Goal: Information Seeking & Learning: Learn about a topic

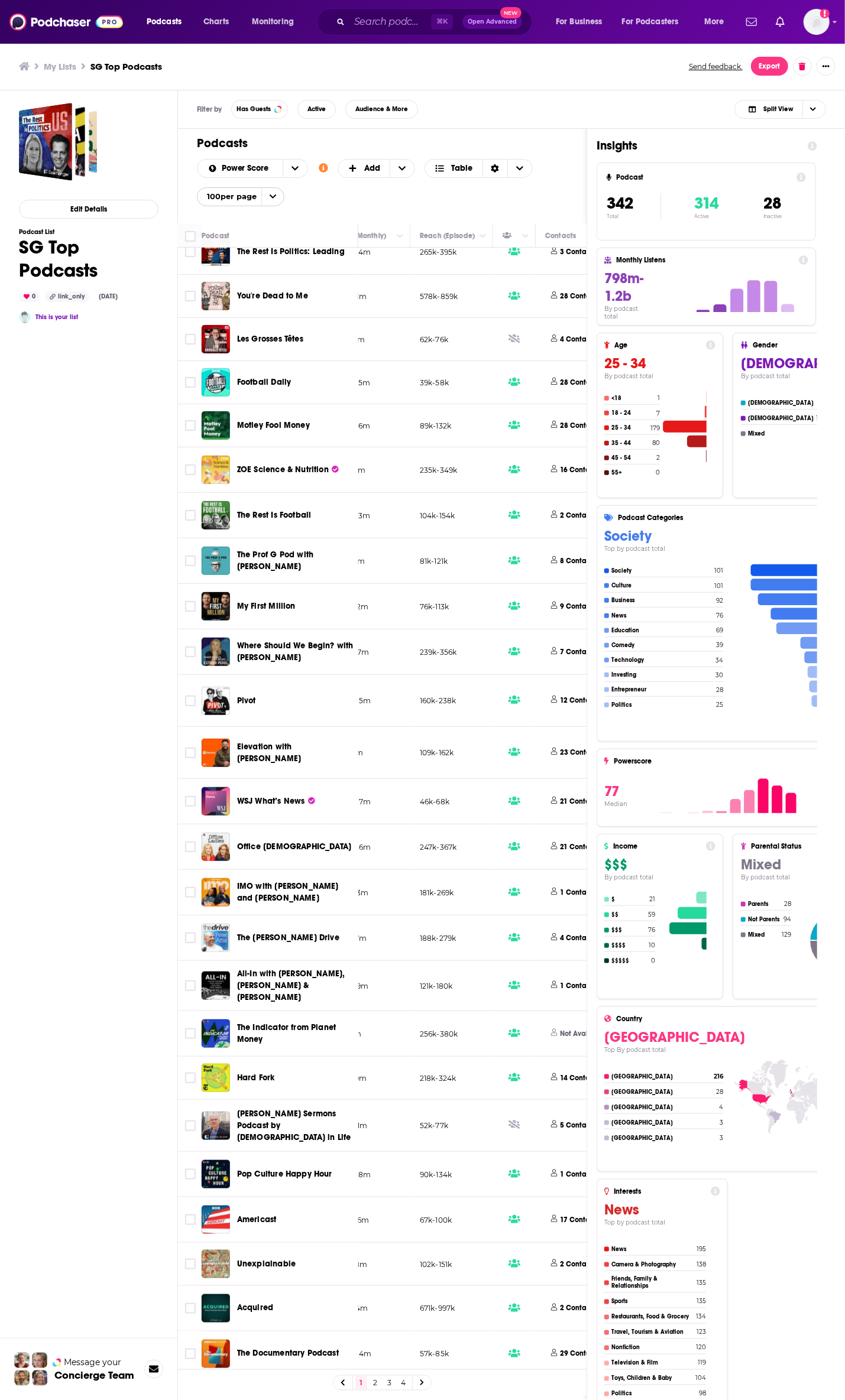
scroll to position [2740, 399]
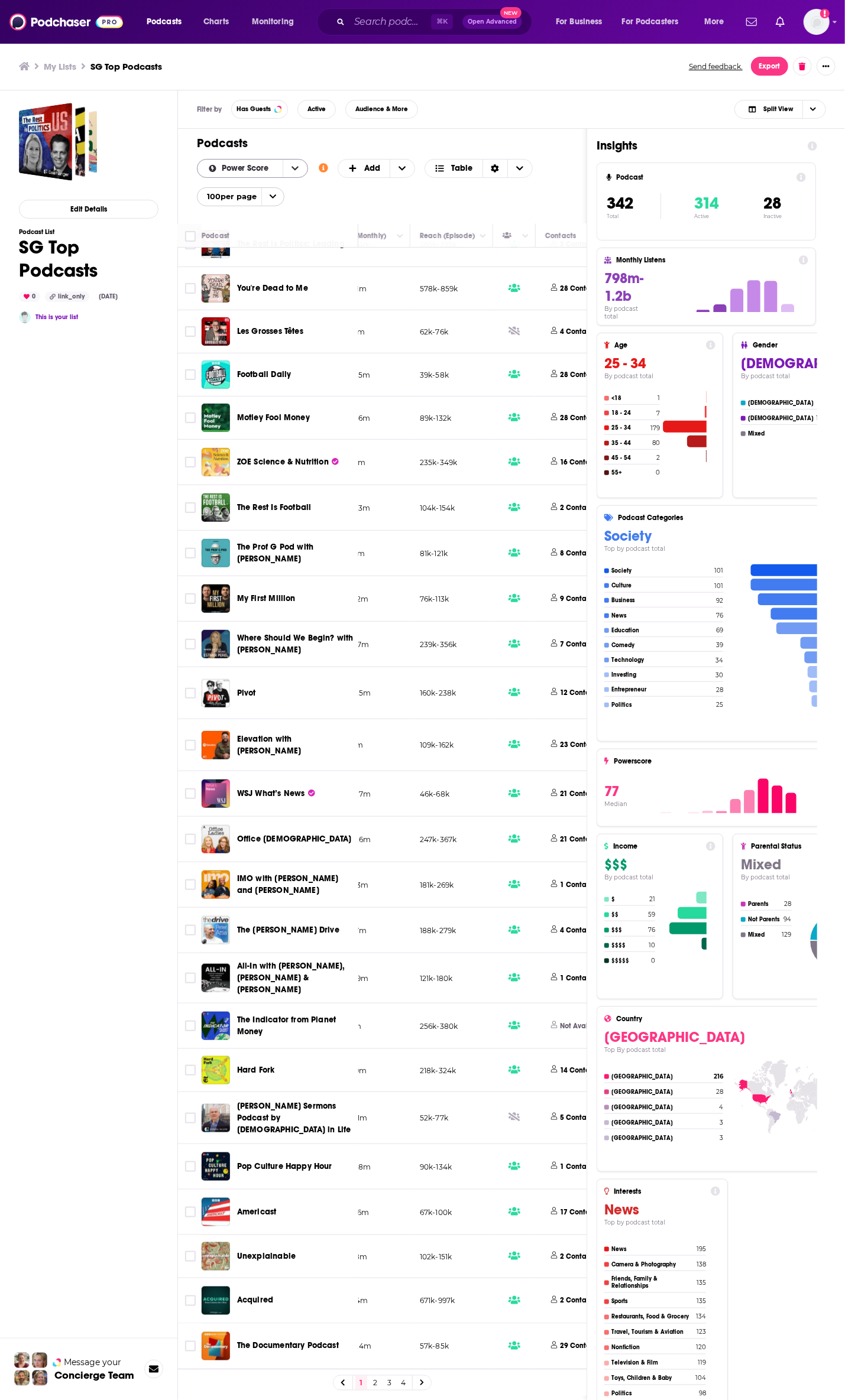
click at [297, 164] on icon "open menu" at bounding box center [294, 168] width 7 height 8
click at [294, 164] on icon "close menu" at bounding box center [294, 168] width 7 height 8
click at [294, 164] on icon "open menu" at bounding box center [294, 168] width 7 height 8
click at [398, 163] on span "+ Add" at bounding box center [402, 169] width 24 height 18
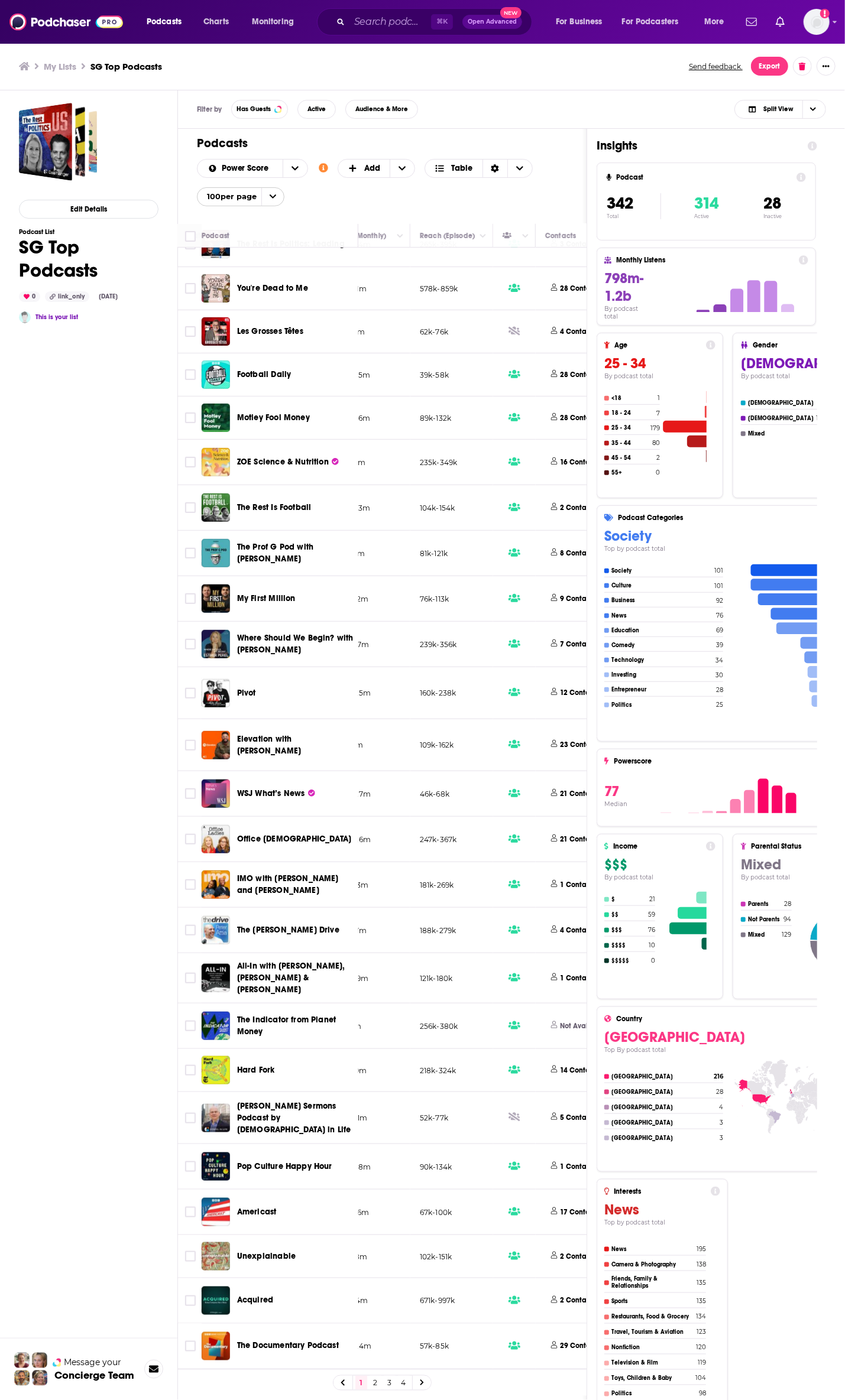
click at [322, 167] on icon "Show additional information" at bounding box center [324, 168] width 10 height 10
click at [517, 166] on icon "Choose View" at bounding box center [520, 168] width 7 height 4
click at [517, 166] on icon "Choose View" at bounding box center [520, 168] width 7 height 8
click at [809, 113] on span "Choose View" at bounding box center [812, 109] width 20 height 18
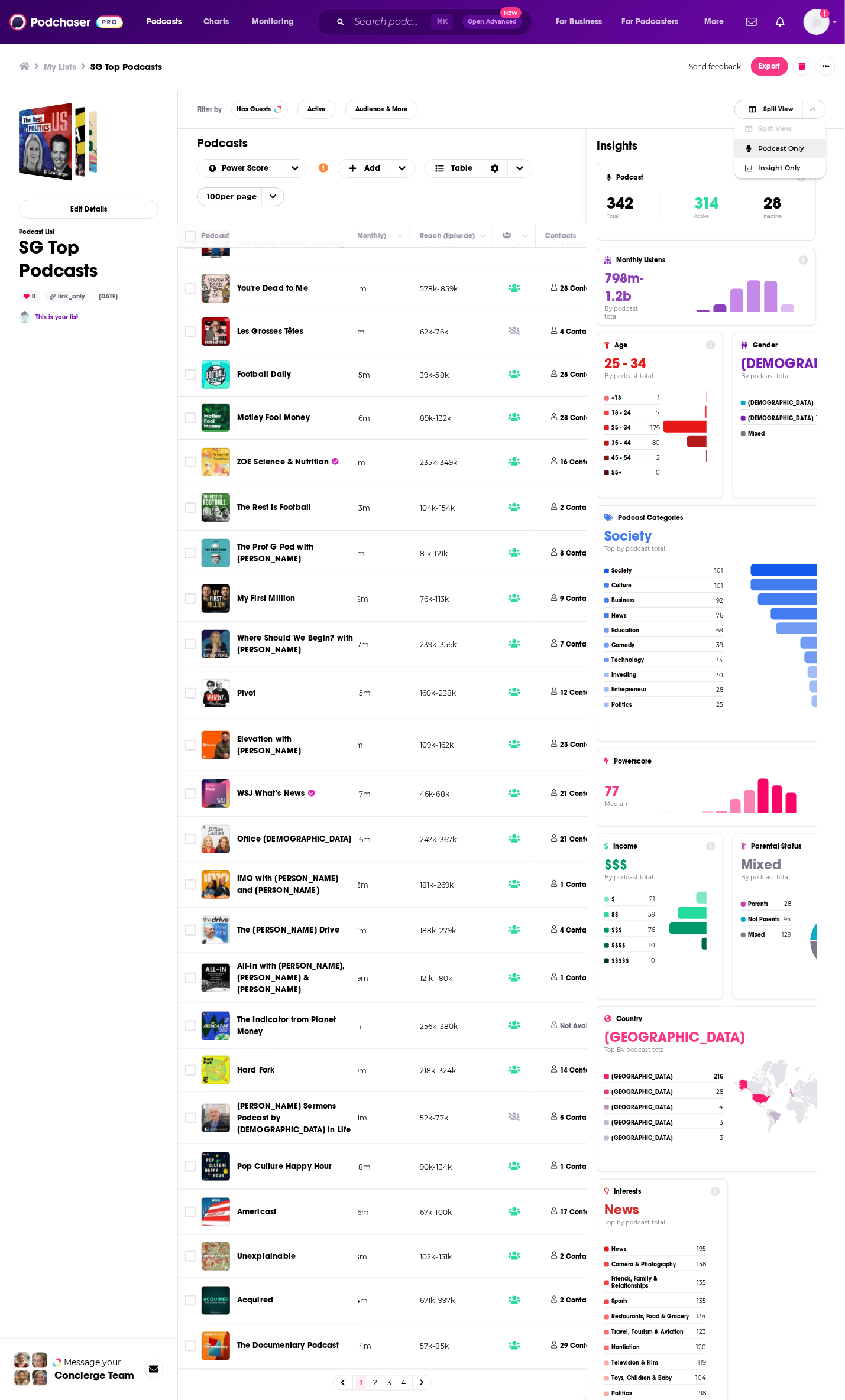
click at [779, 149] on span "Podcast Only" at bounding box center [787, 148] width 59 height 7
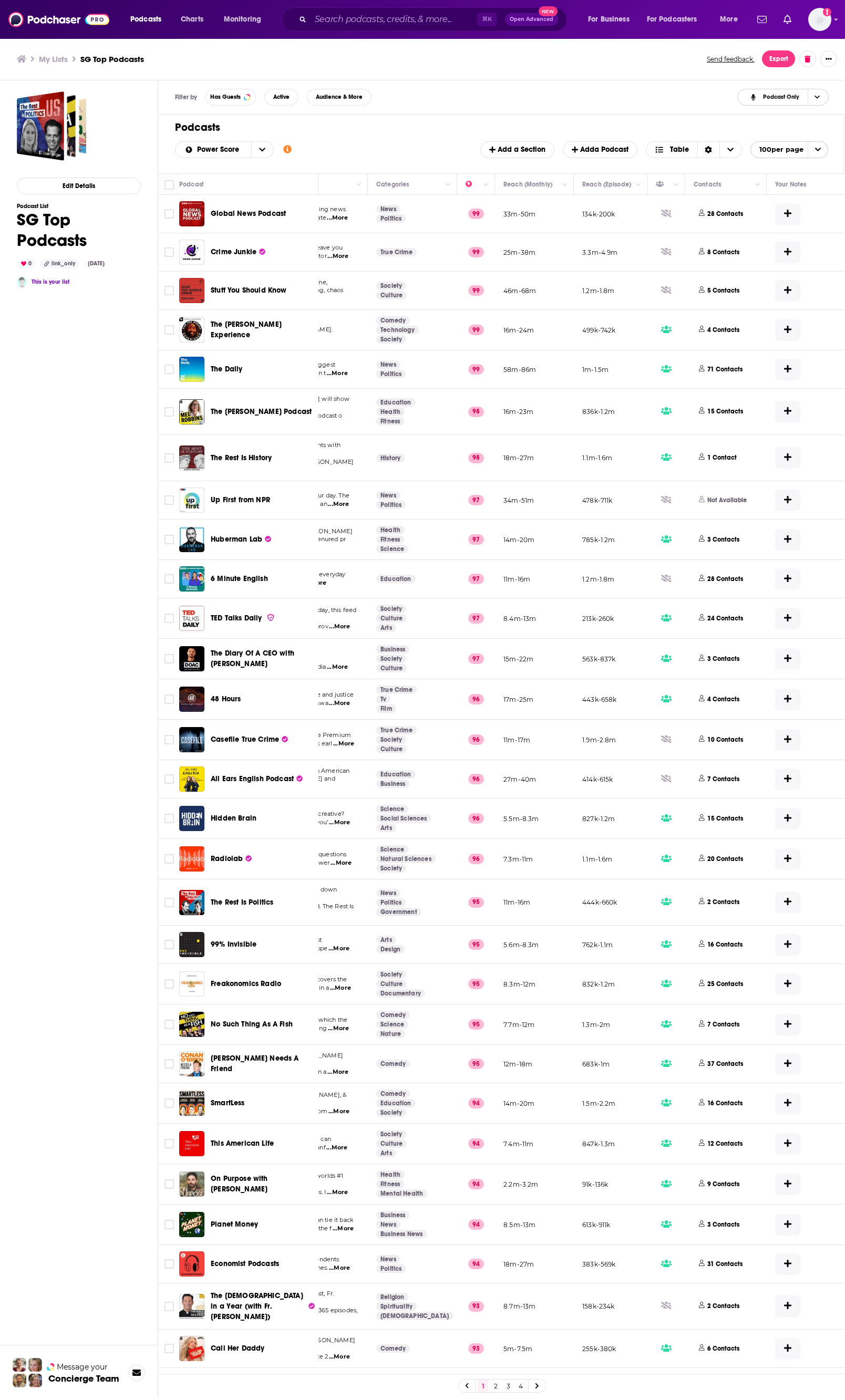
scroll to position [0, 297]
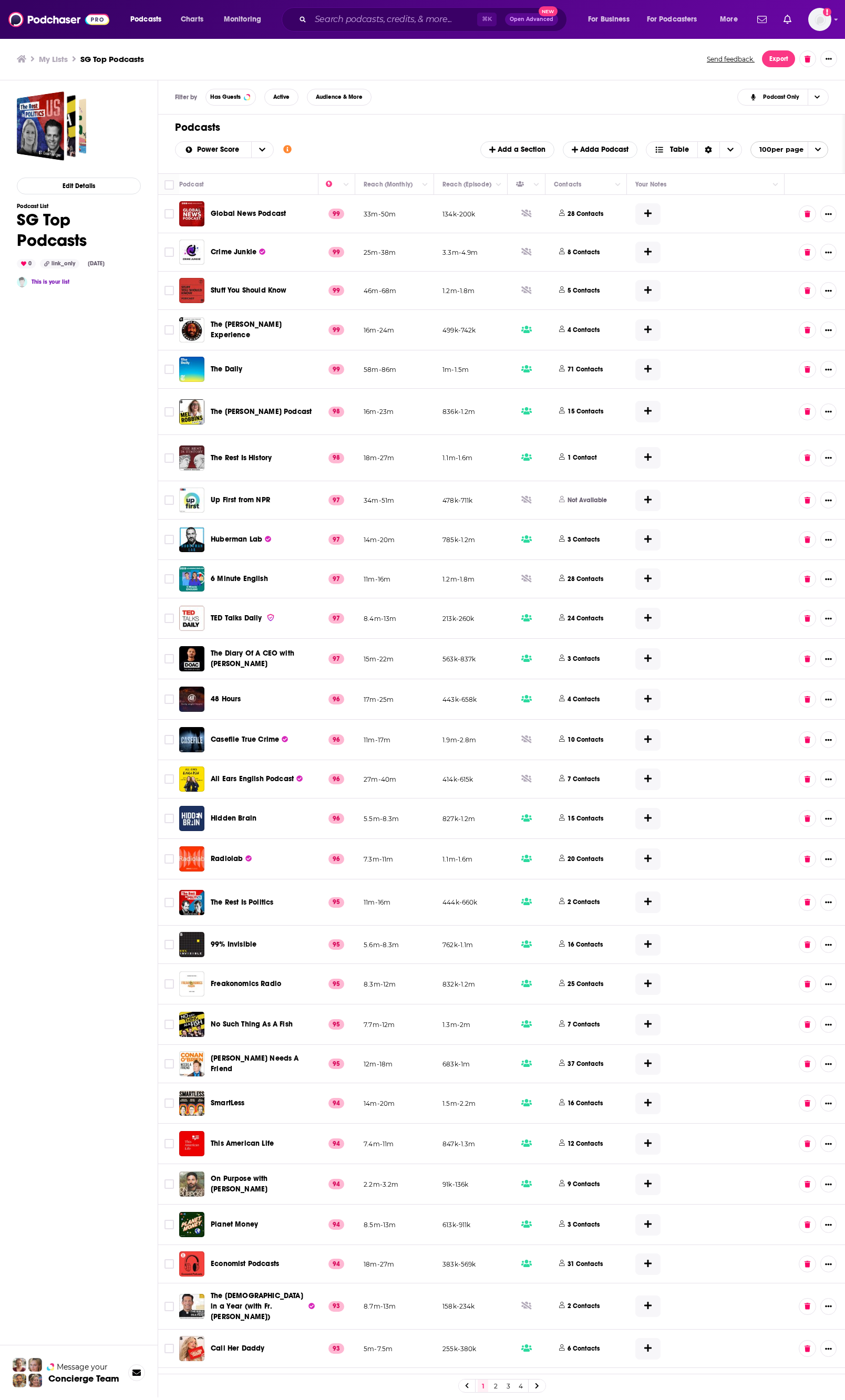
click at [750, 149] on span "open menu" at bounding box center [817, 150] width 20 height 16
click at [750, 149] on span "close menu" at bounding box center [817, 150] width 20 height 16
click at [730, 150] on icon "Choose View" at bounding box center [730, 149] width 7 height 7
click at [705, 151] on icon "Sort Direction" at bounding box center [708, 149] width 7 height 7
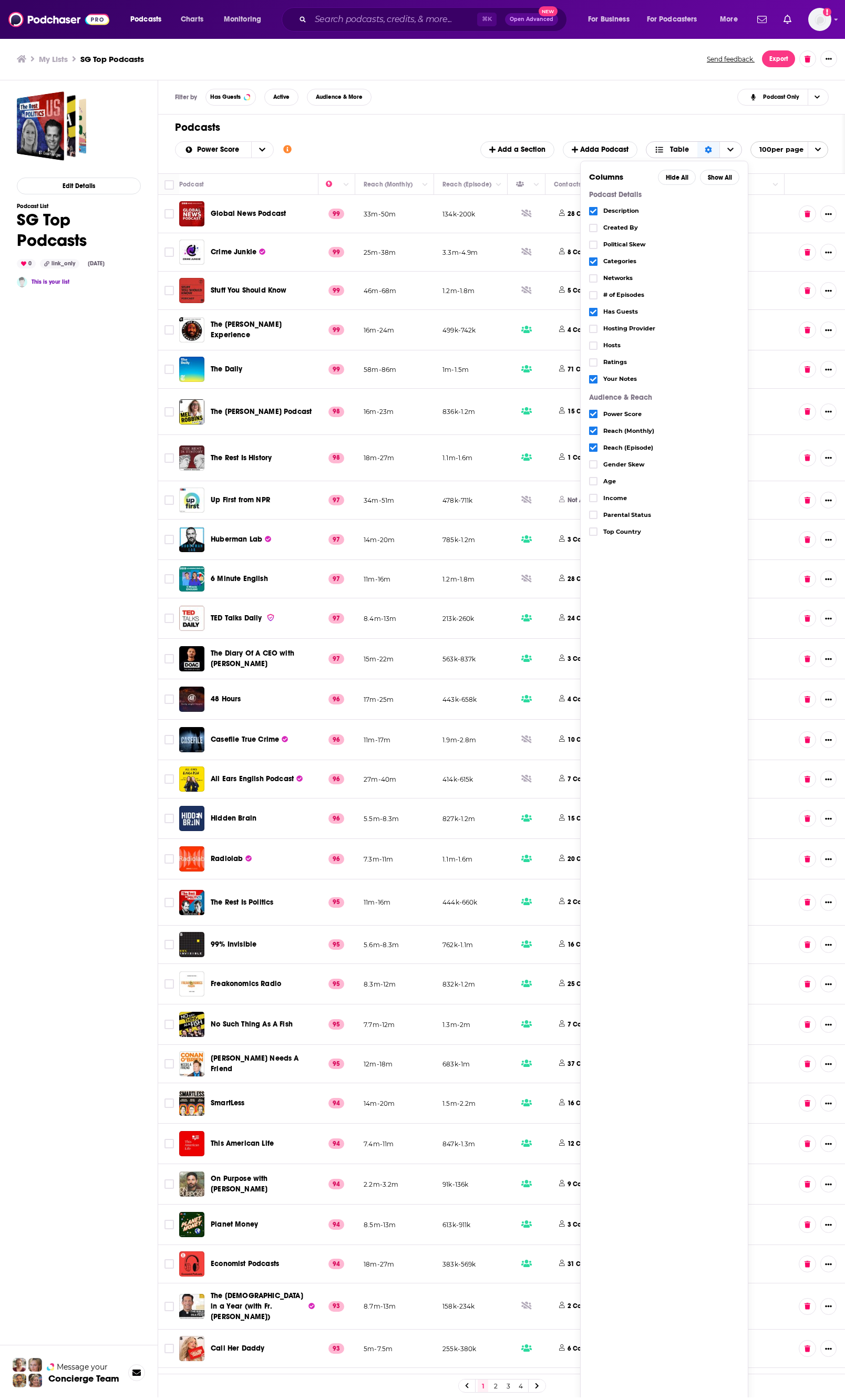
click at [704, 151] on icon "Sort Direction" at bounding box center [707, 149] width 7 height 7
click at [690, 114] on div "Podcasts Add Power Score Customize Your List Order Select the “My Order” sort a…" at bounding box center [501, 143] width 686 height 59
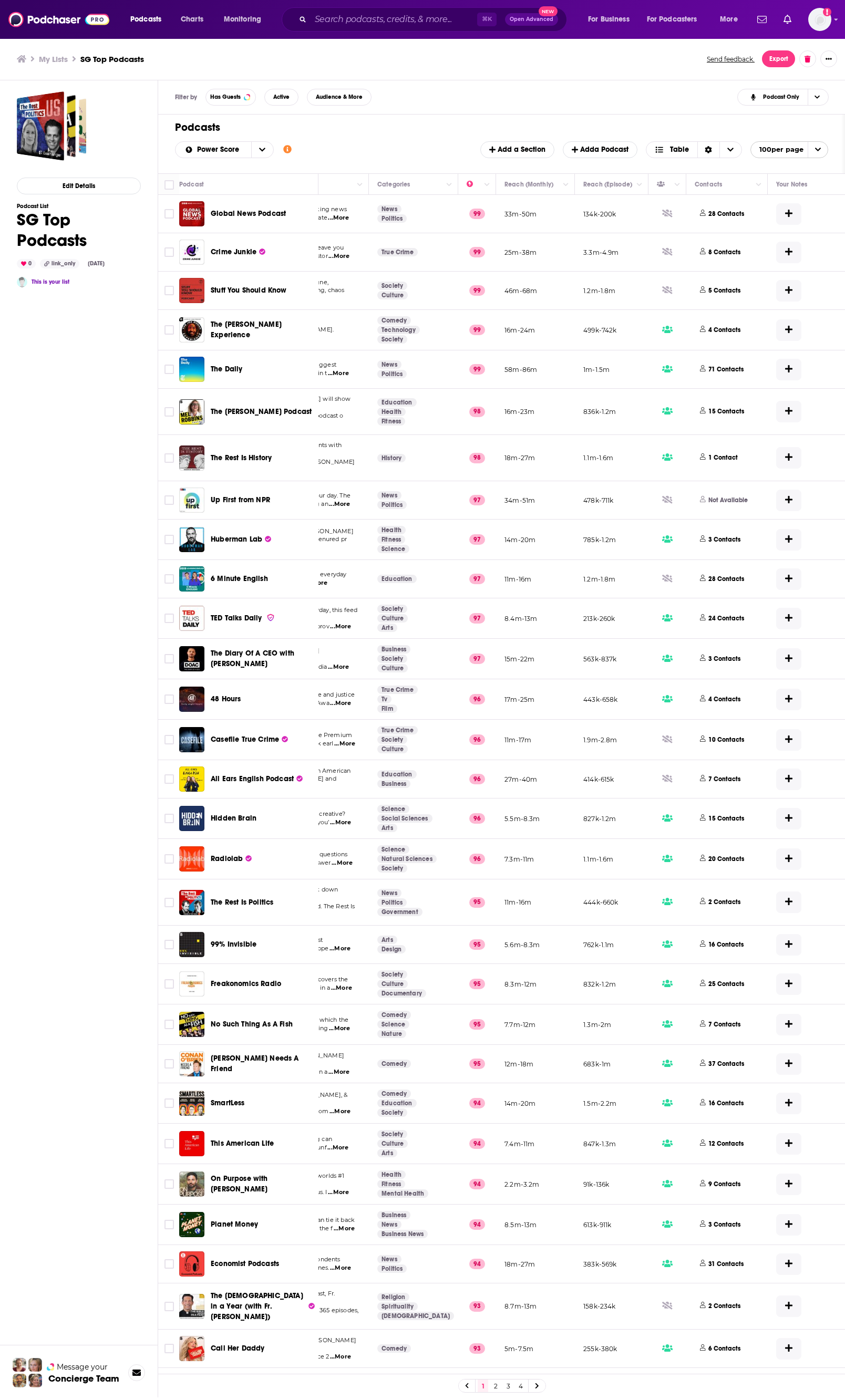
scroll to position [0, 118]
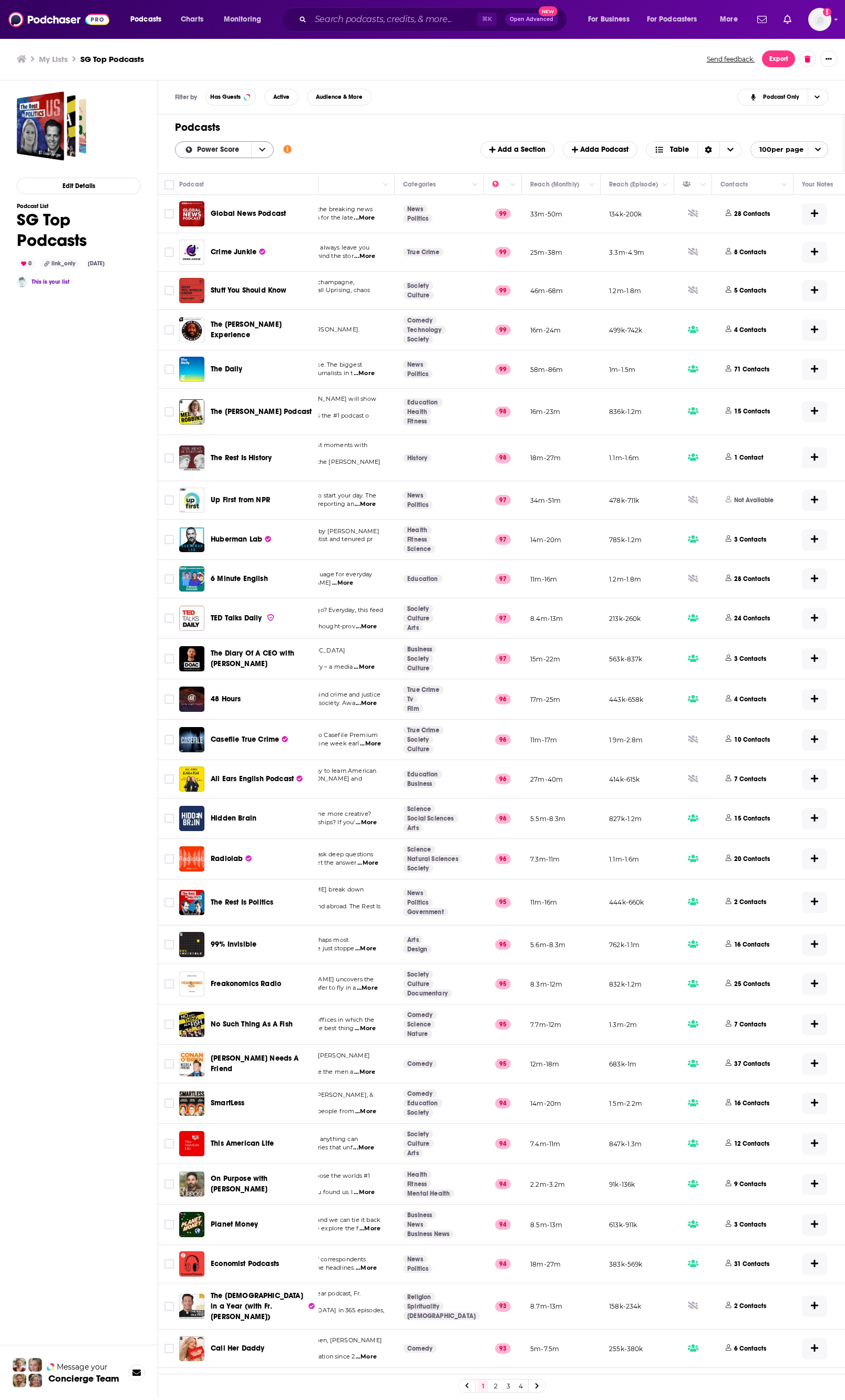
click at [266, 151] on button "open menu" at bounding box center [262, 150] width 22 height 16
click at [431, 129] on h1 "Podcasts" at bounding box center [496, 128] width 644 height 13
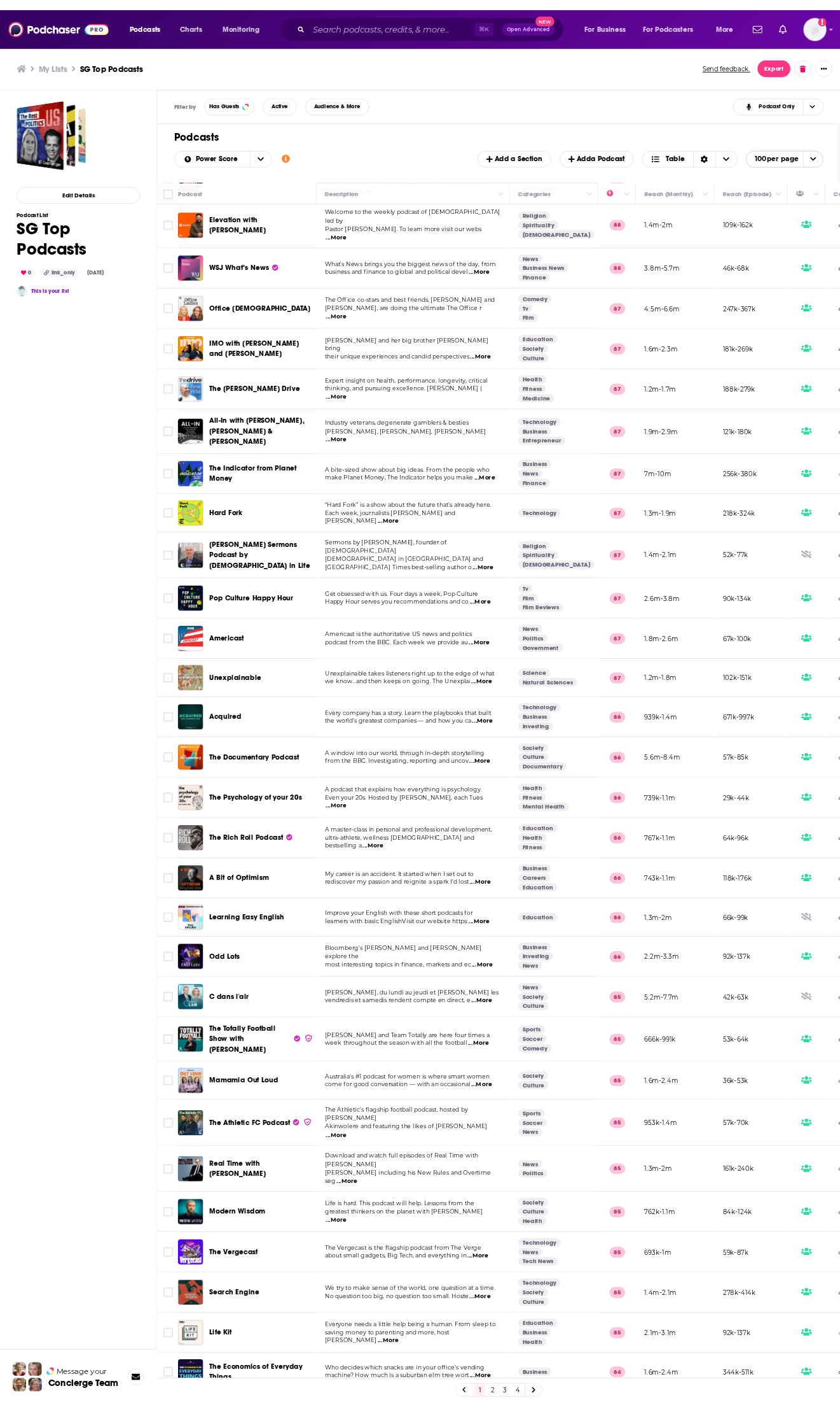
scroll to position [0, 0]
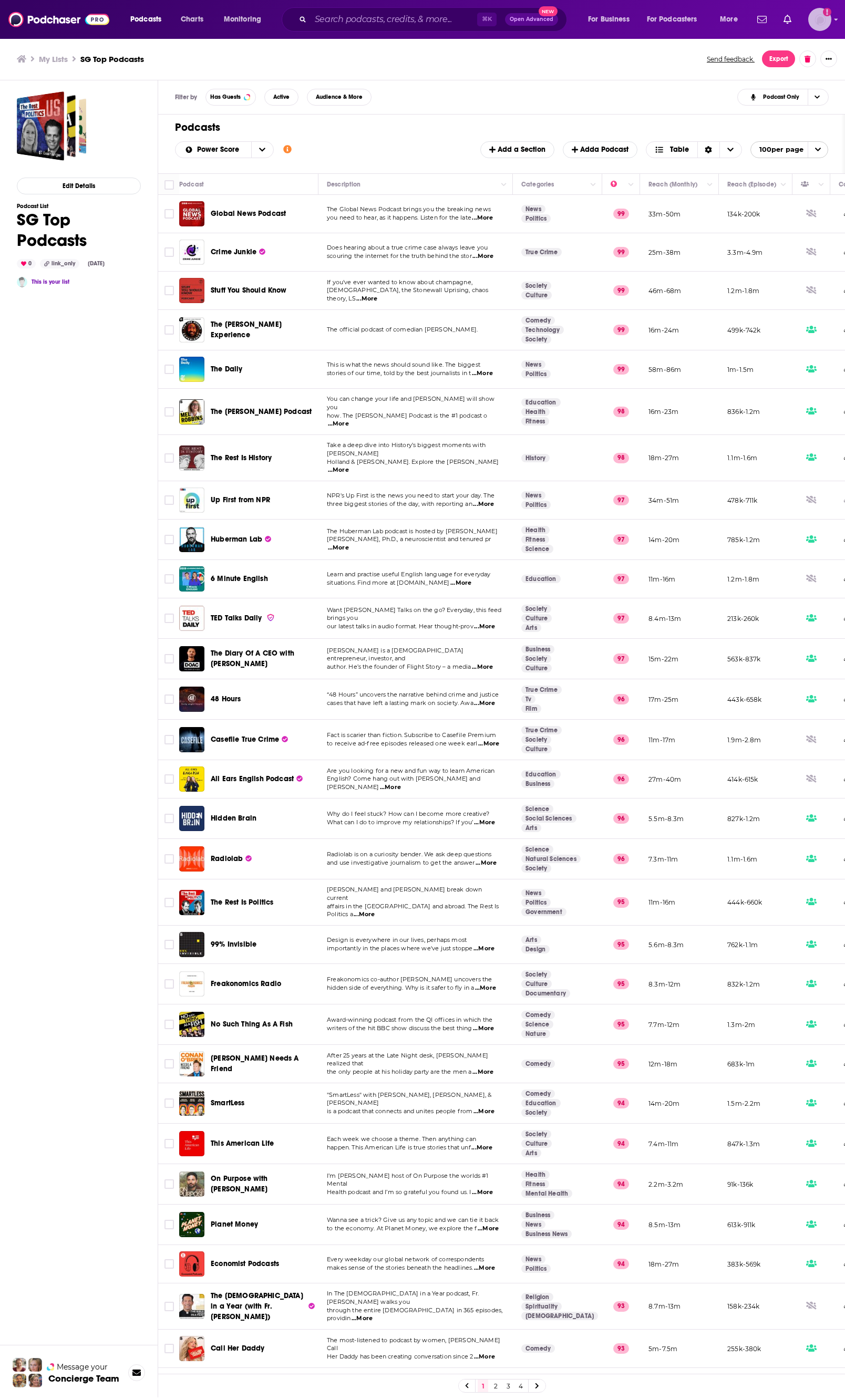
click at [750, 28] on img "Logged in as itang" at bounding box center [820, 20] width 23 height 23
click at [494, 97] on div "Filter by Has Guests Active Audience & More Podcast Only" at bounding box center [501, 97] width 687 height 34
click at [54, 56] on h3 "My Lists" at bounding box center [54, 59] width 29 height 10
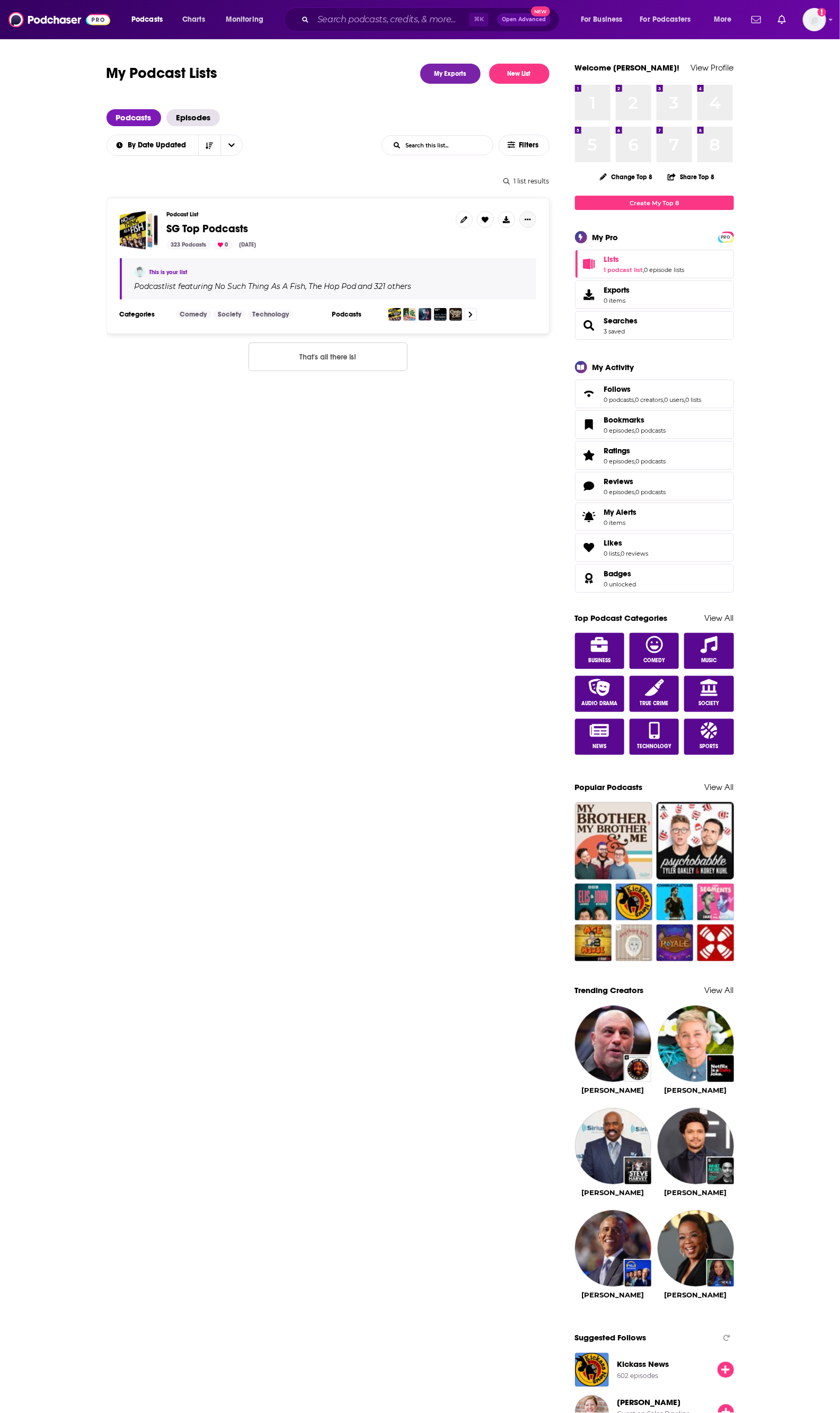
click at [528, 219] on icon "Show More Button" at bounding box center [528, 219] width 7 height 1
click at [405, 219] on div "Podcast List SG Top Podcasts 323 Podcasts 0 Sep 2, 2025" at bounding box center [306, 230] width 280 height 39
click at [530, 223] on button "Show More Button" at bounding box center [527, 219] width 17 height 17
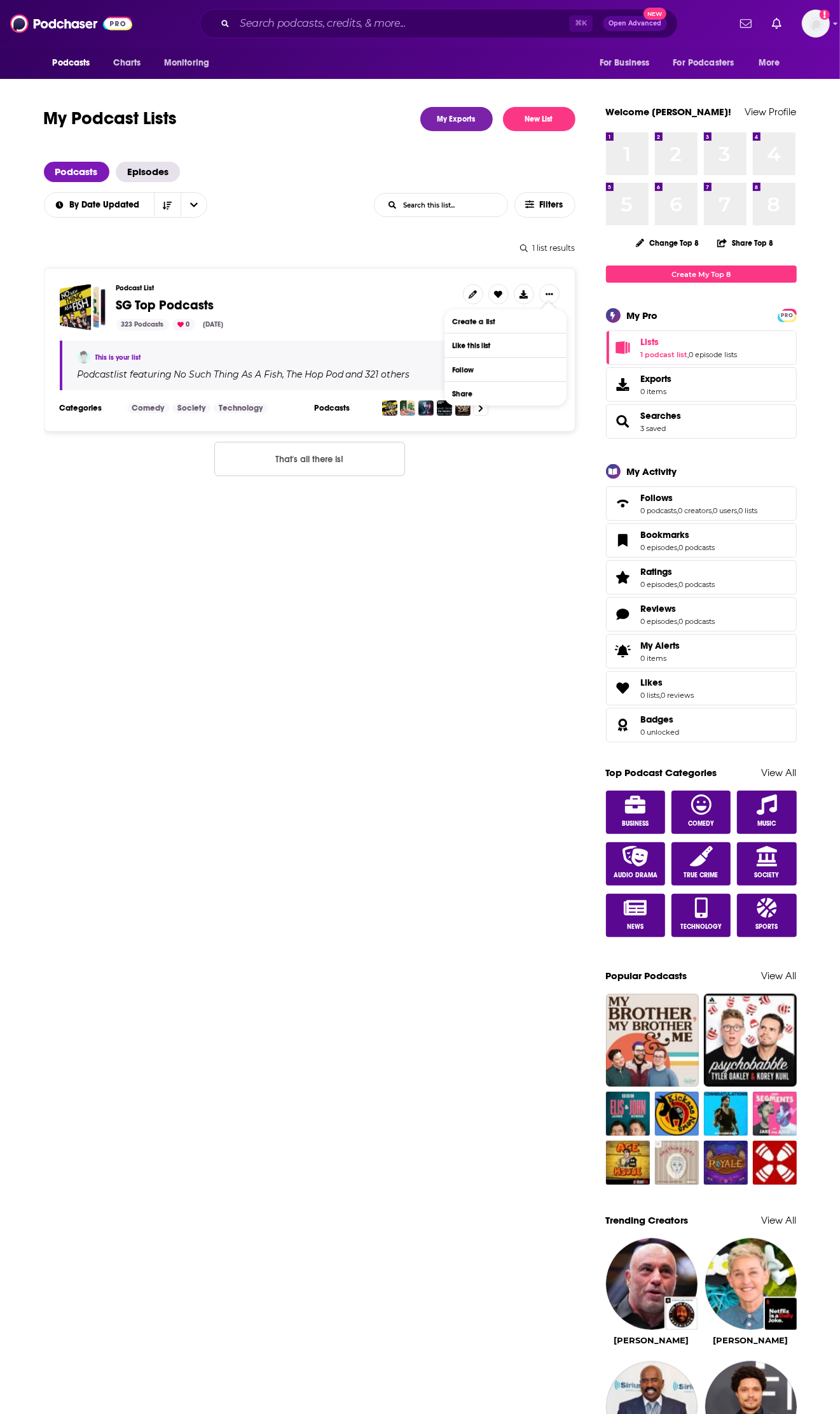
click at [470, 462] on div "My Podcast Lists My Exports New List Podcasts Episodes By Date Updated List Sea…" at bounding box center [325, 1187] width 563 height 2161
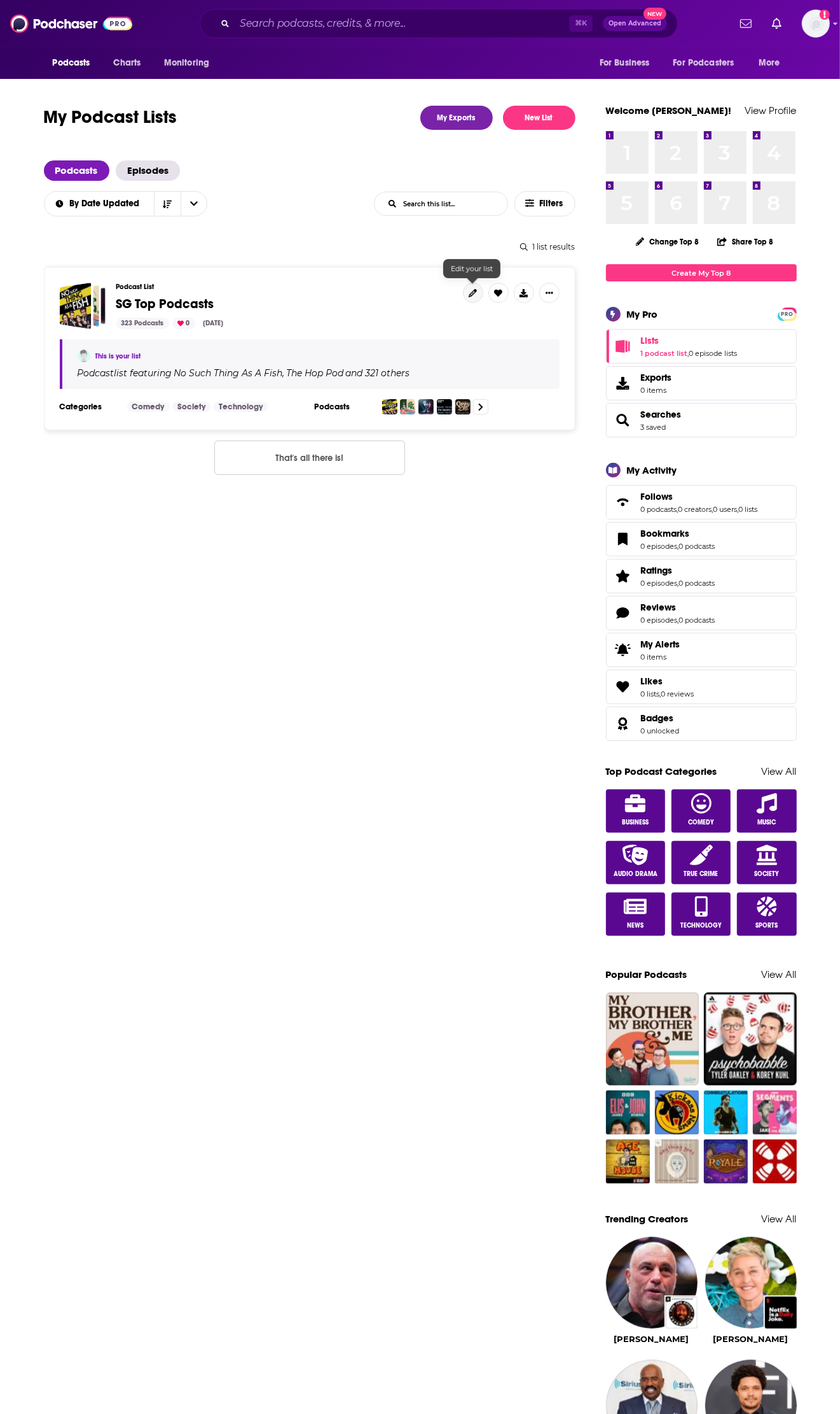
click at [478, 288] on link at bounding box center [473, 292] width 20 height 20
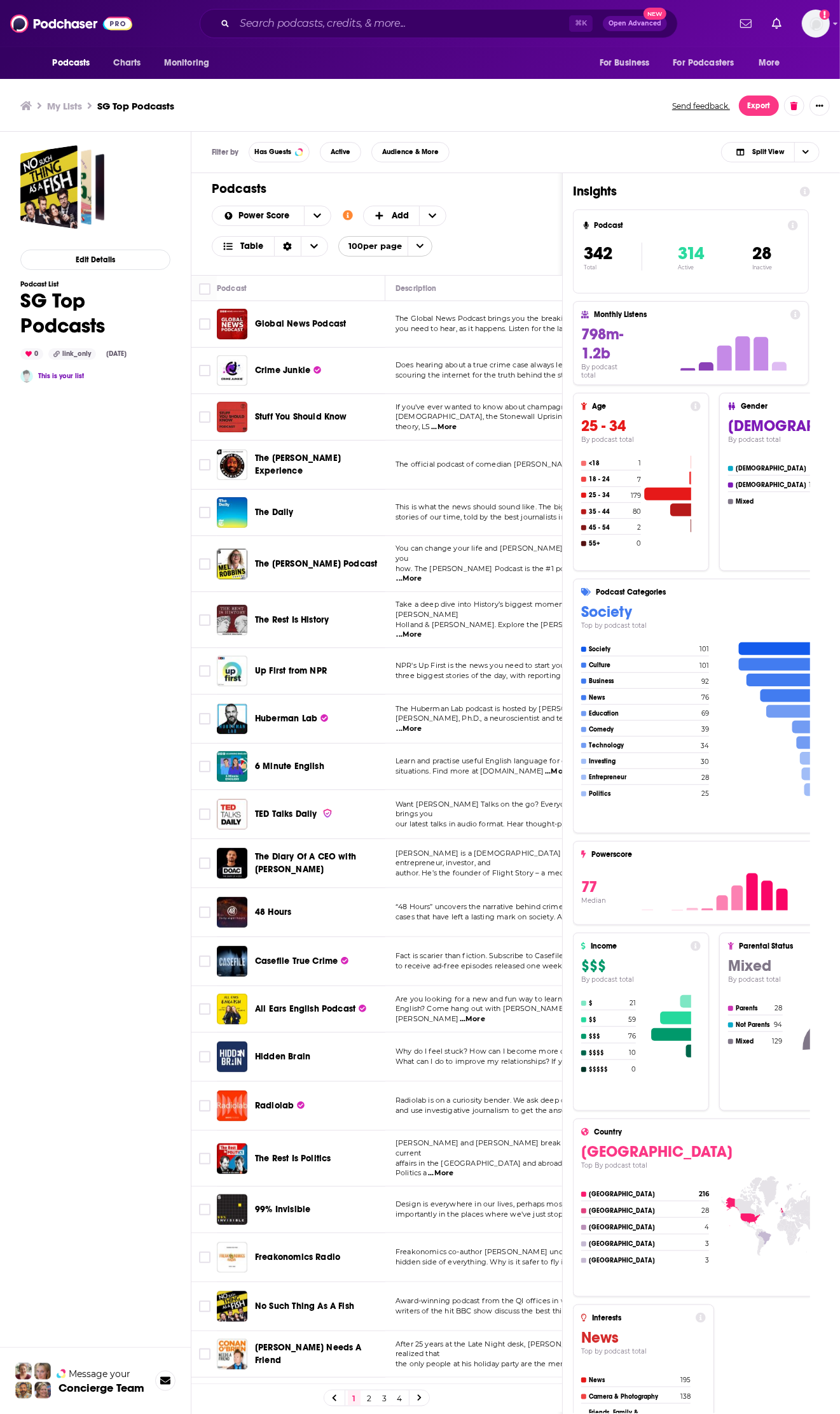
scroll to position [1, 0]
click at [795, 107] on icon at bounding box center [794, 105] width 7 height 8
click at [763, 180] on button "Delete List" at bounding box center [757, 178] width 74 height 20
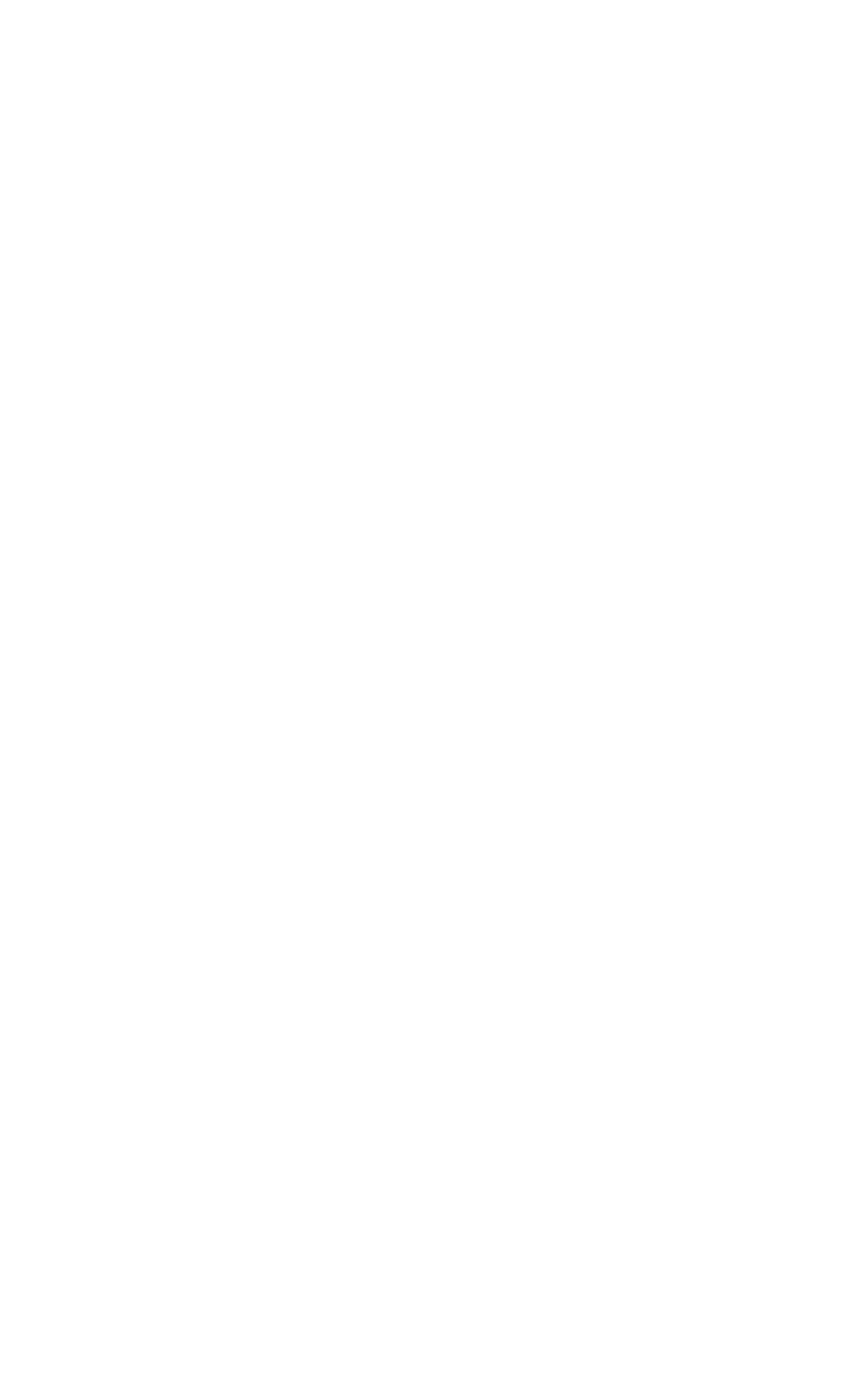
scroll to position [0, 0]
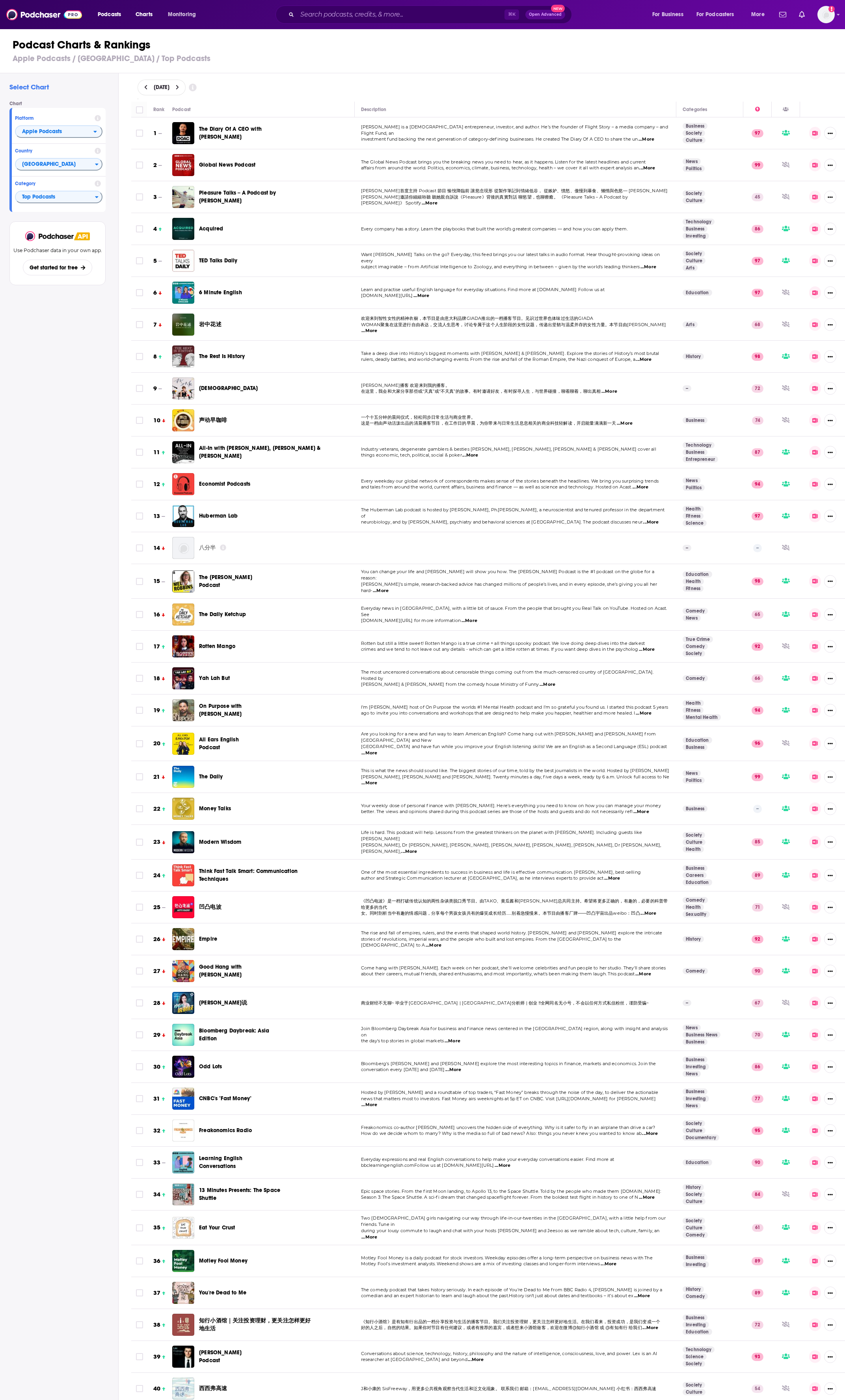
click at [213, 908] on span "凹凸电波" at bounding box center [210, 907] width 22 height 7
drag, startPoint x: 230, startPoint y: 329, endPoint x: 201, endPoint y: 328, distance: 29.0
click at [201, 328] on div "岩中花述" at bounding box center [233, 324] width 69 height 8
copy span "岩中花述"
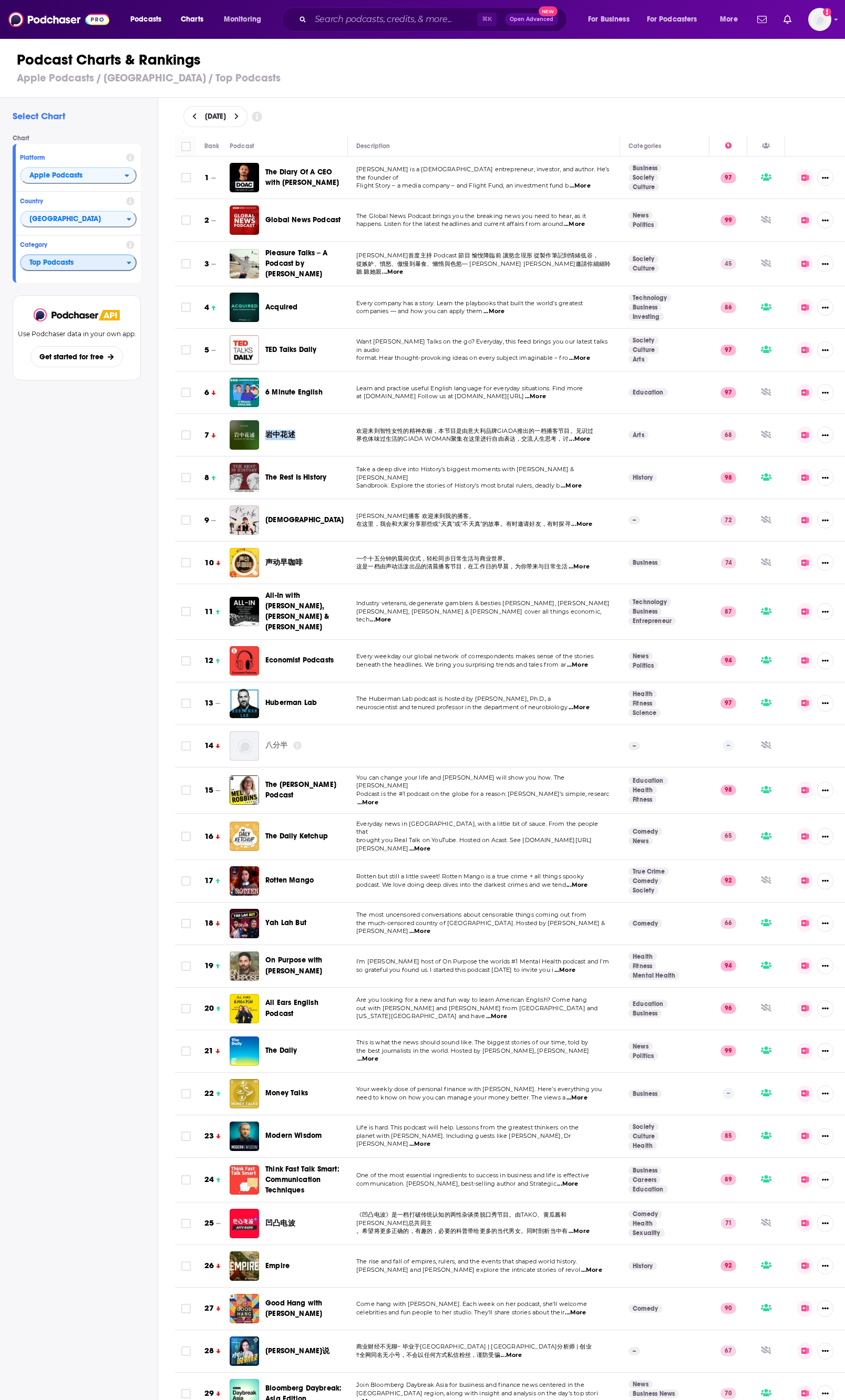
click at [120, 266] on span "Top Podcasts" at bounding box center [74, 263] width 106 height 18
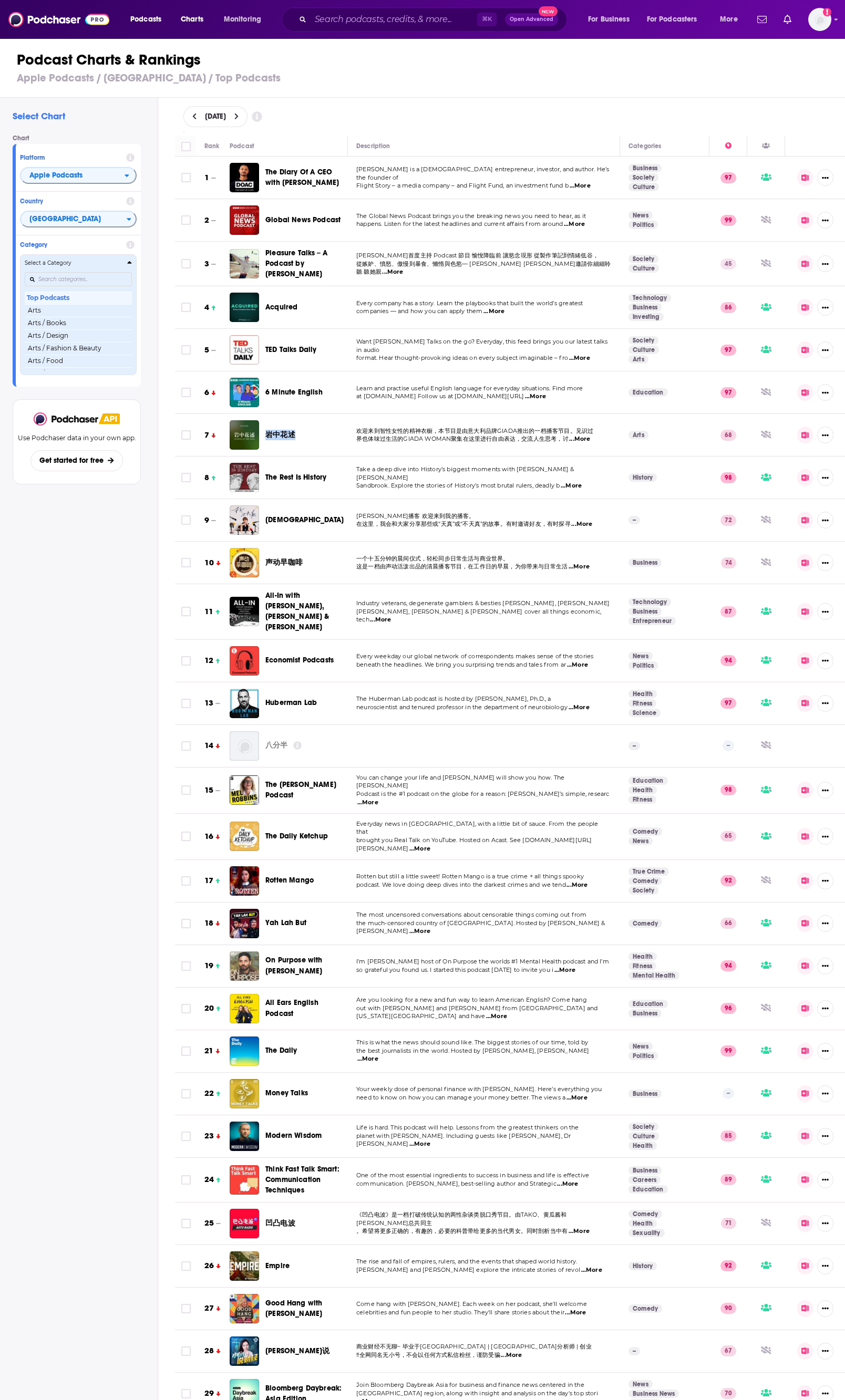
click at [121, 266] on h4 "Select a Category" at bounding box center [74, 263] width 99 height 5
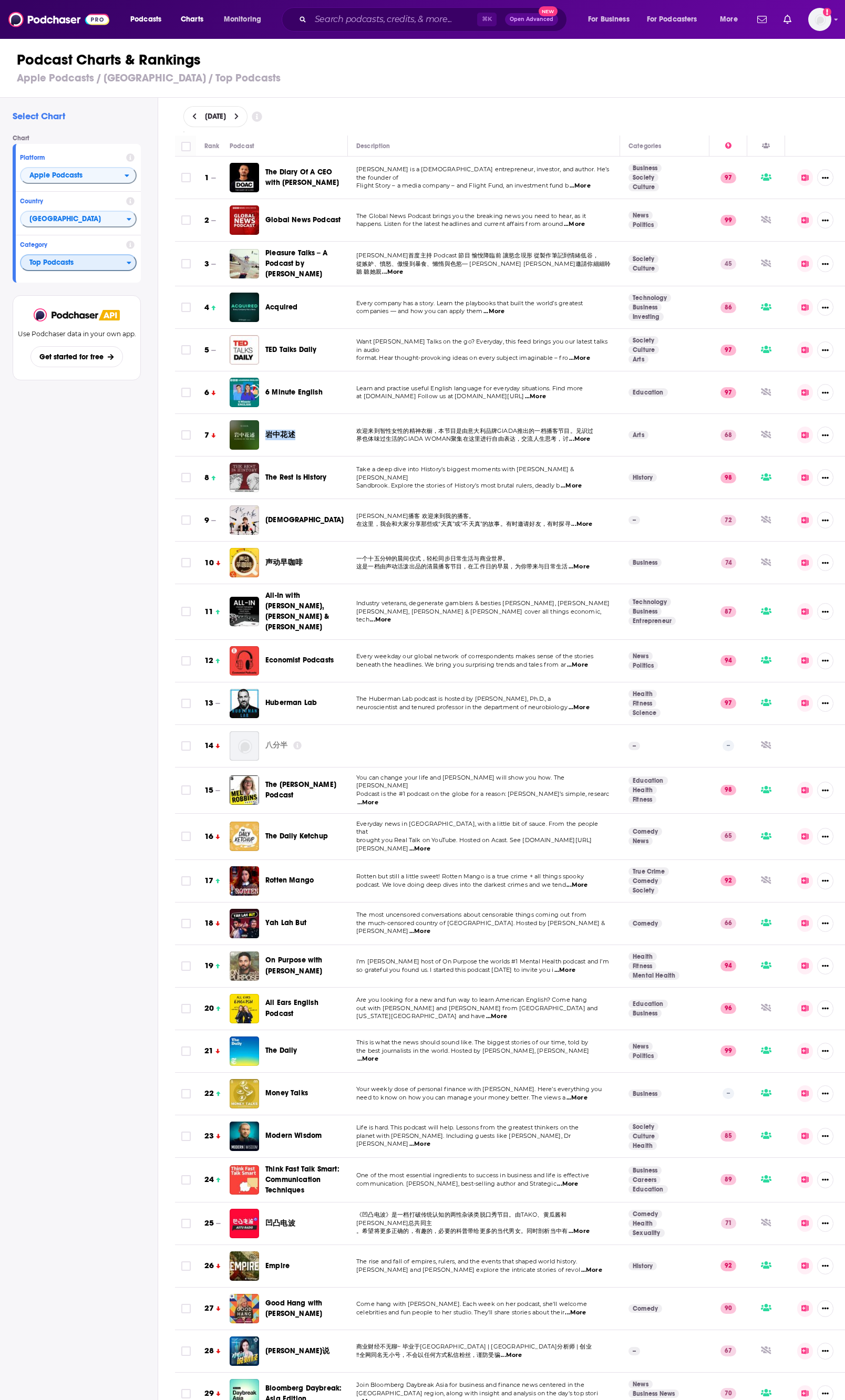
click at [117, 264] on span "Top Podcasts" at bounding box center [74, 263] width 106 height 18
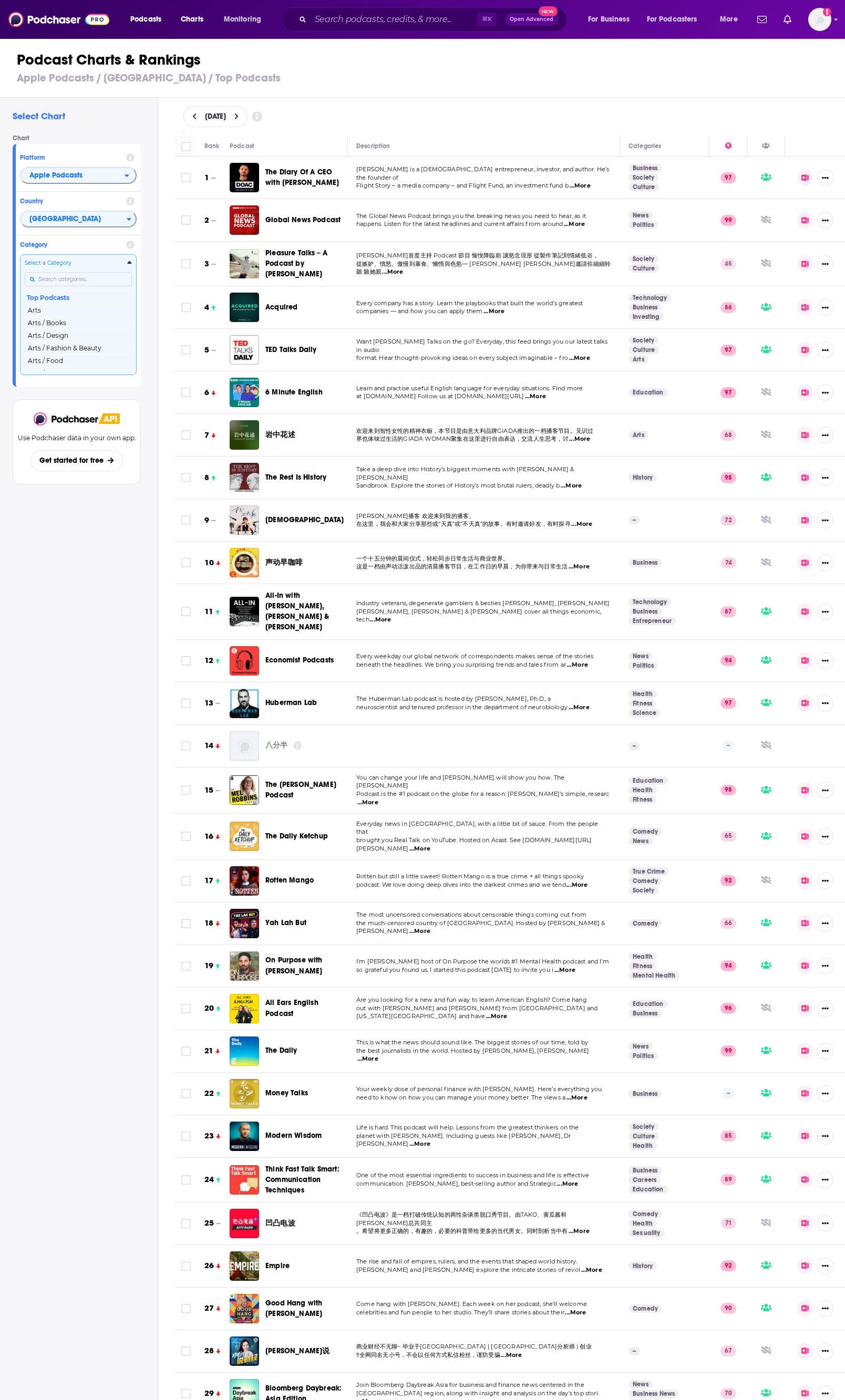
click at [93, 533] on div "Select Chart Chart Platform Apple Podcasts Country Singapore Category Select a …" at bounding box center [78, 779] width 157 height 1362
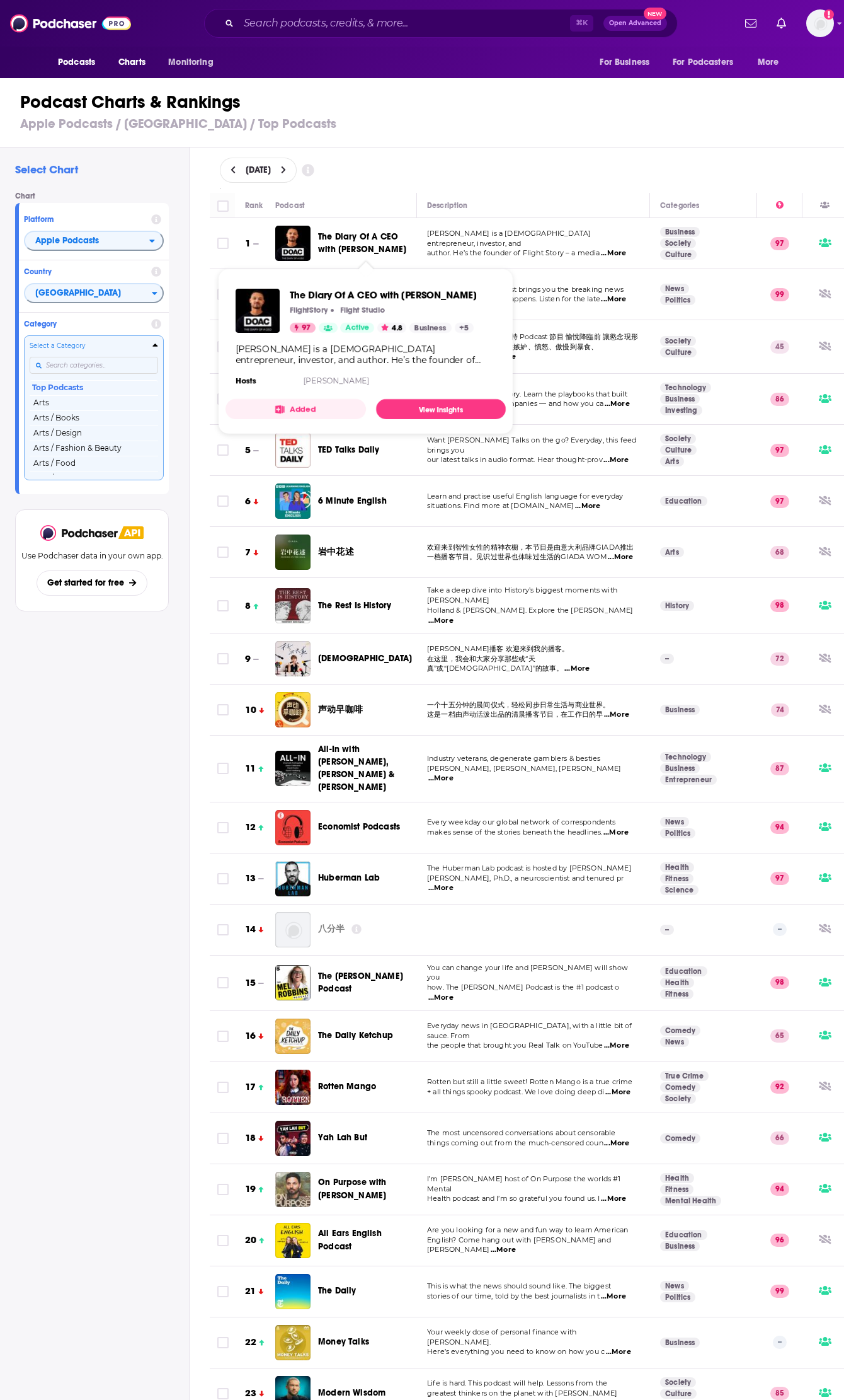
scroll to position [6, 0]
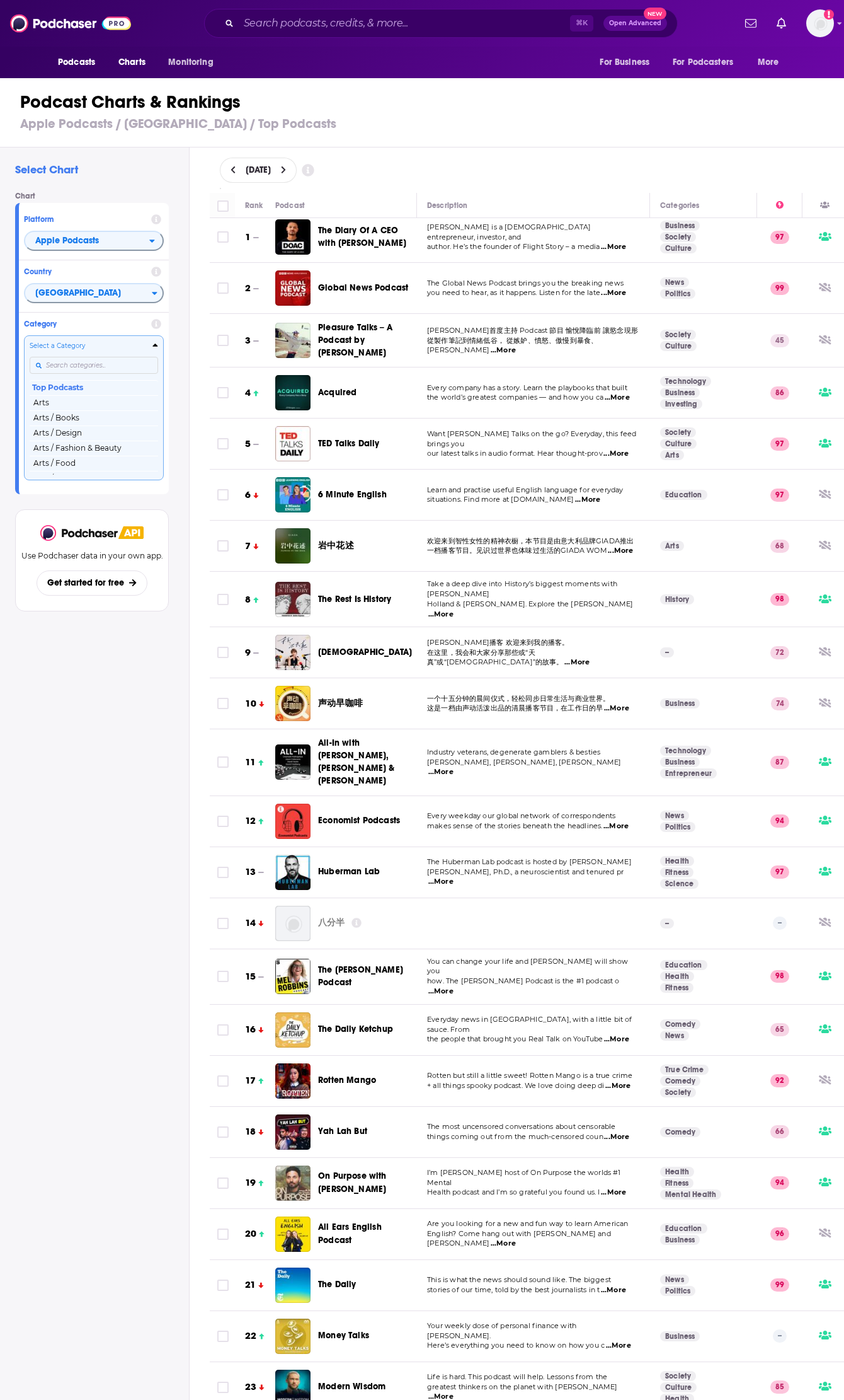
click at [434, 133] on div "Podcast Charts & Rankings Apple Podcasts / Singapore / Top Podcasts" at bounding box center [428, 111] width 855 height 72
click at [119, 402] on button "Arts" at bounding box center [94, 402] width 129 height 15
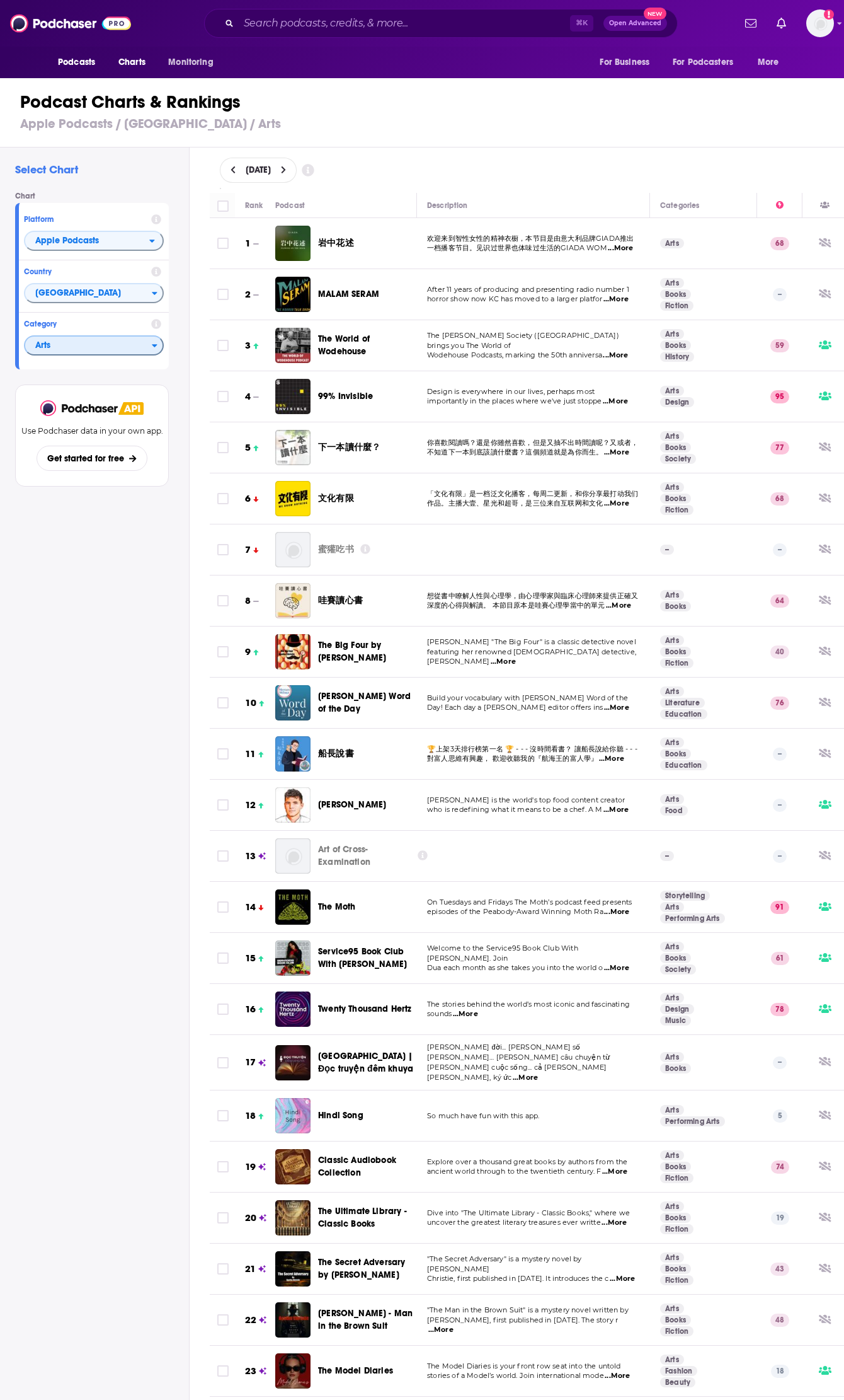
click at [120, 345] on span "Arts" at bounding box center [89, 346] width 127 height 22
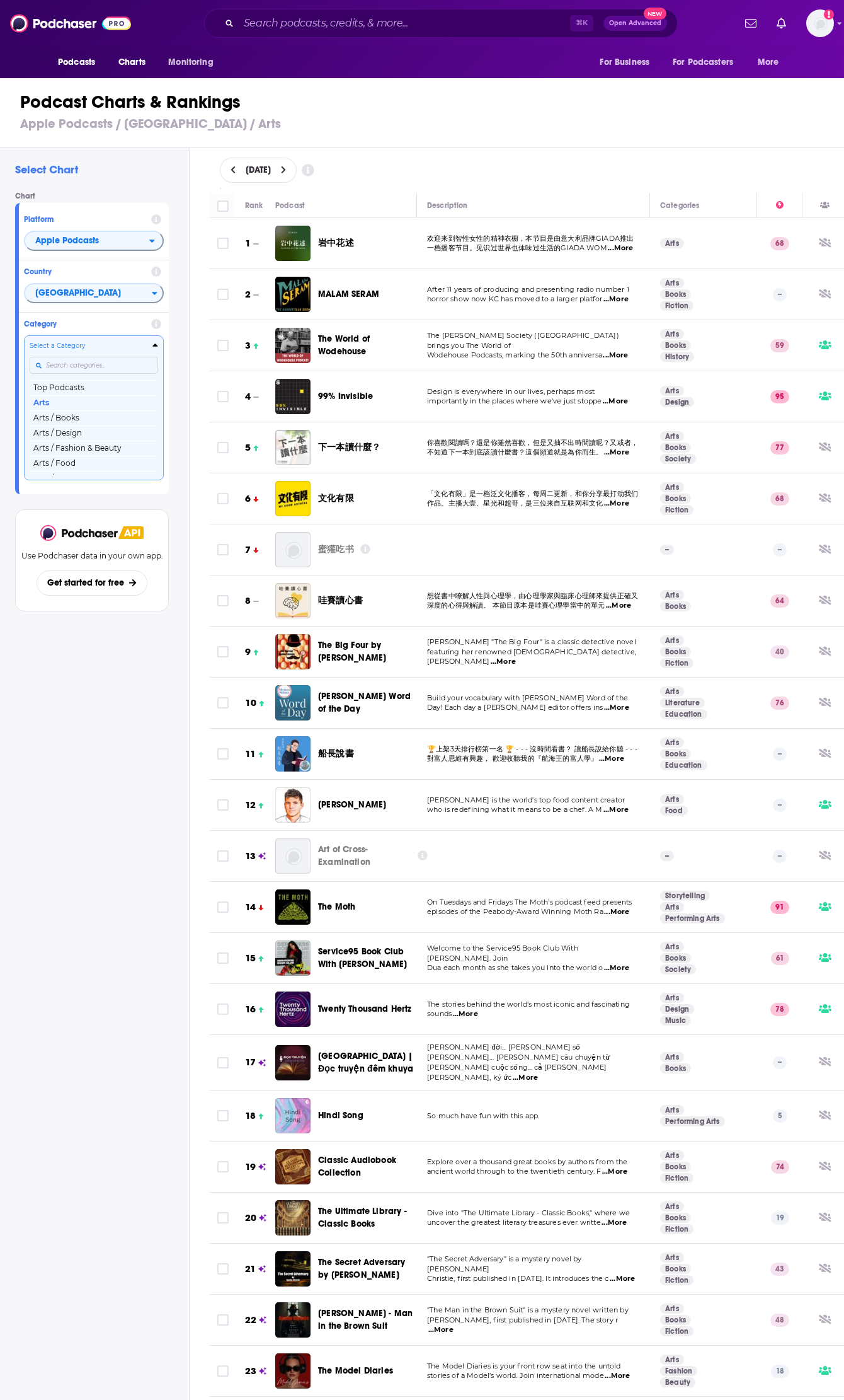
click at [98, 368] on input "Categories" at bounding box center [94, 365] width 129 height 17
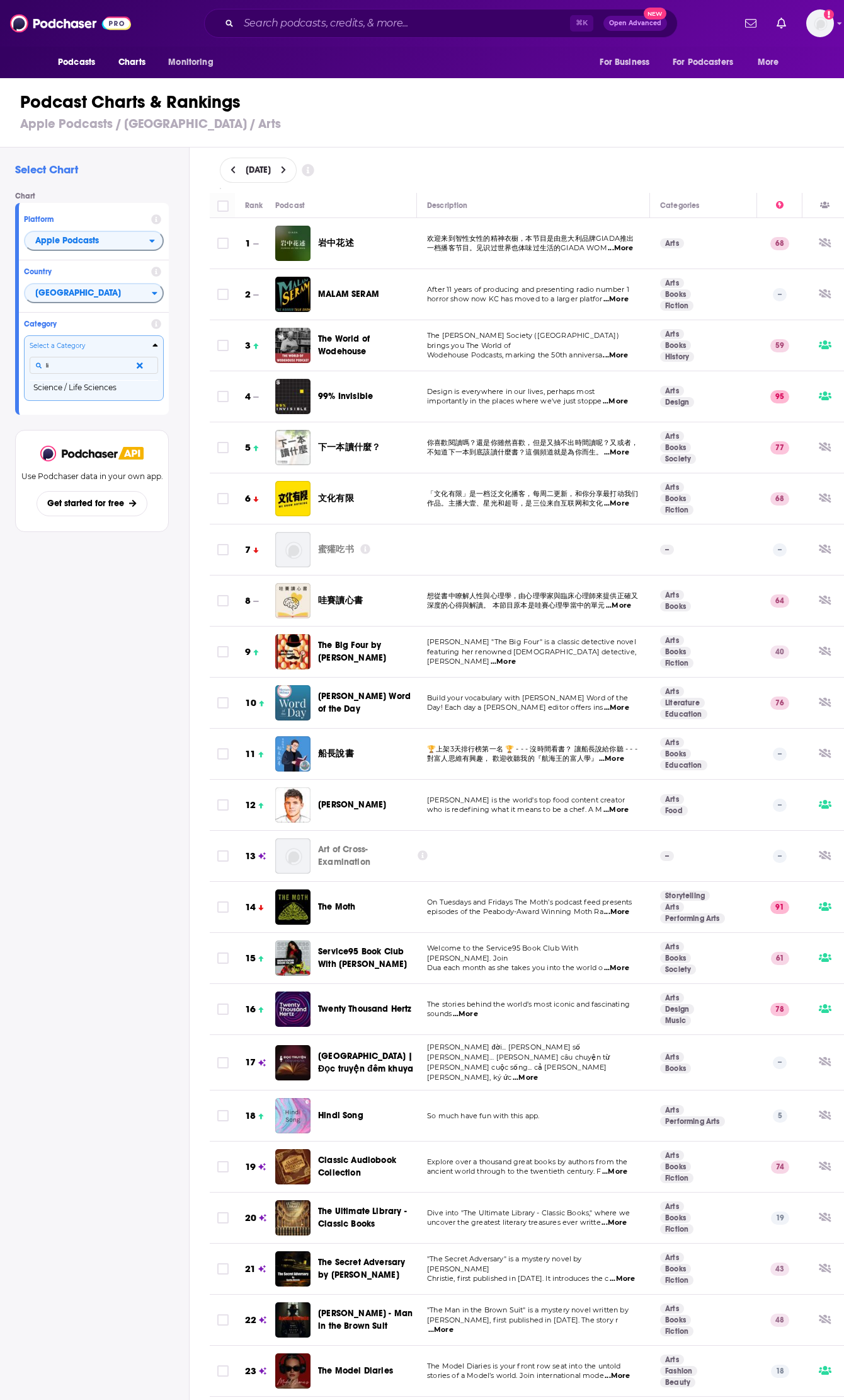
type input "l"
type input "trave"
click at [90, 390] on button "Society & Culture / Places & Travel" at bounding box center [94, 389] width 129 height 17
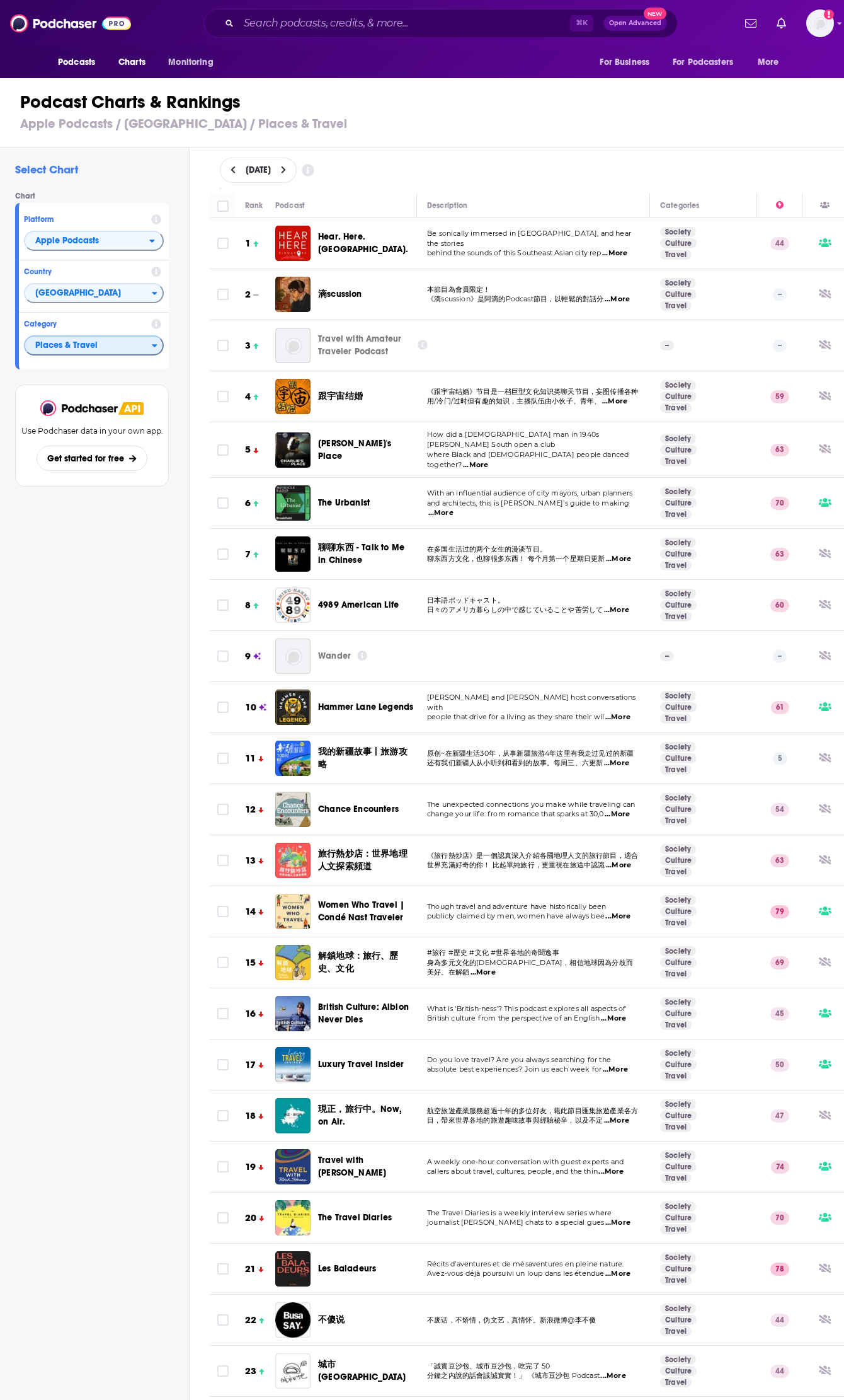
click at [130, 341] on span "Places & Travel" at bounding box center [89, 346] width 127 height 22
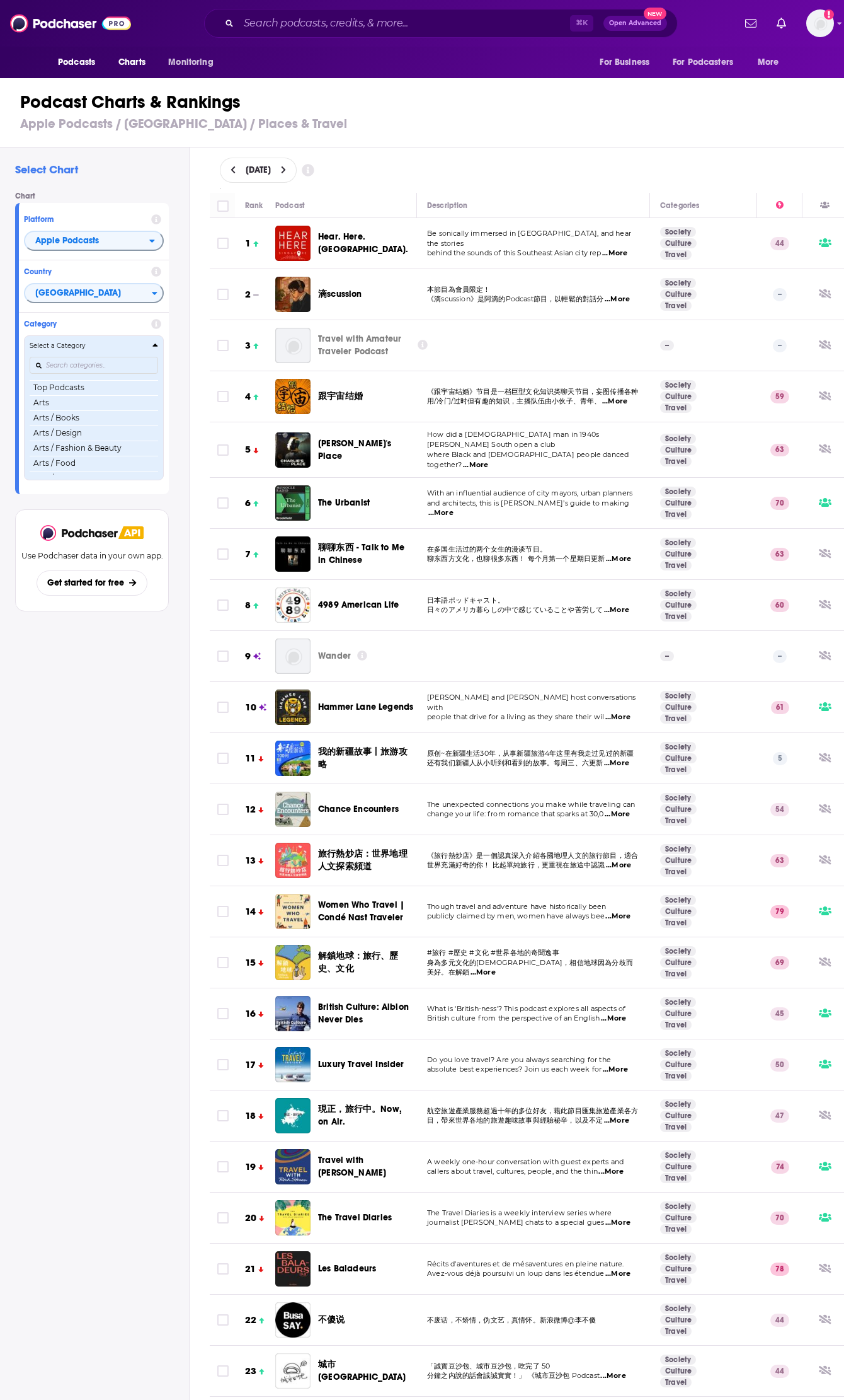
scroll to position [1, 0]
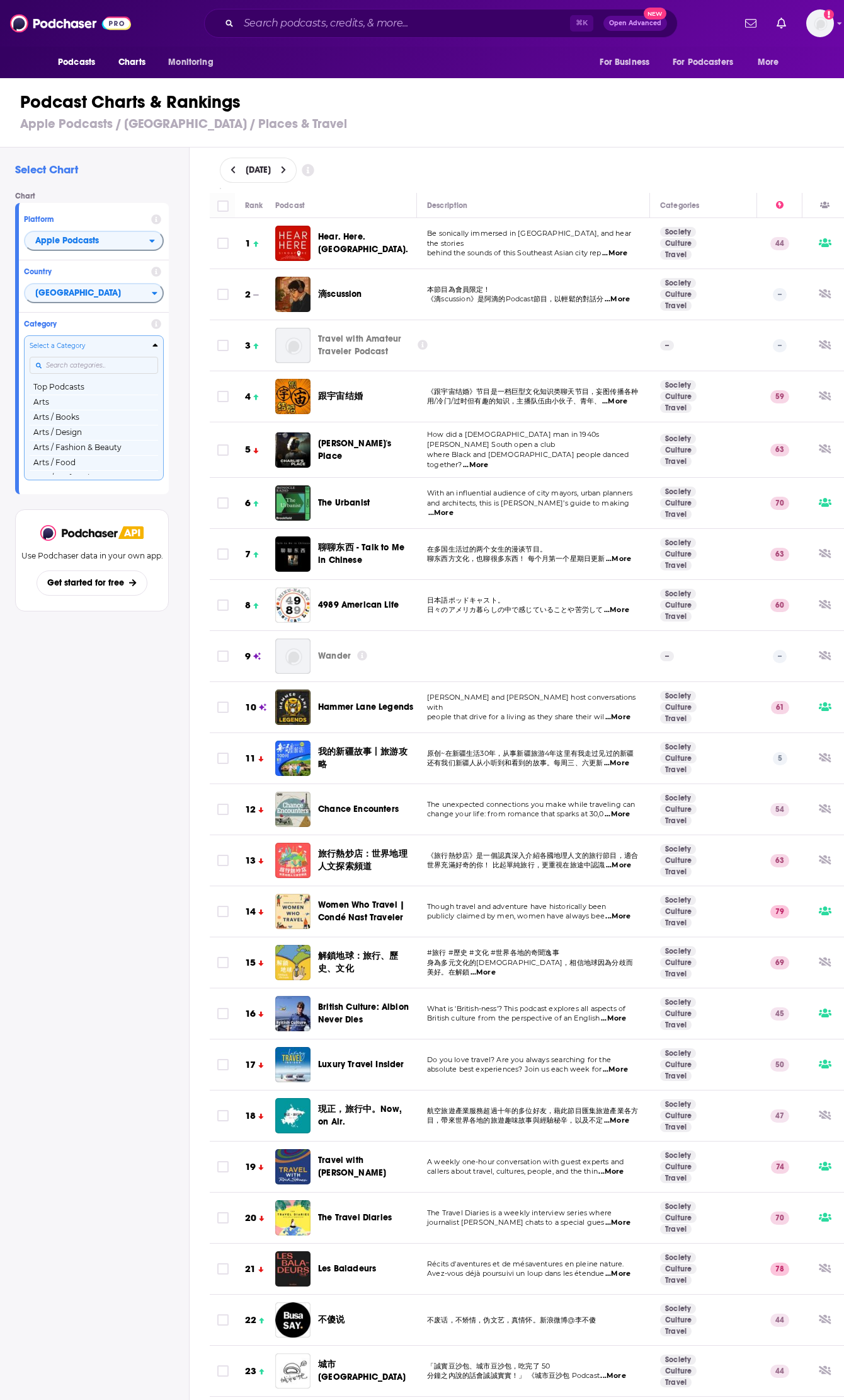
click at [110, 723] on div "Select Chart Chart Platform Apple Podcasts Country Singapore Category Select a …" at bounding box center [94, 810] width 189 height 1323
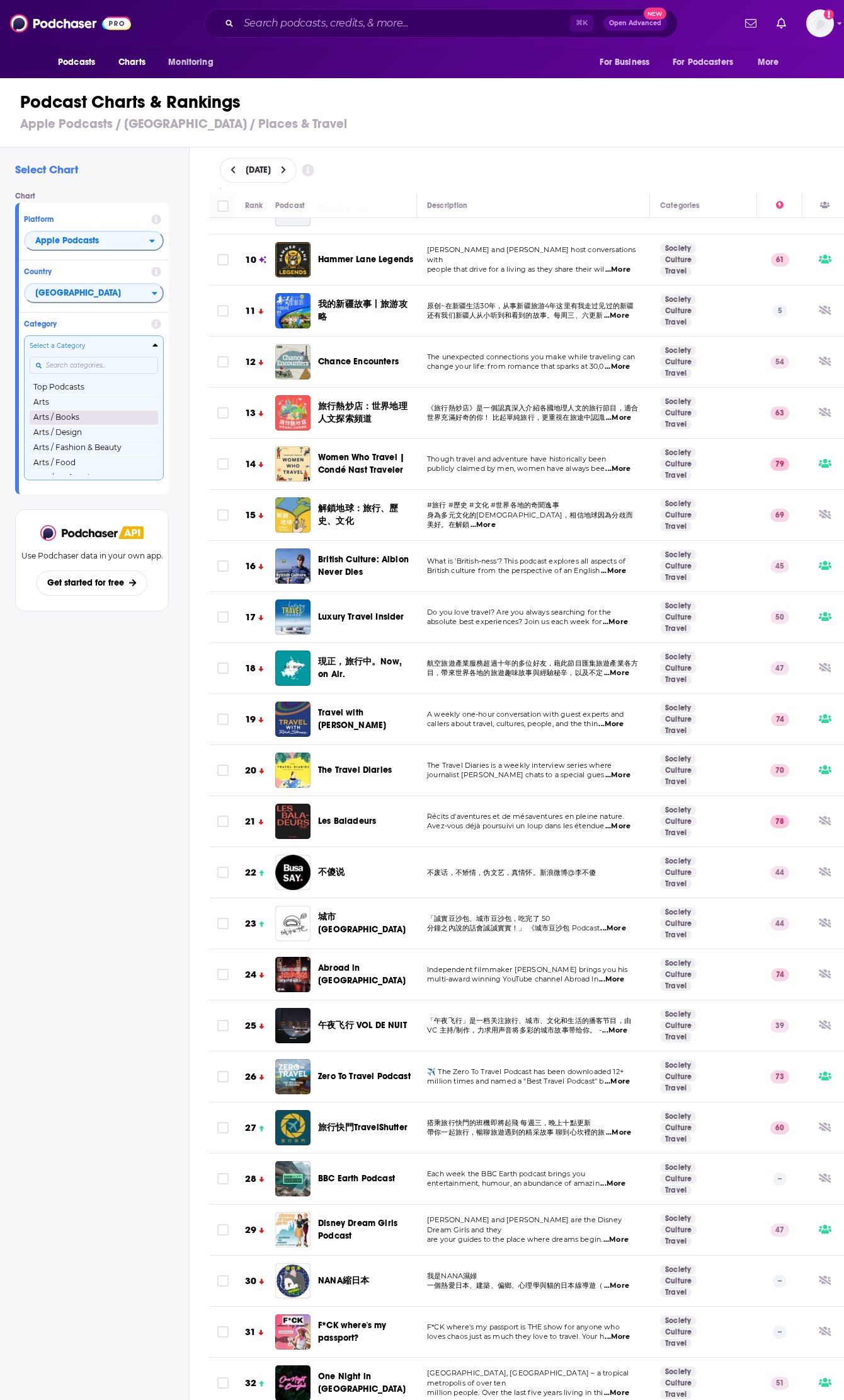
scroll to position [0, 0]
click at [94, 405] on button "Arts" at bounding box center [94, 402] width 129 height 15
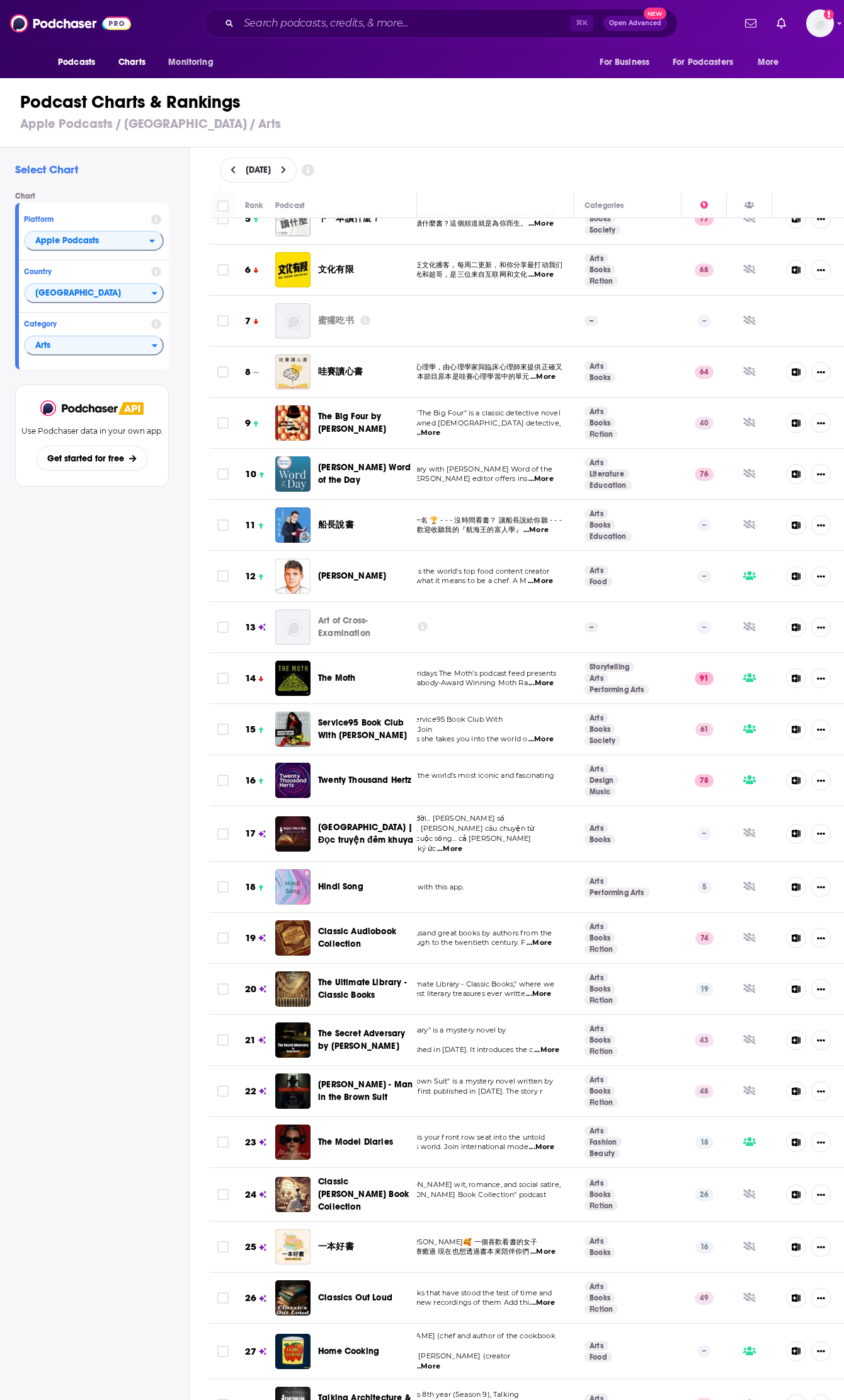
scroll to position [288, 87]
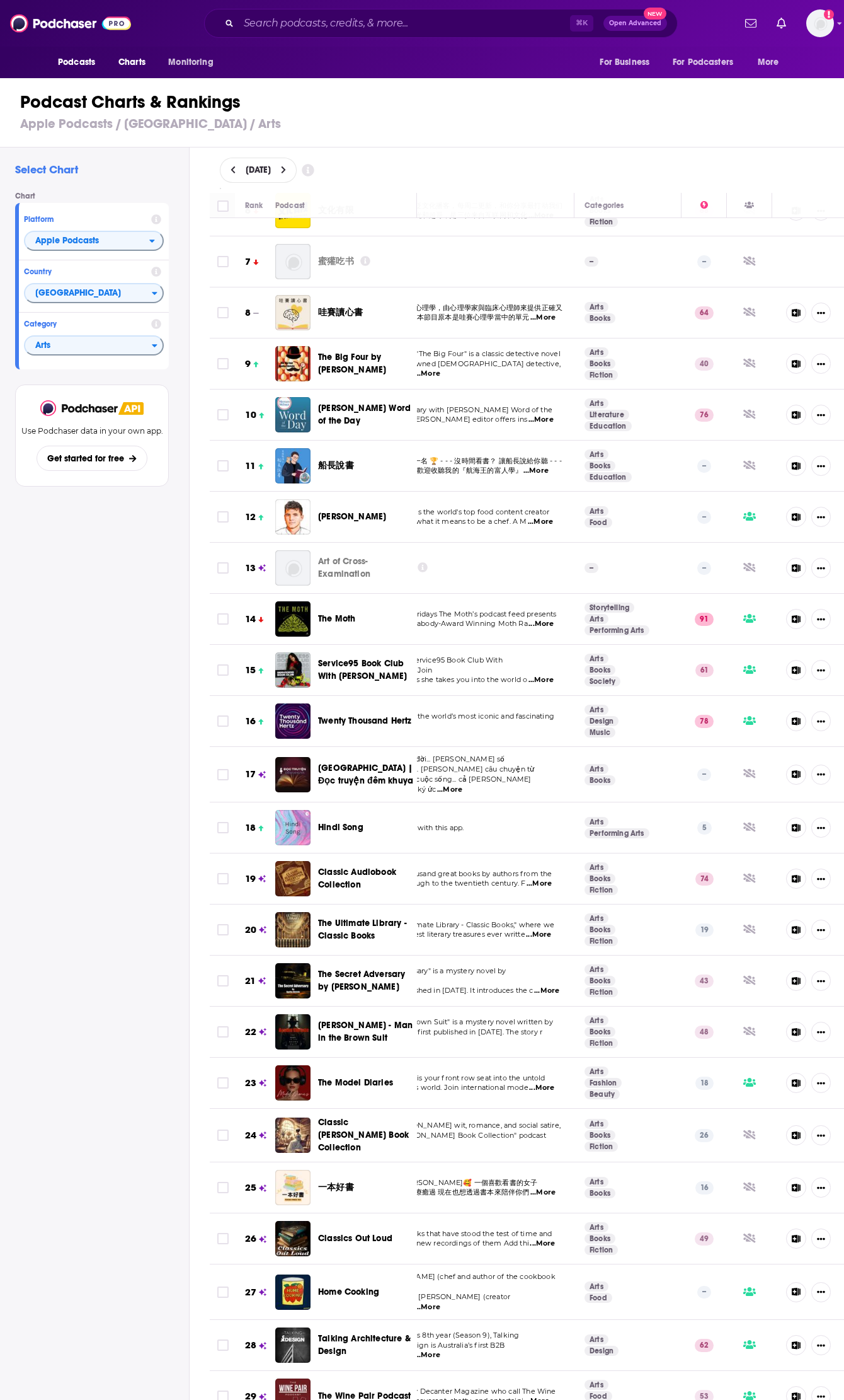
click at [231, 1187] on td at bounding box center [222, 1188] width 25 height 51
click at [225, 1182] on input "Toggle select row" at bounding box center [223, 1187] width 11 height 11
checkbox input "true"
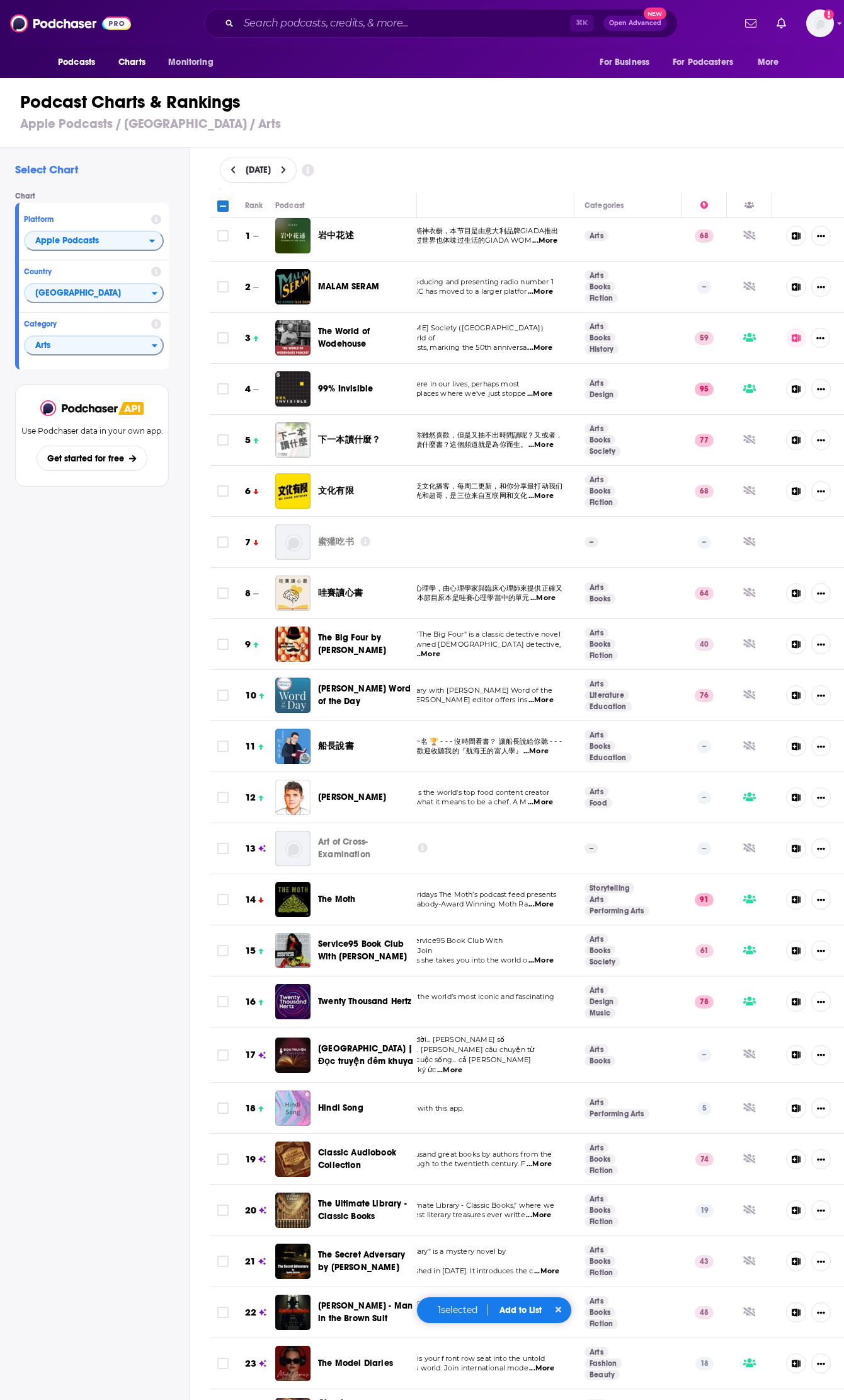
scroll to position [0, 87]
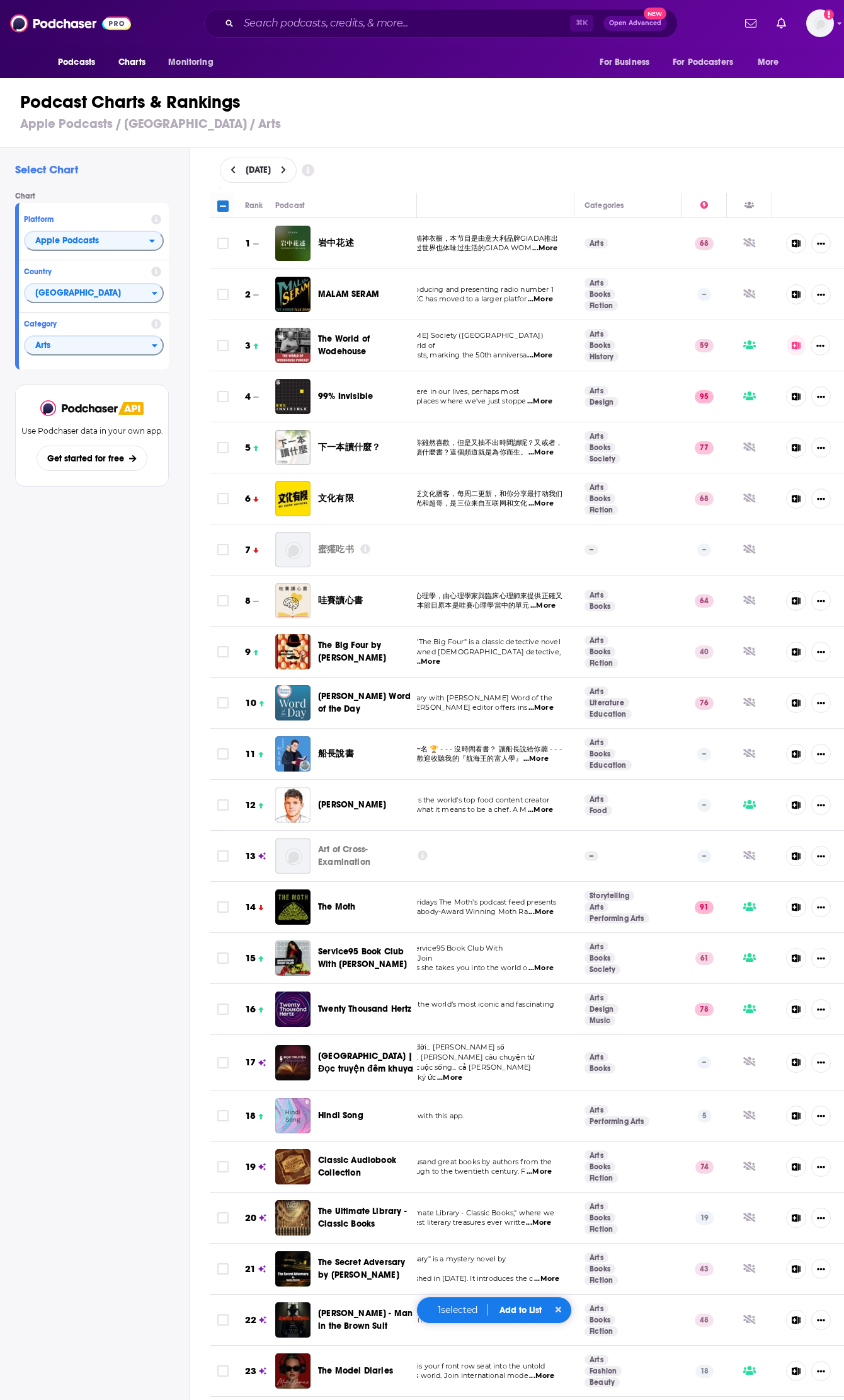
click at [223, 198] on icon at bounding box center [223, 205] width 15 height 15
click at [223, 201] on input "Toggle select all" at bounding box center [223, 205] width 11 height 11
checkbox input "true"
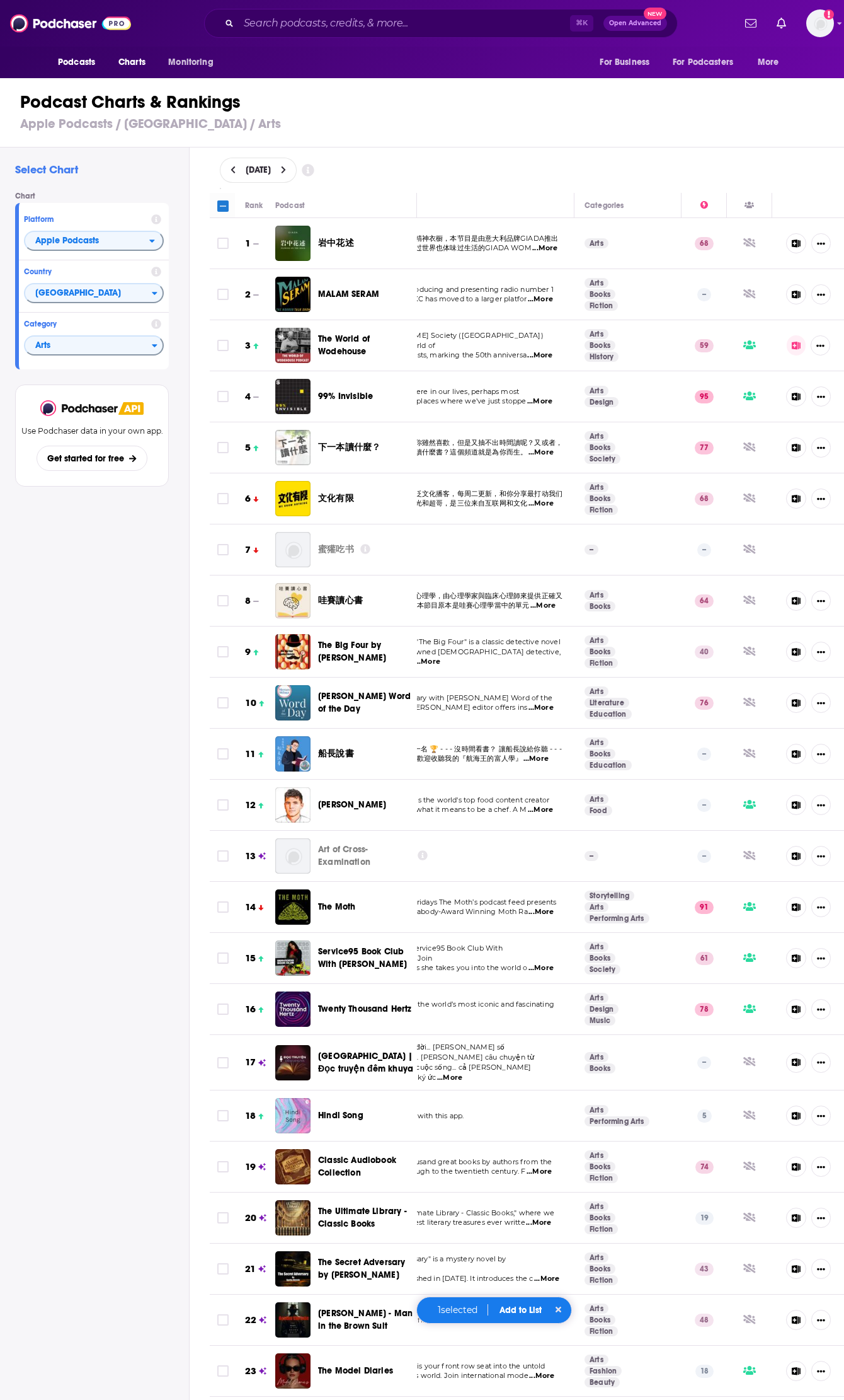
checkbox input "true"
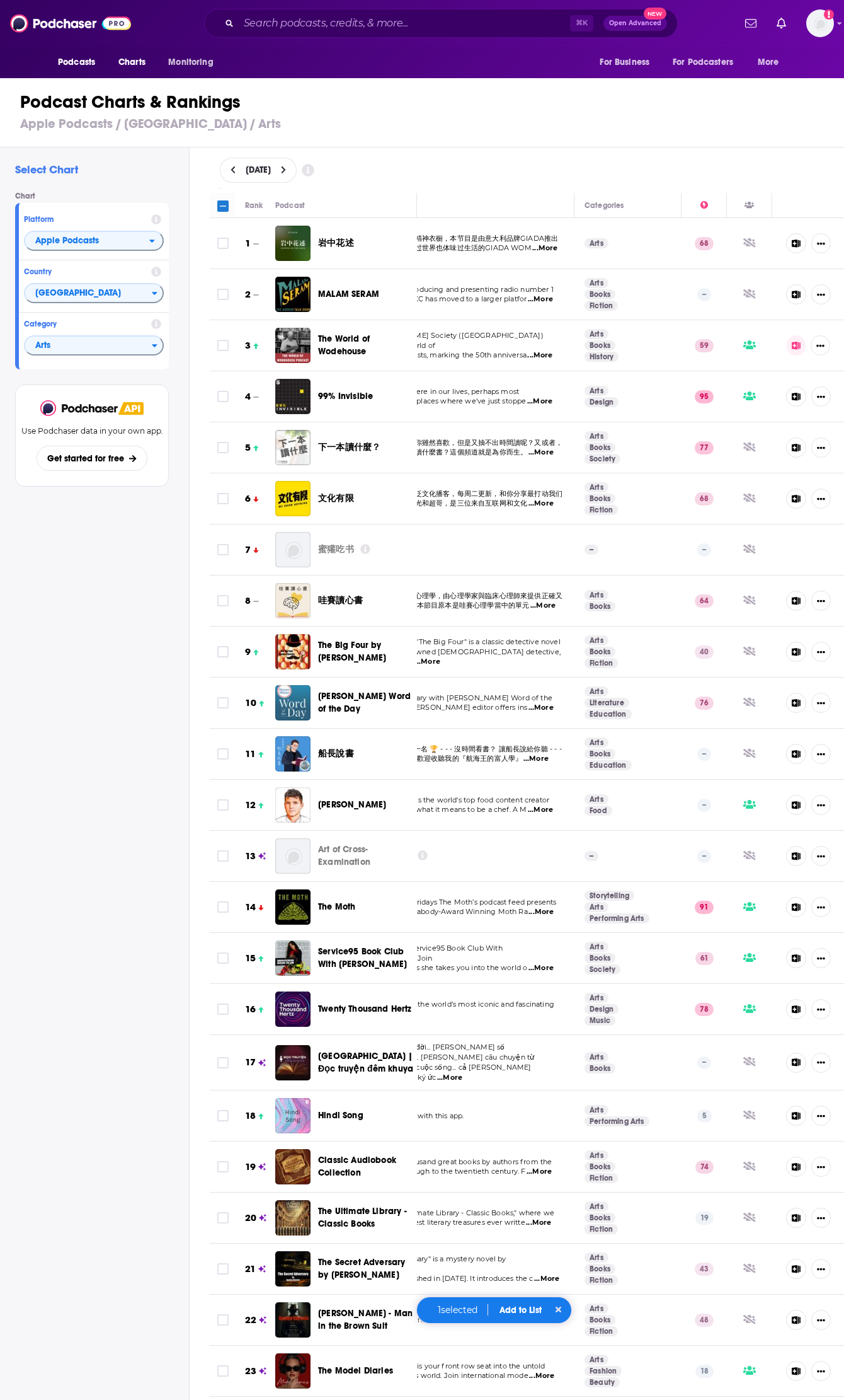
checkbox input "true"
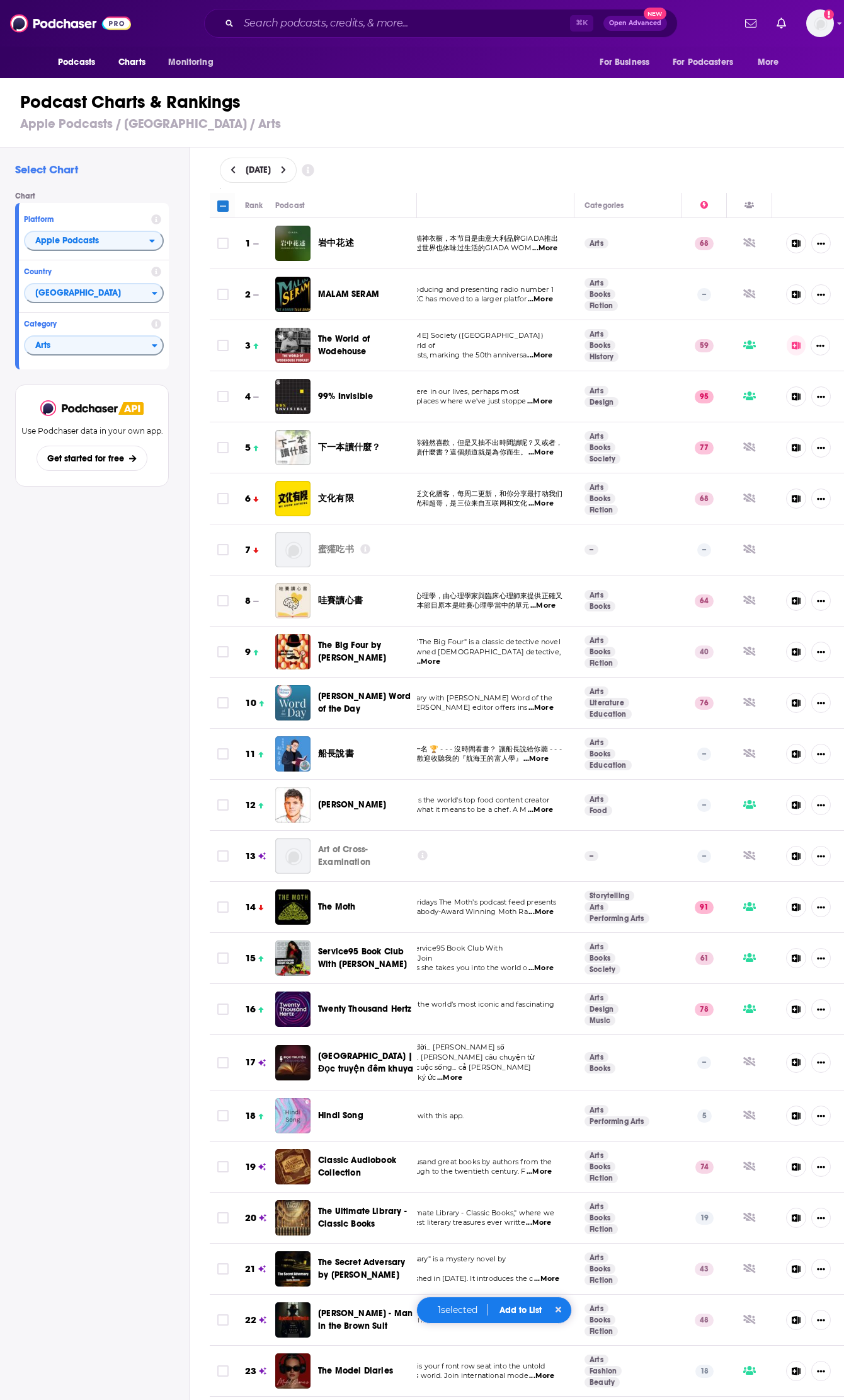
checkbox input "true"
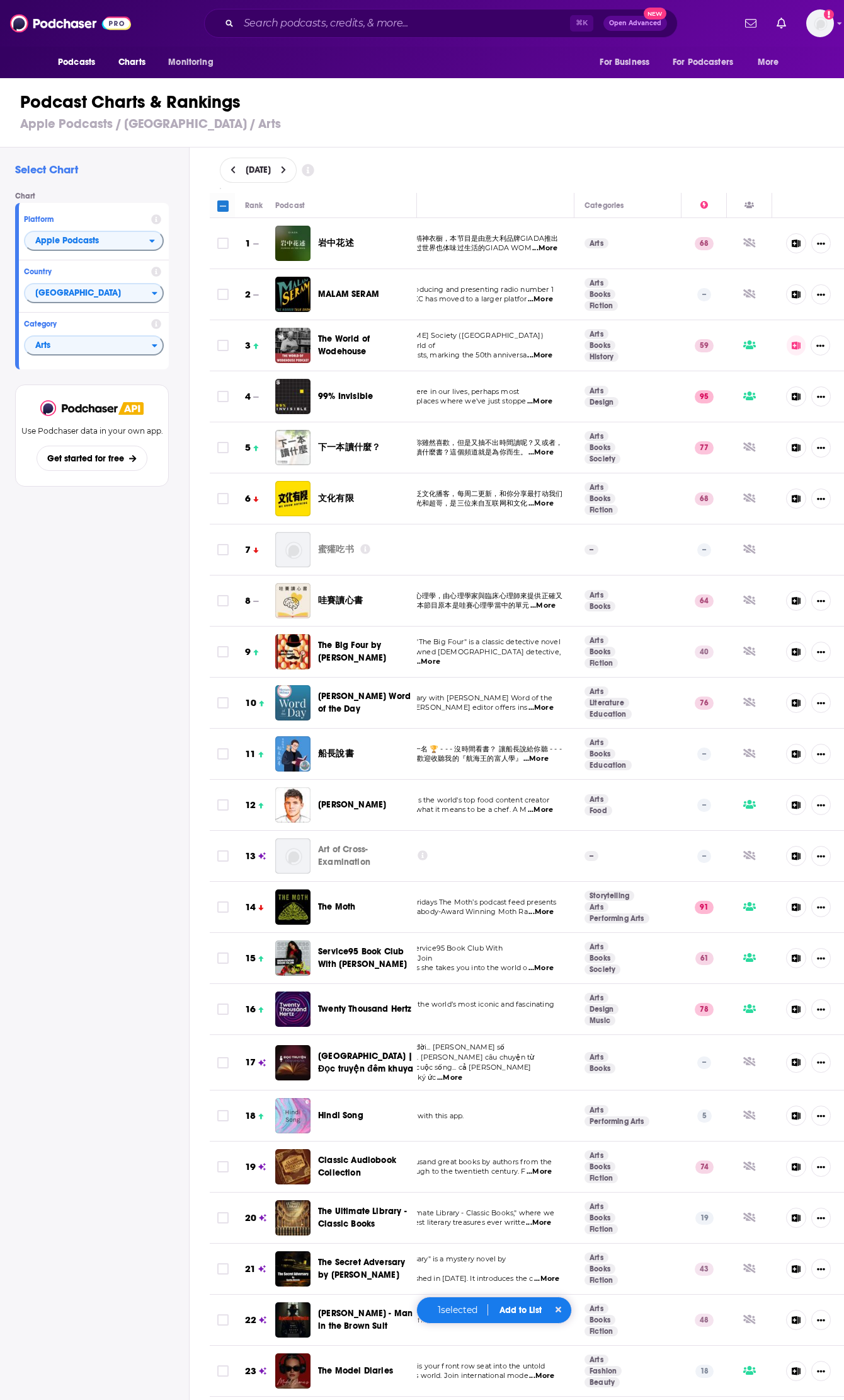
checkbox input "true"
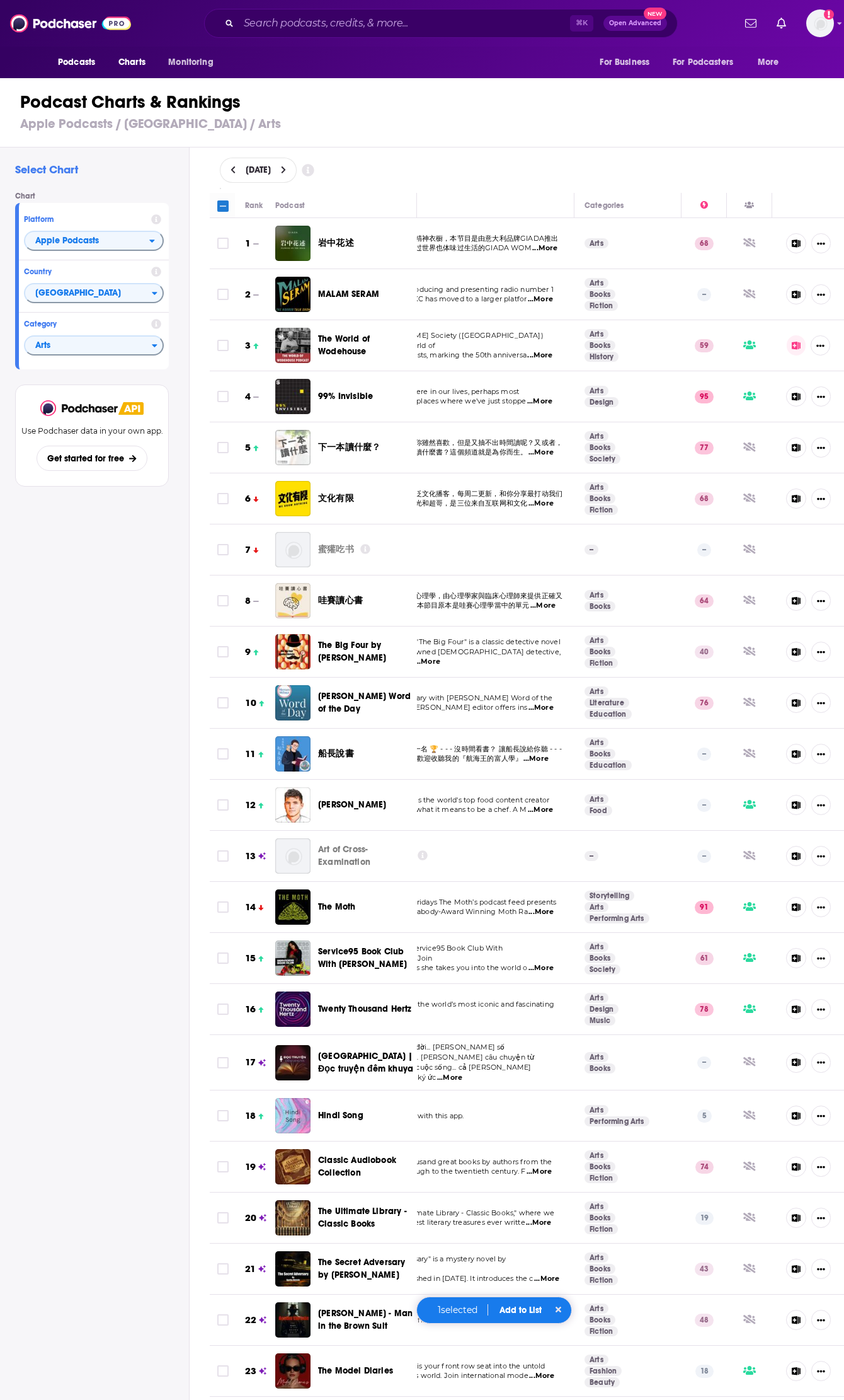
checkbox input "true"
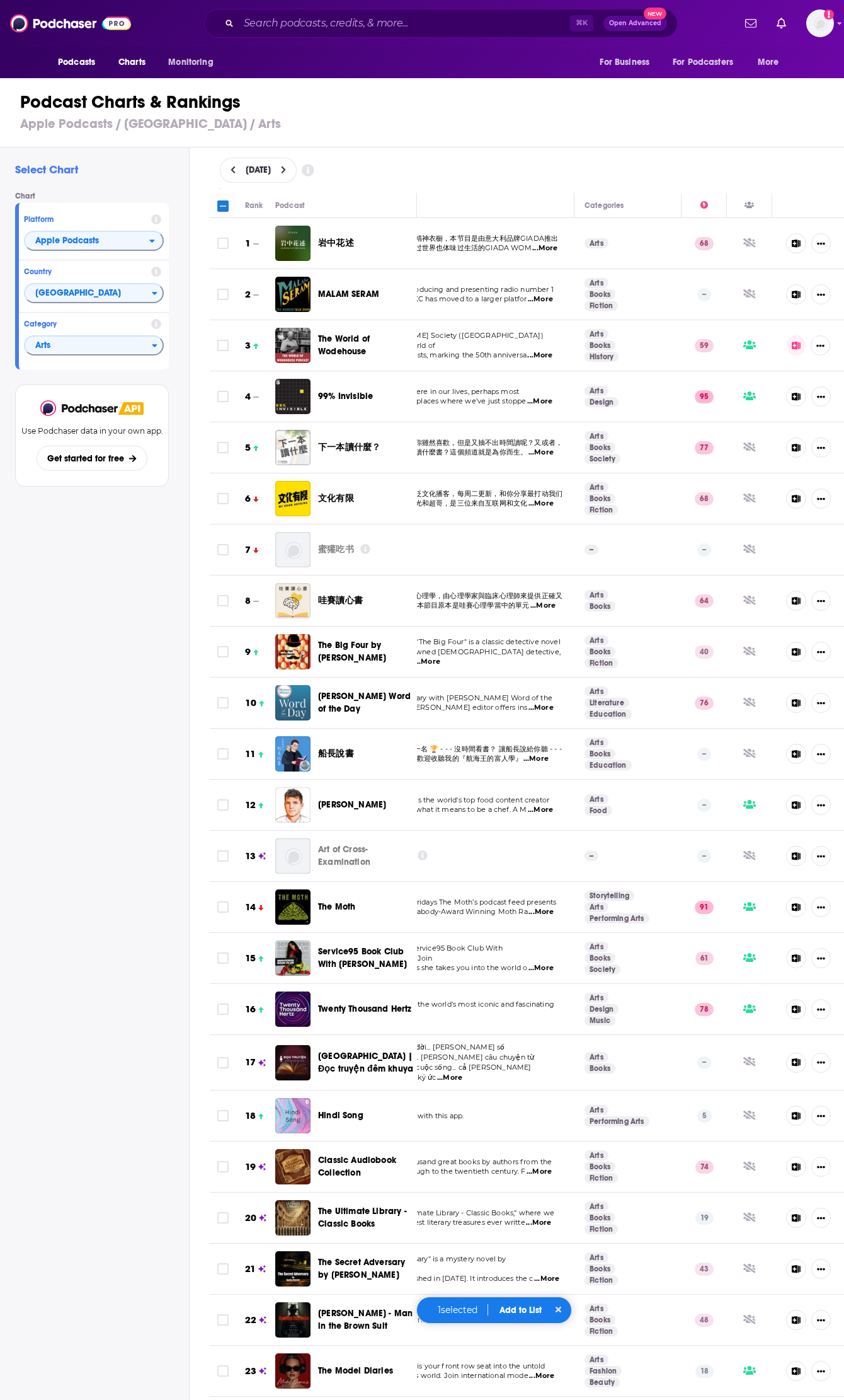
checkbox input "true"
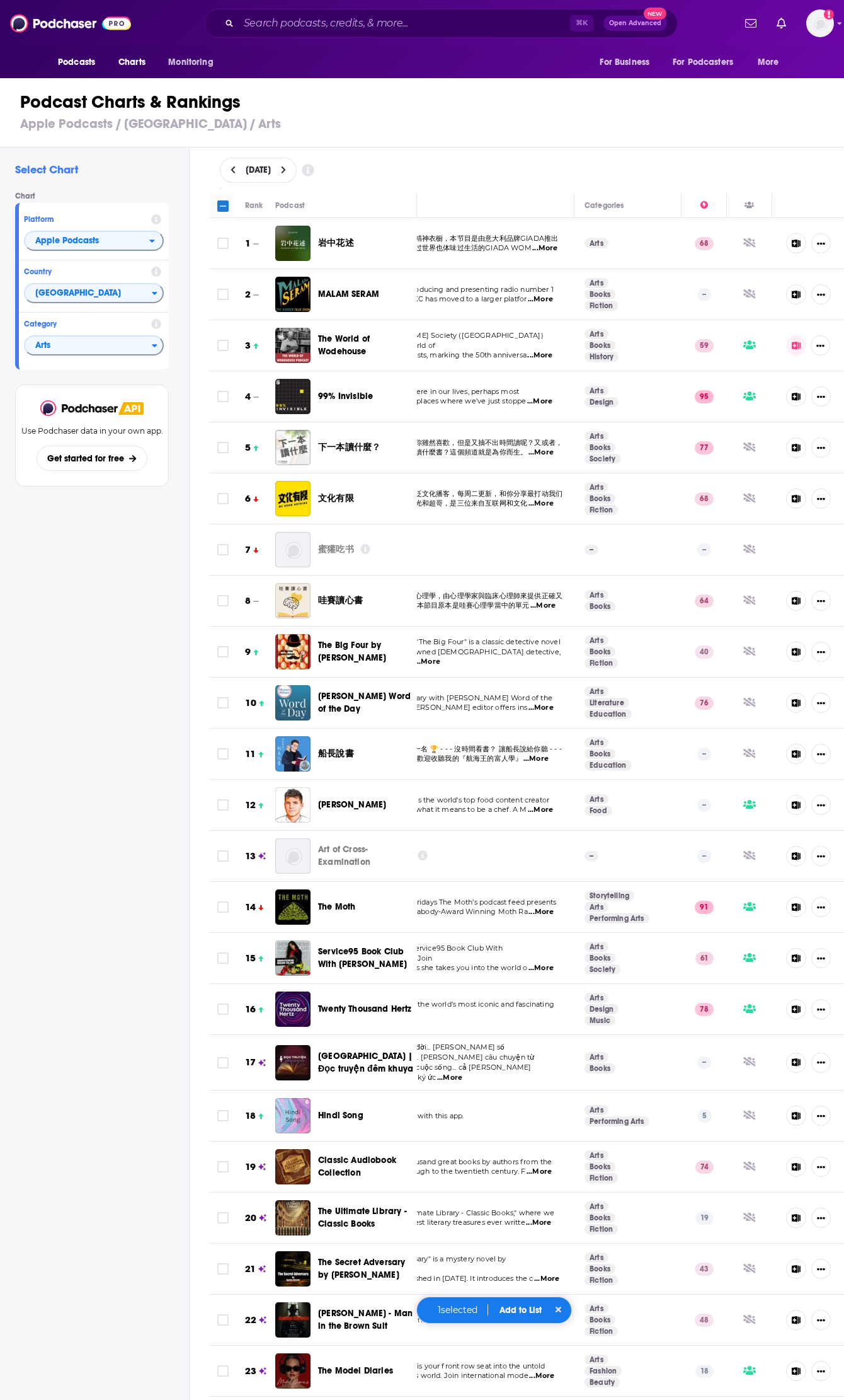
checkbox input "true"
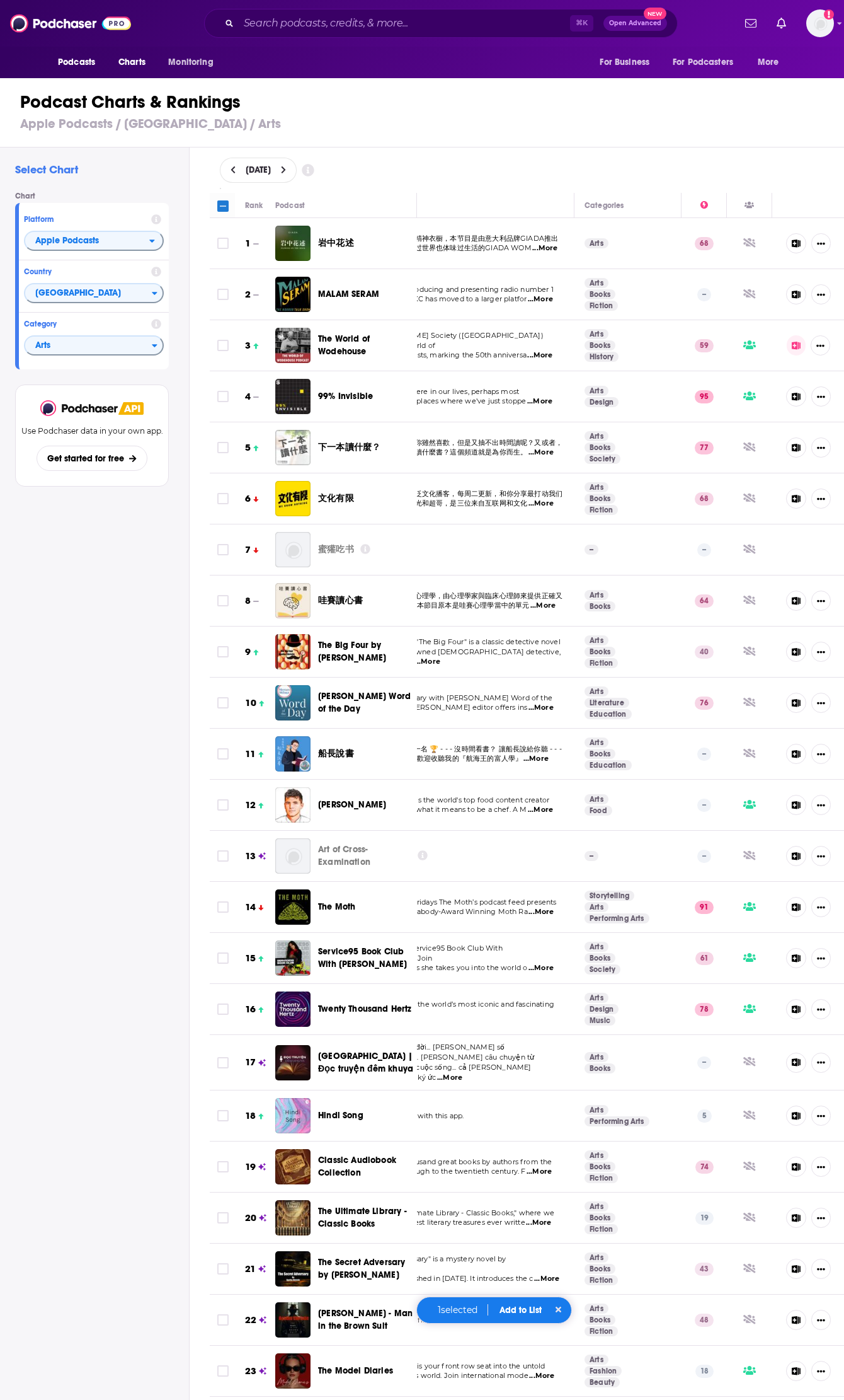
checkbox input "true"
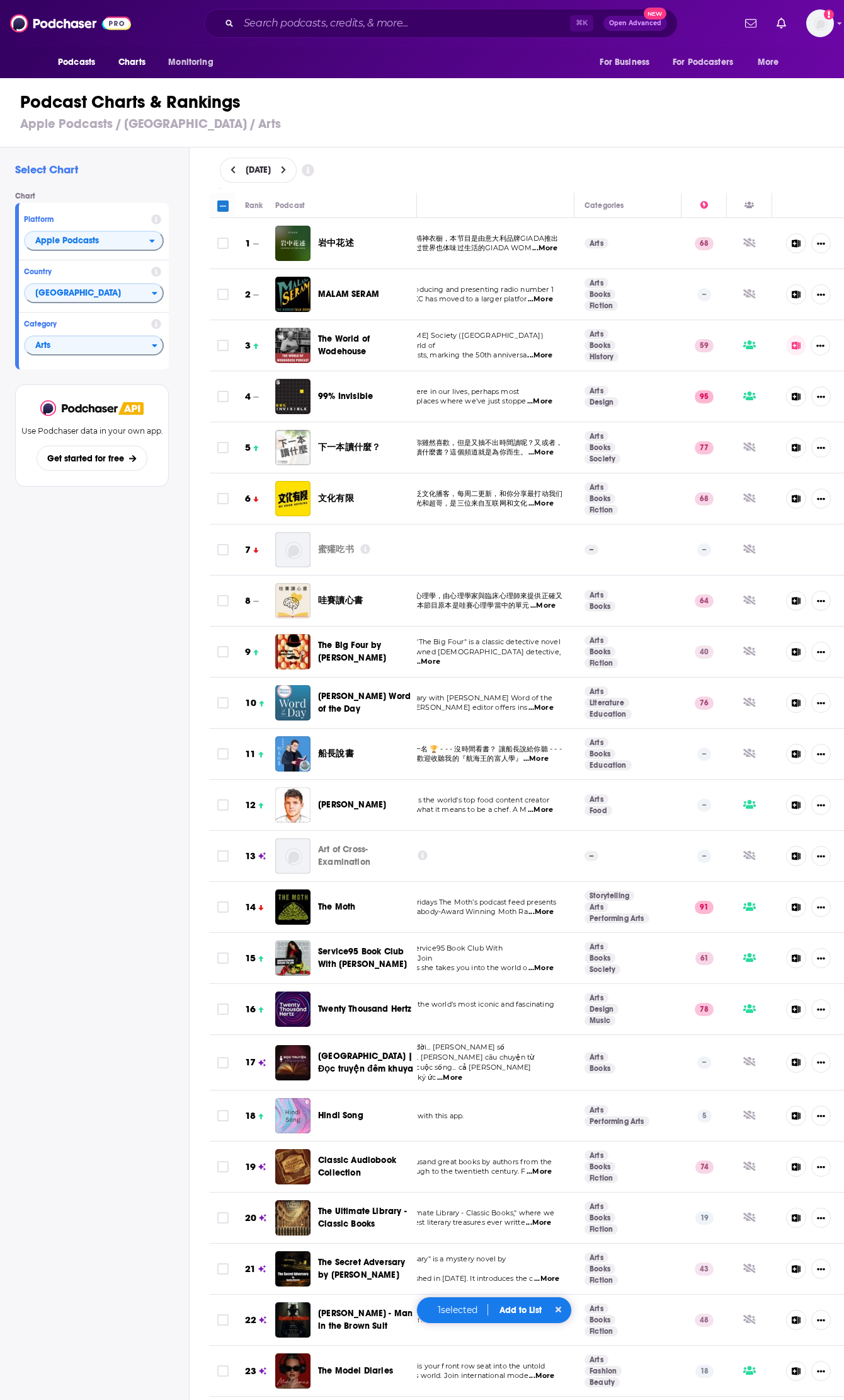
checkbox input "true"
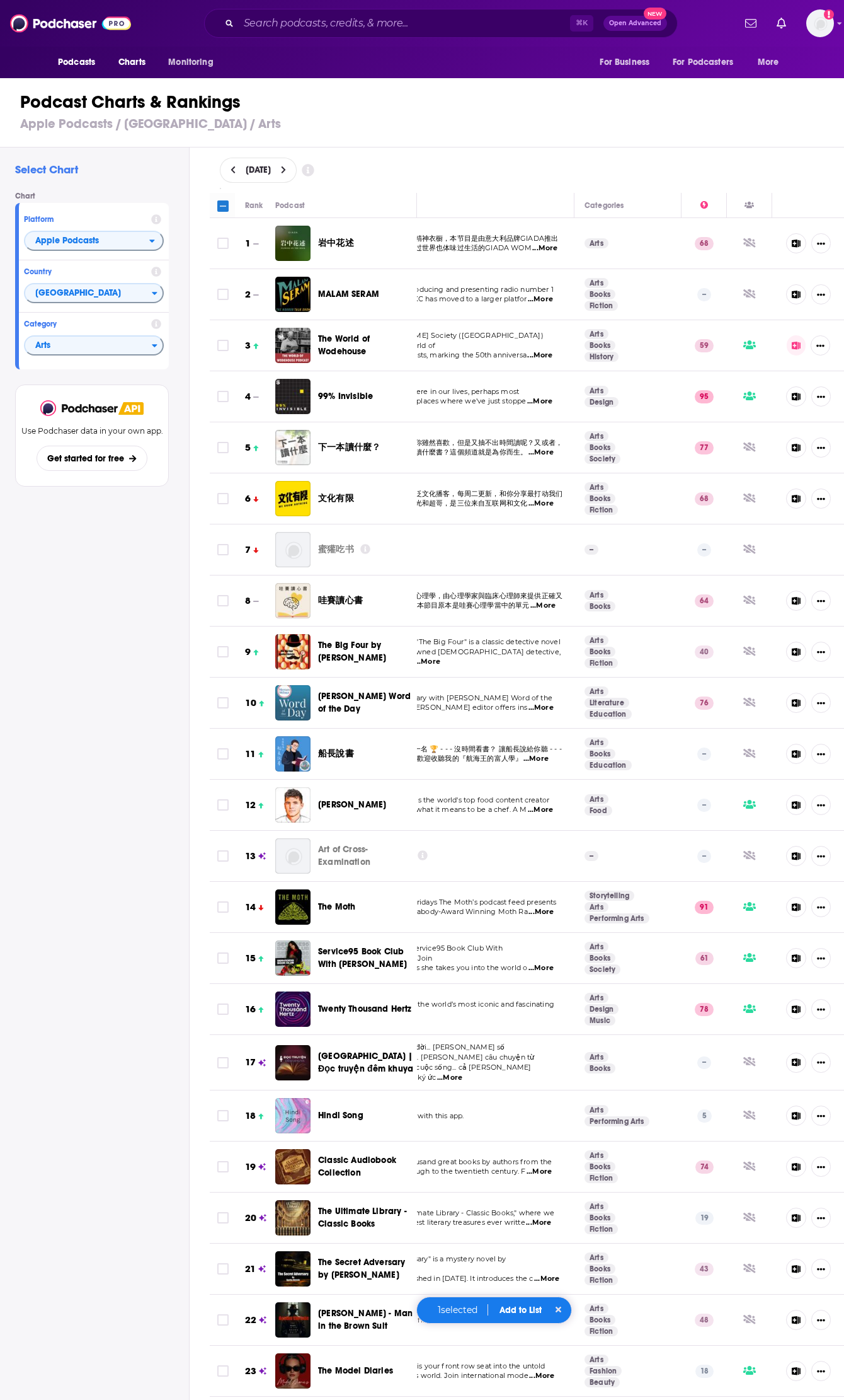
checkbox input "true"
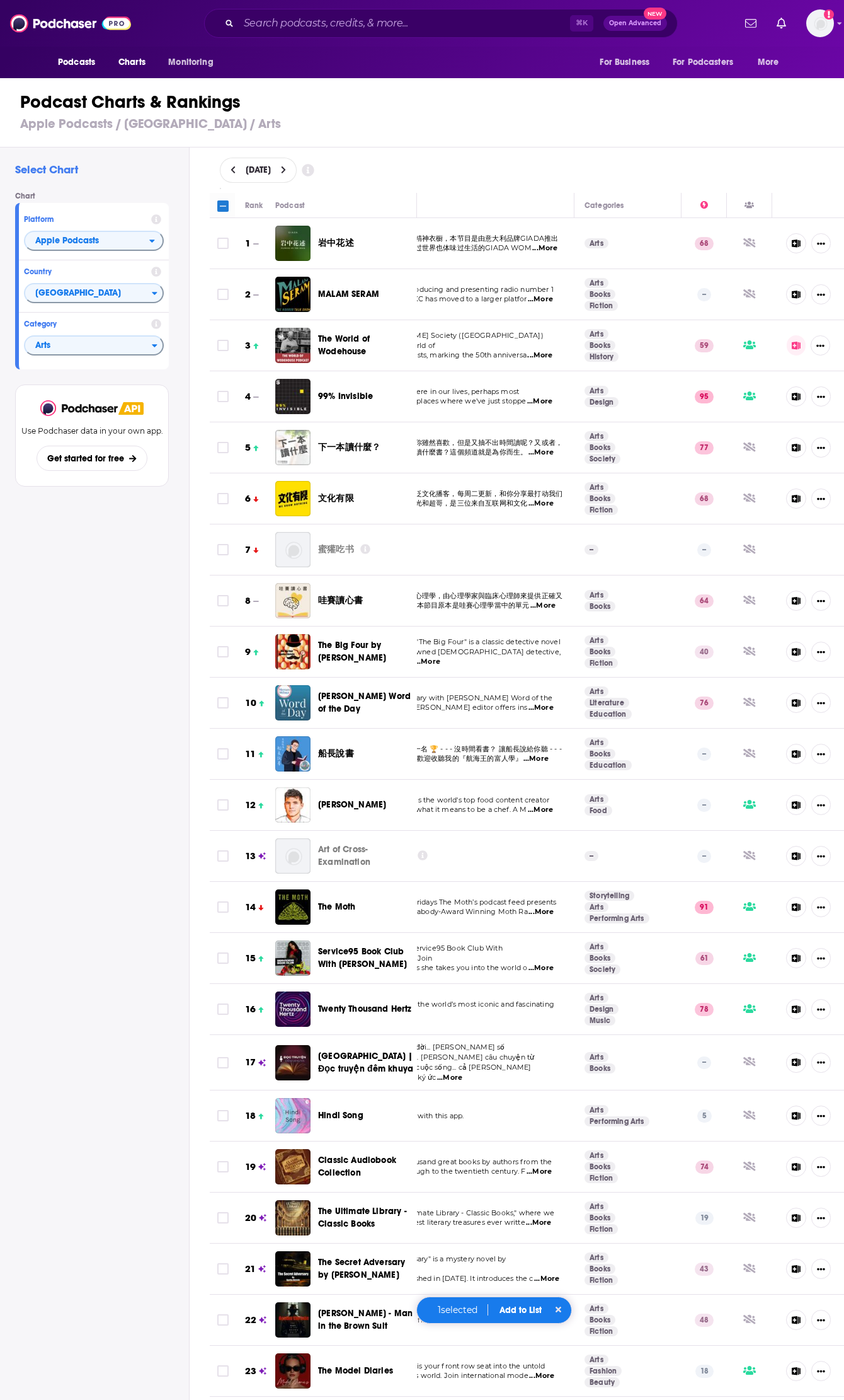
checkbox input "true"
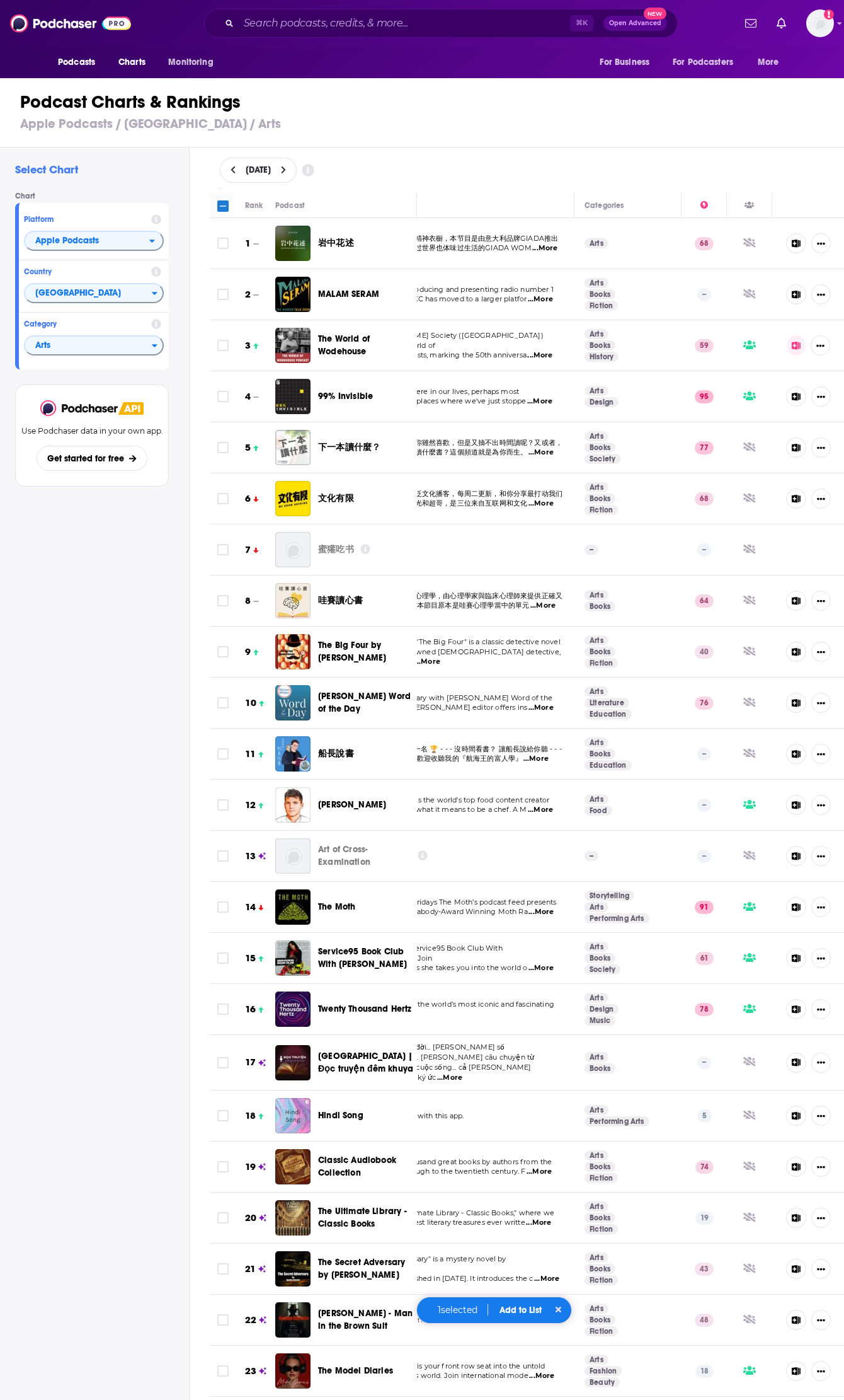
checkbox input "true"
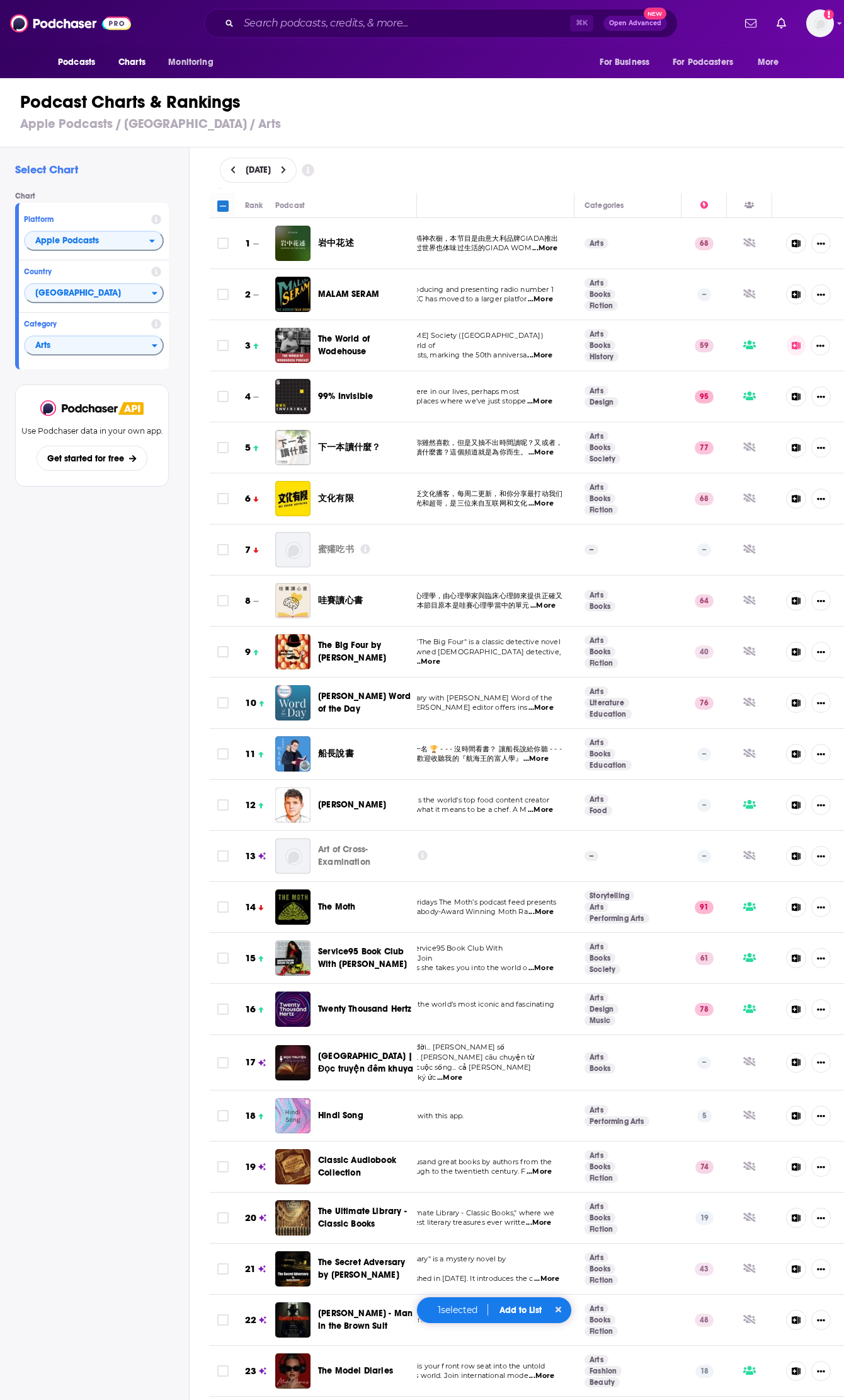
checkbox input "true"
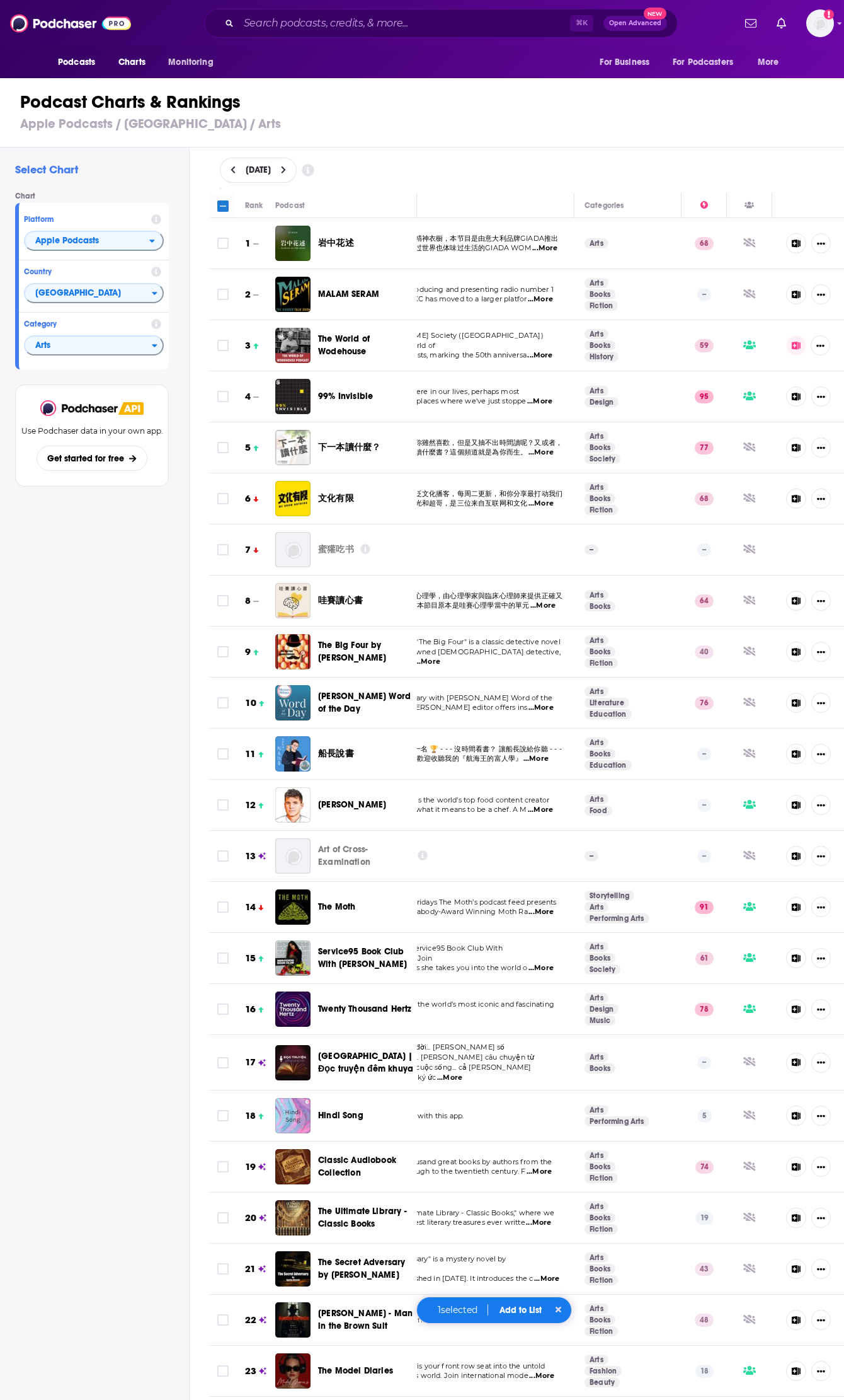
checkbox input "true"
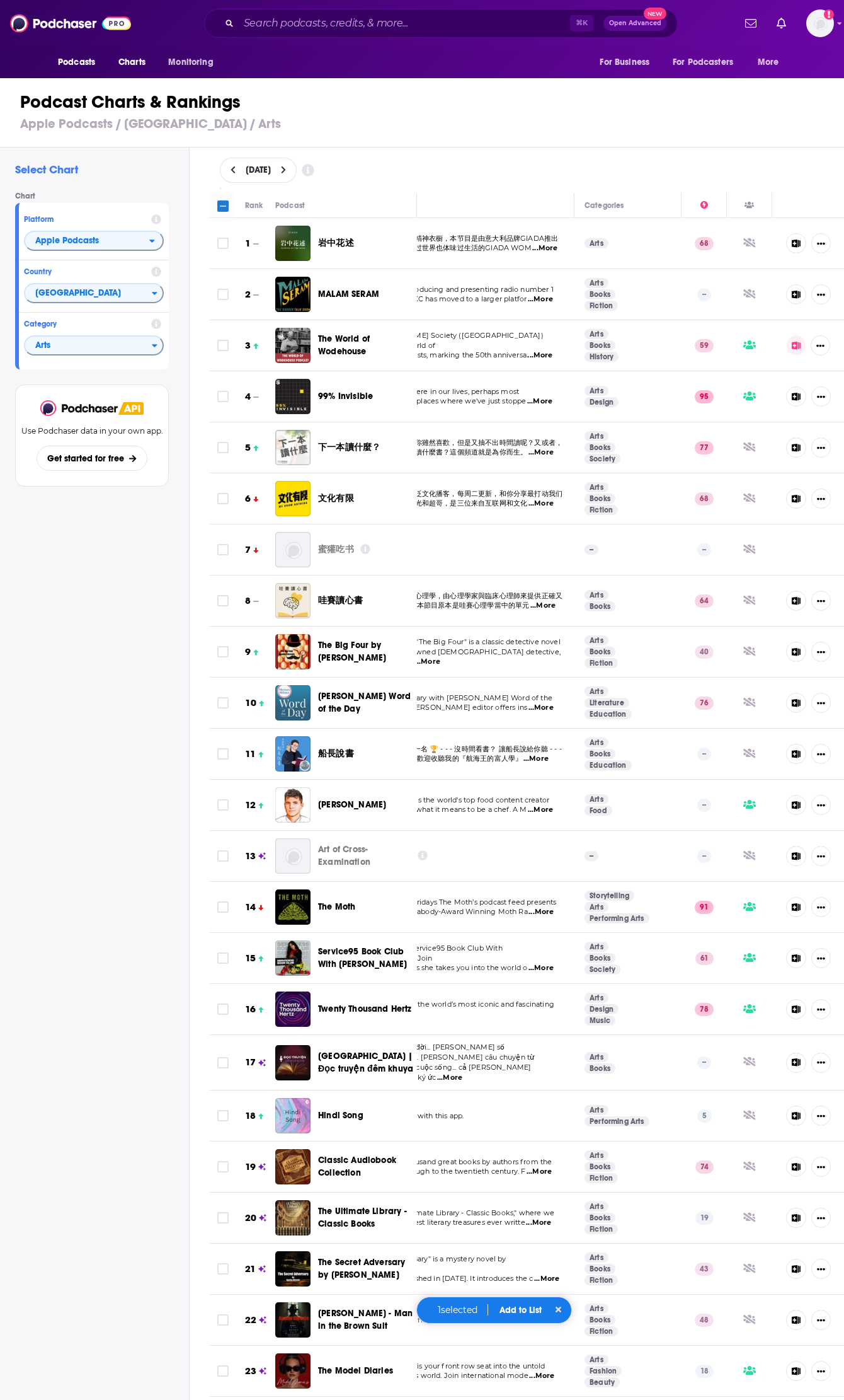
checkbox input "true"
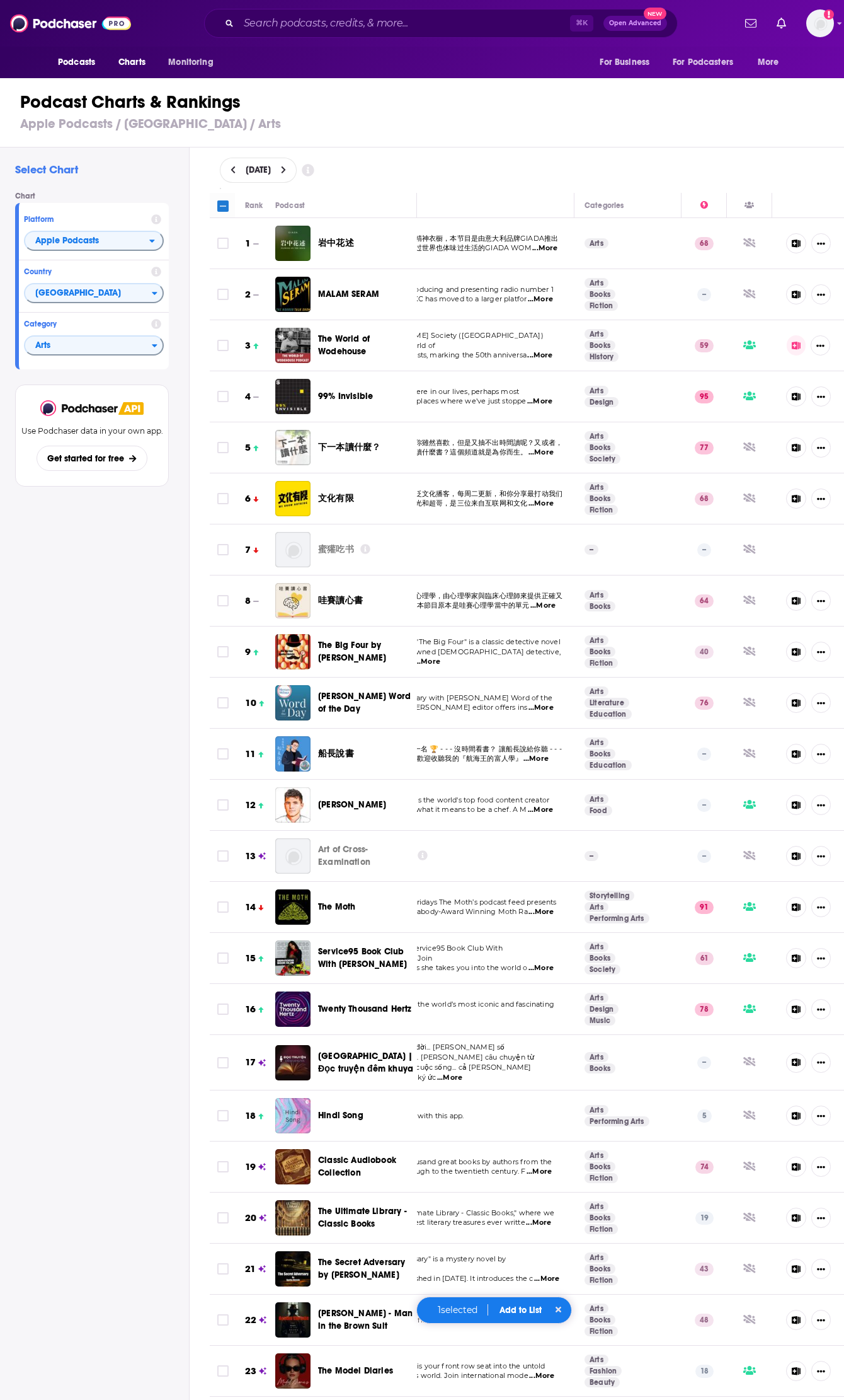
checkbox input "true"
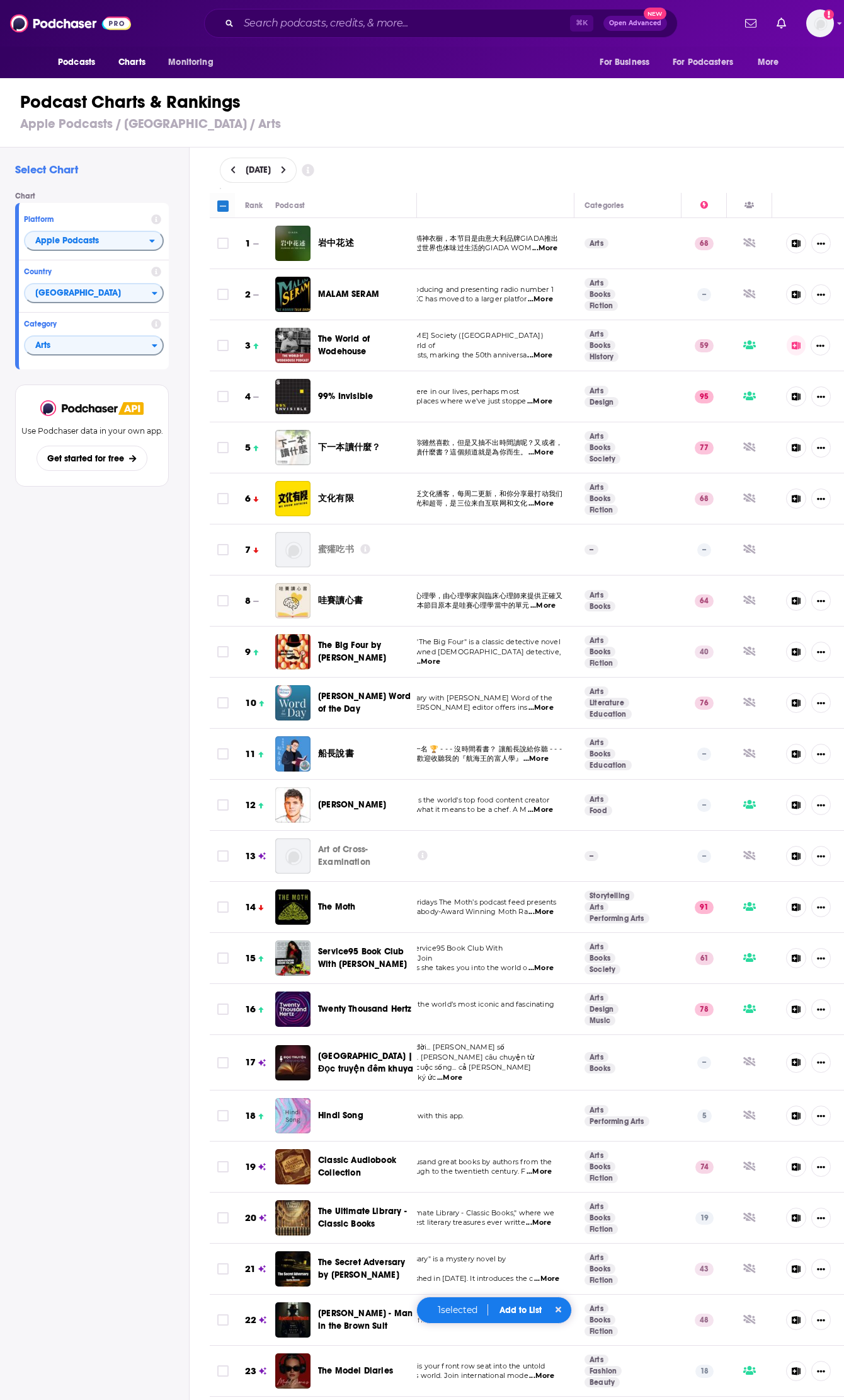
checkbox input "true"
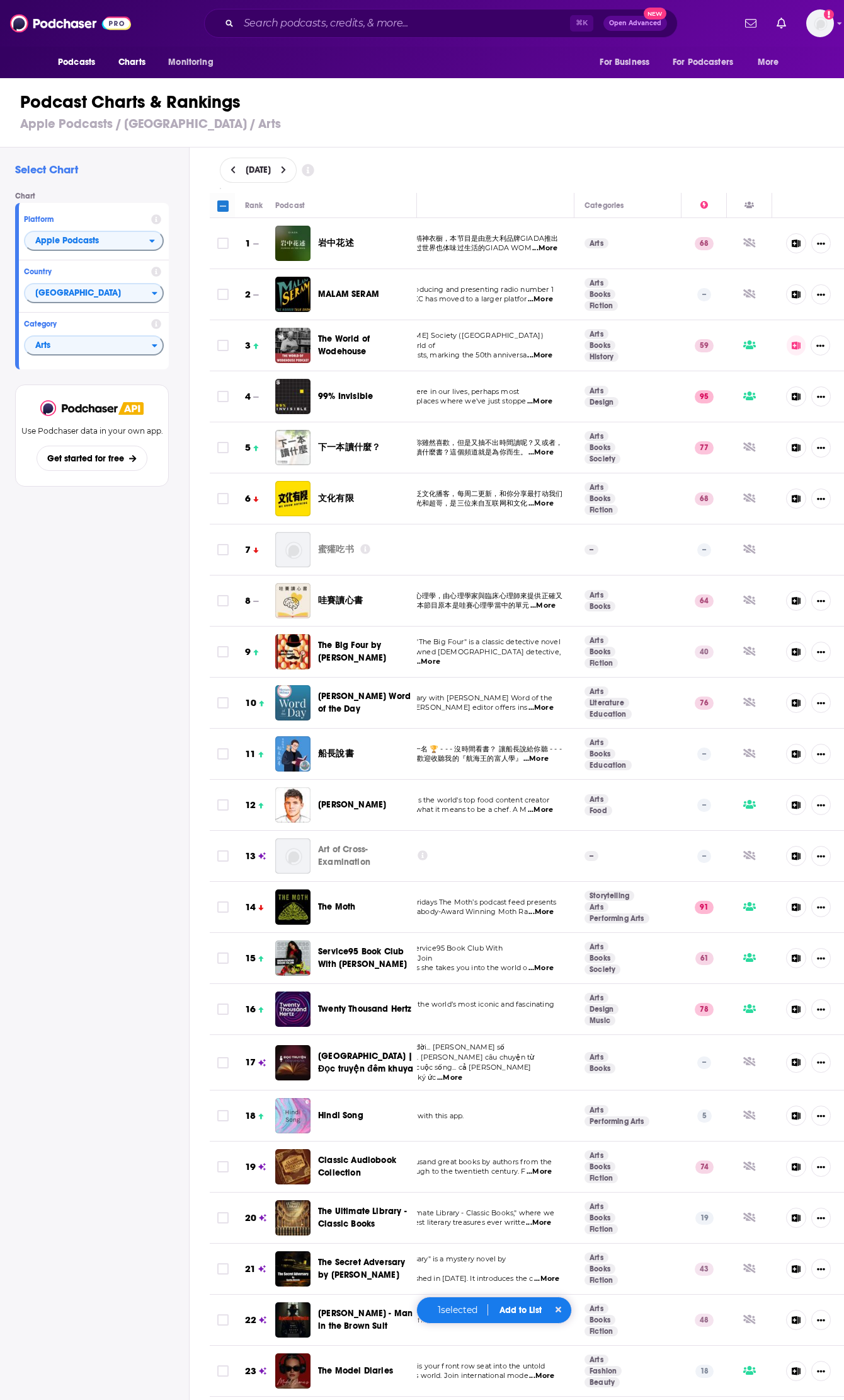
checkbox input "true"
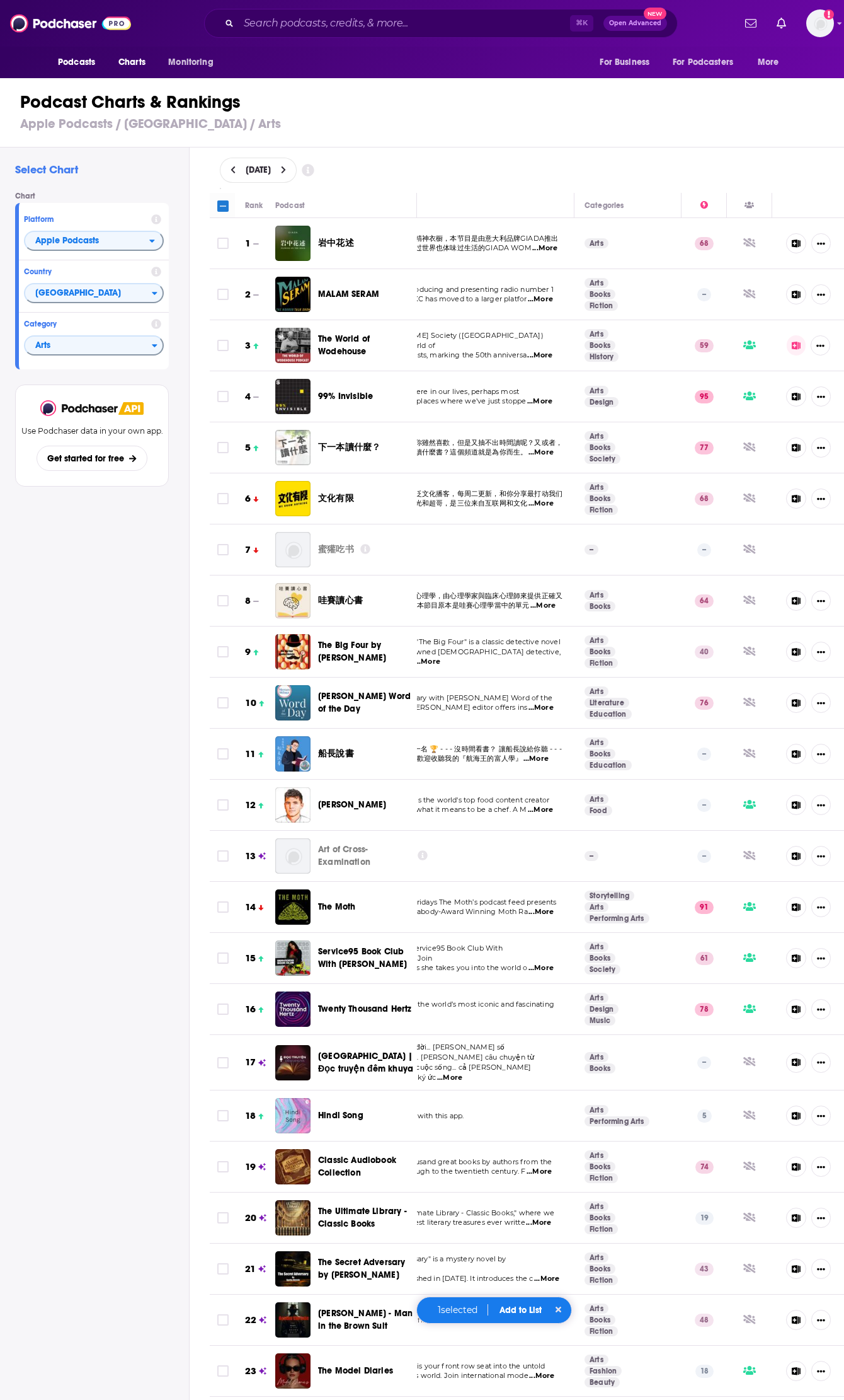
checkbox input "true"
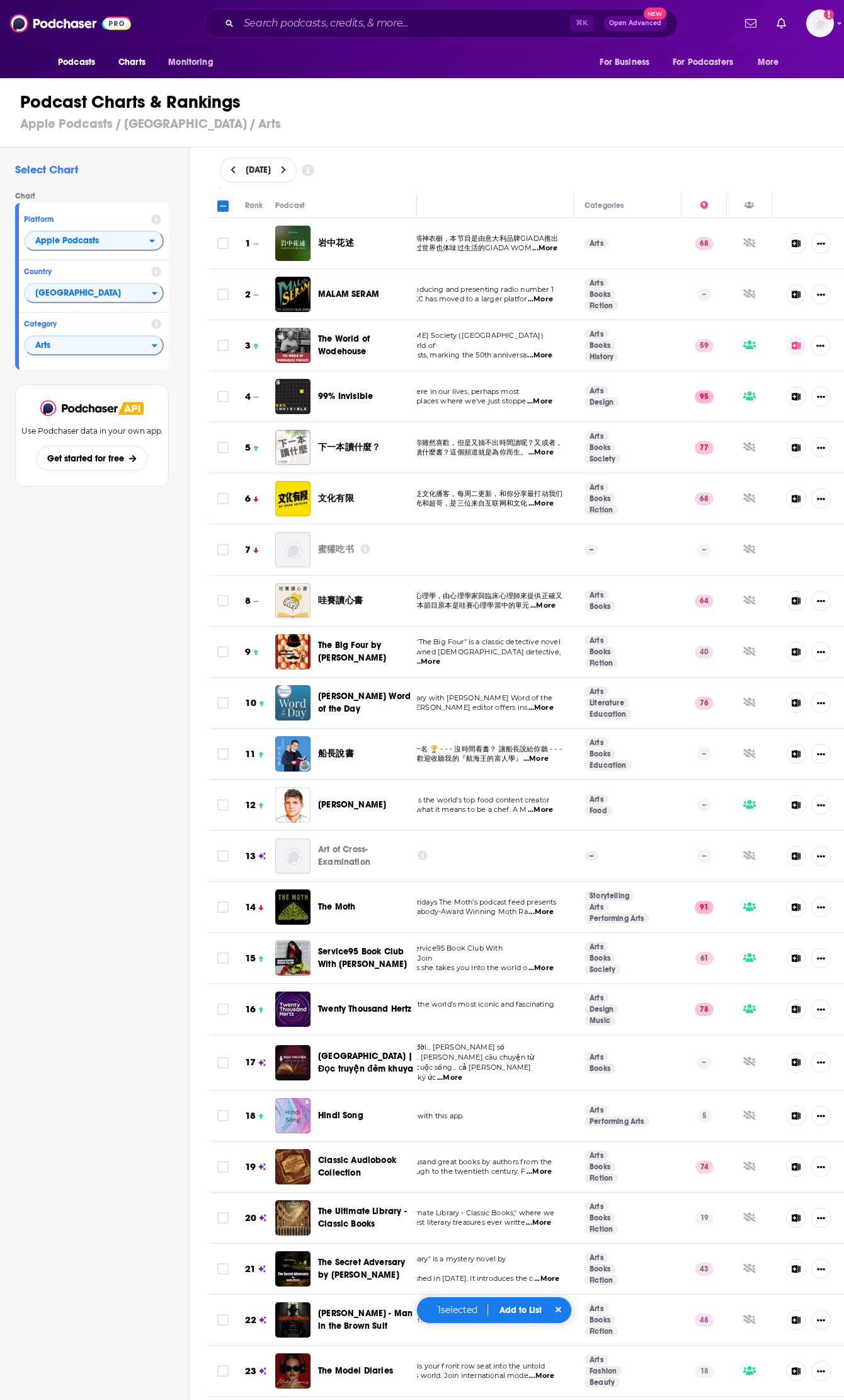
checkbox input "true"
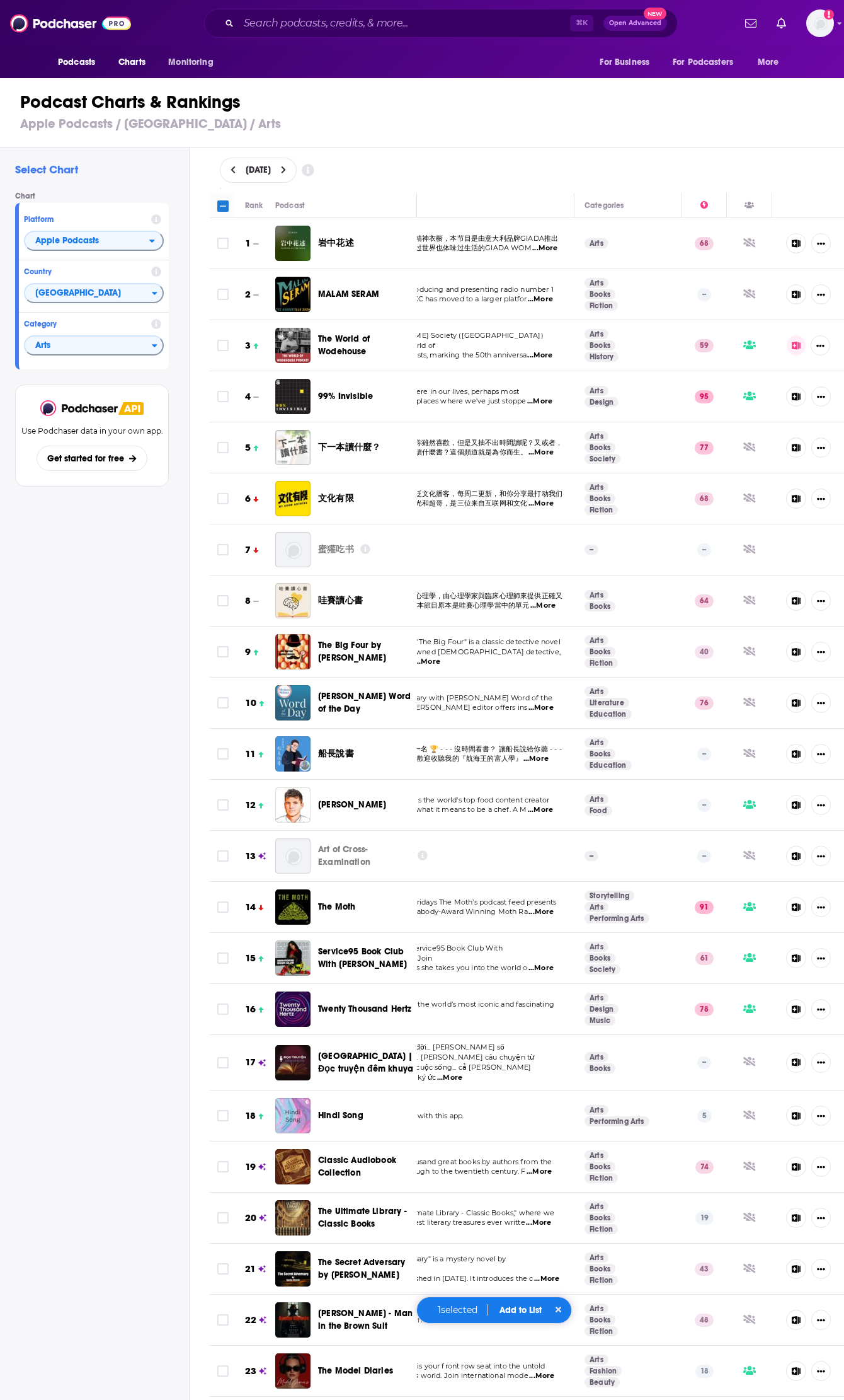
checkbox input "true"
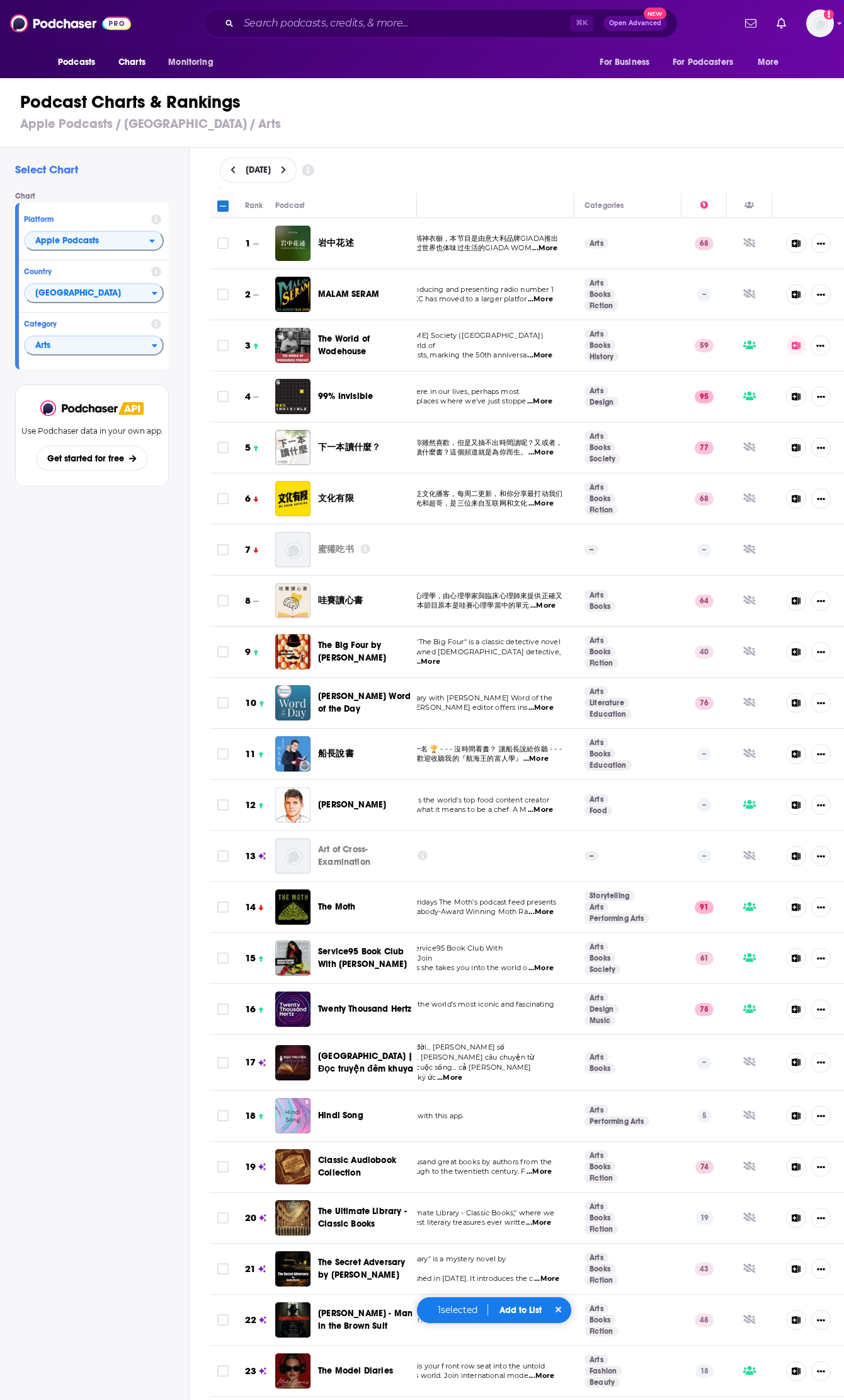
checkbox input "true"
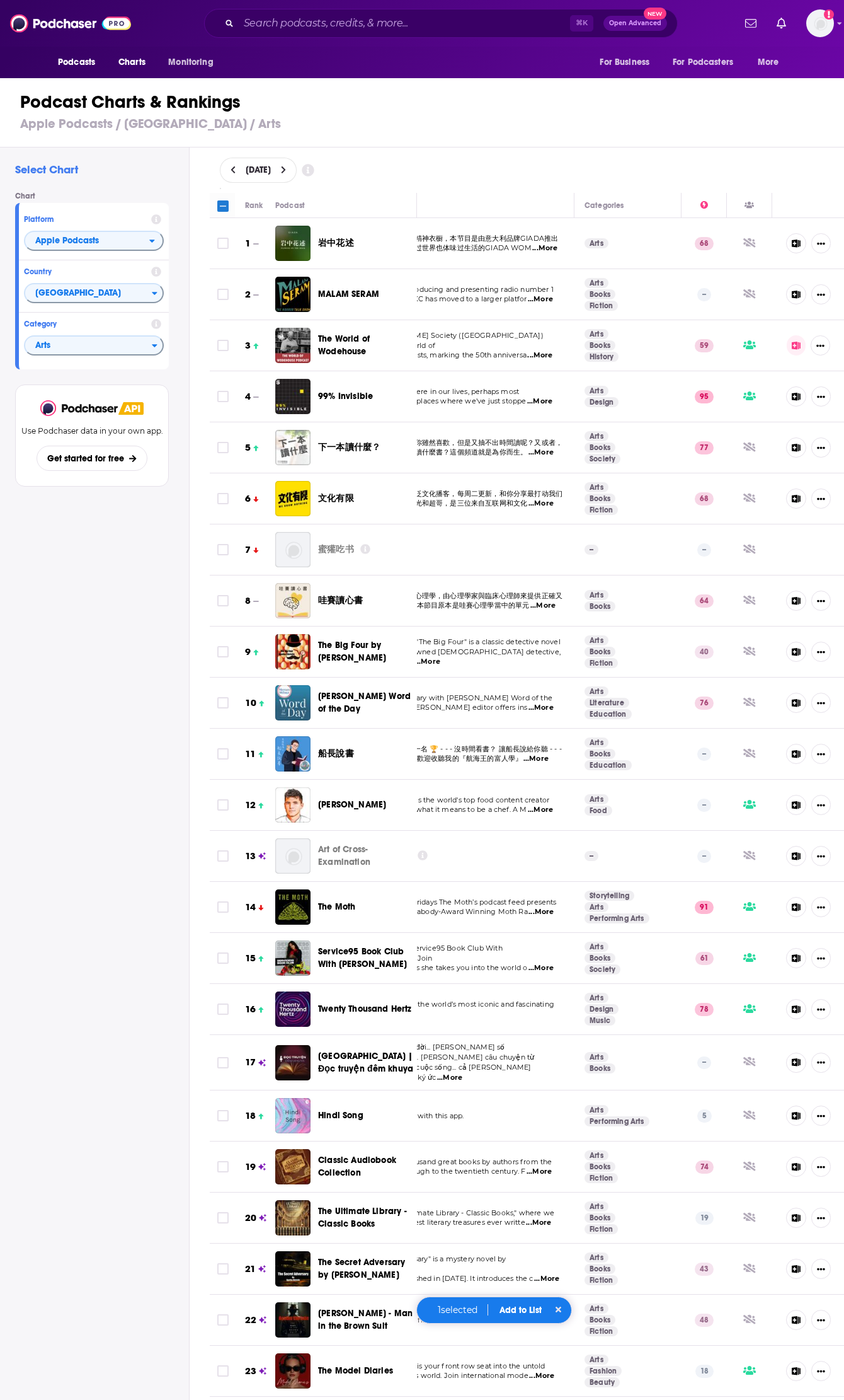
checkbox input "true"
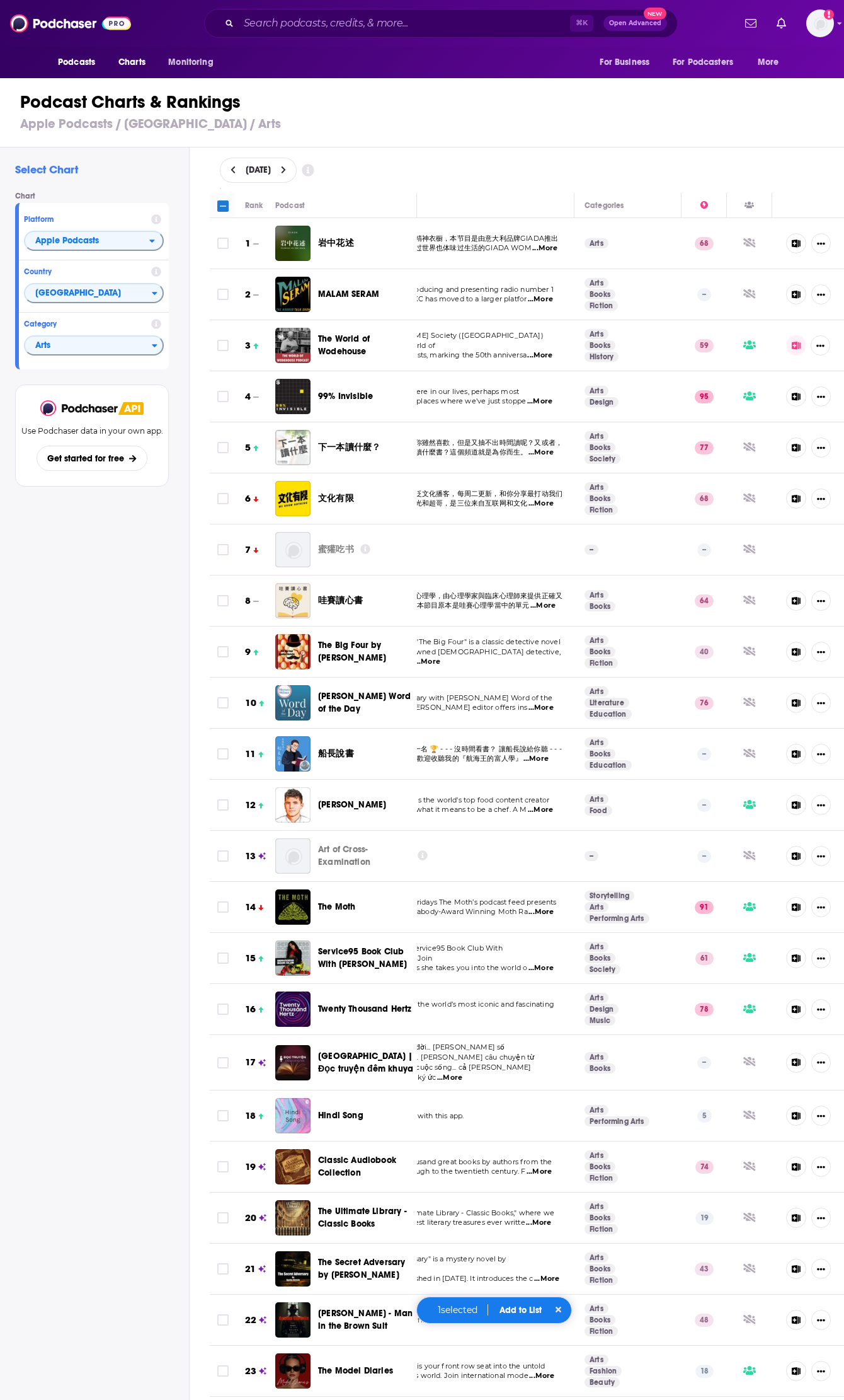
checkbox input "true"
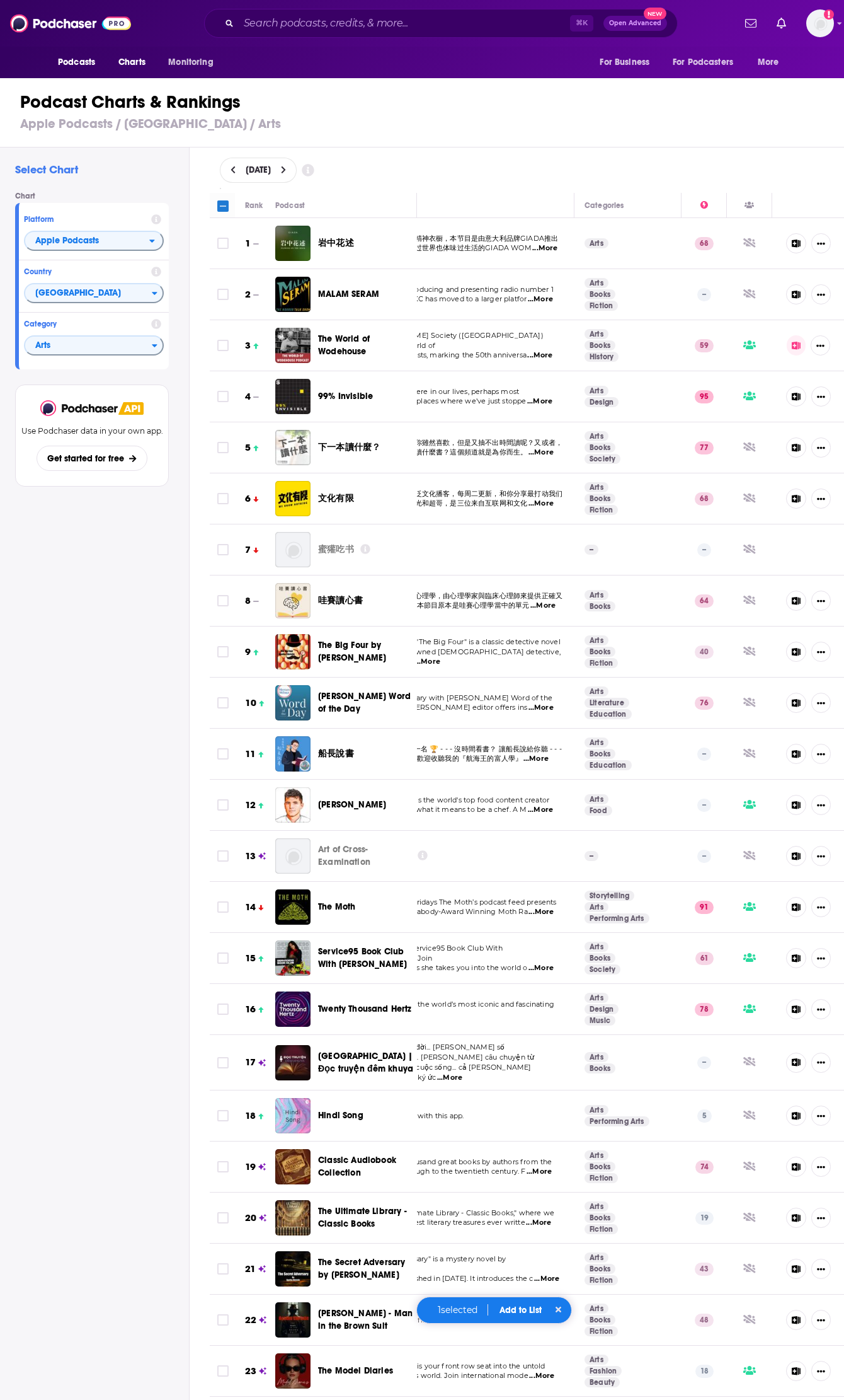
checkbox input "true"
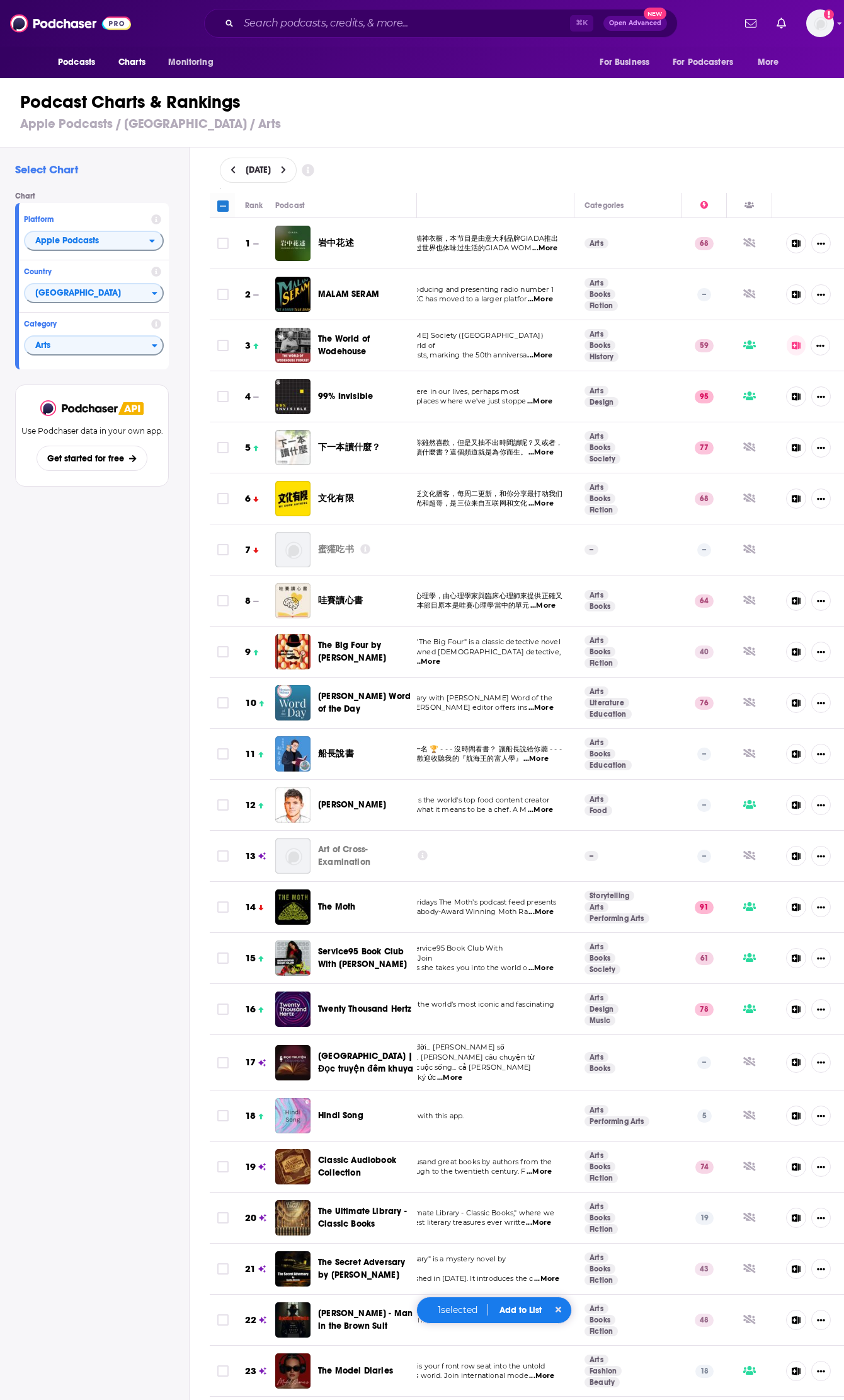
checkbox input "true"
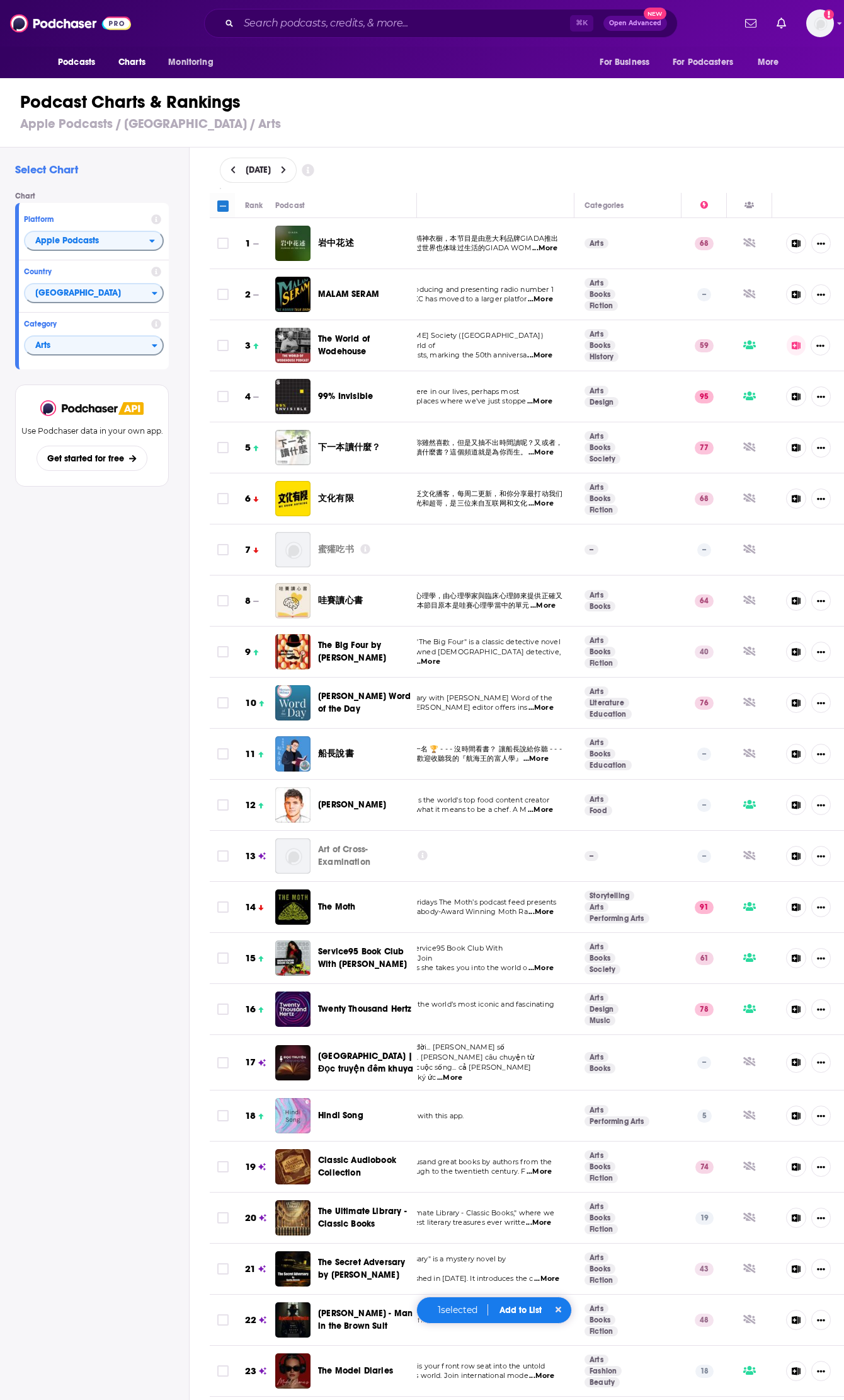
checkbox input "true"
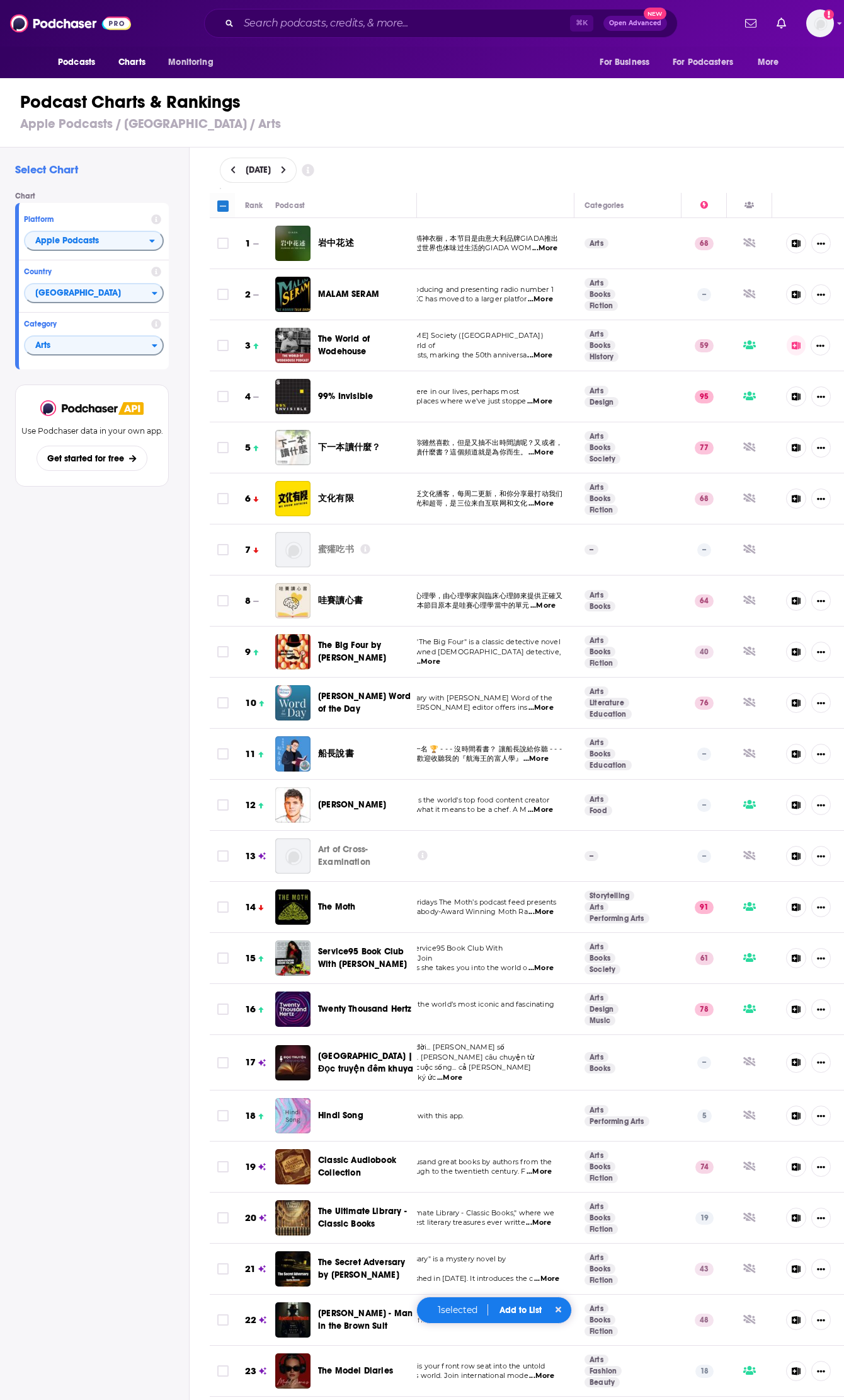
checkbox input "true"
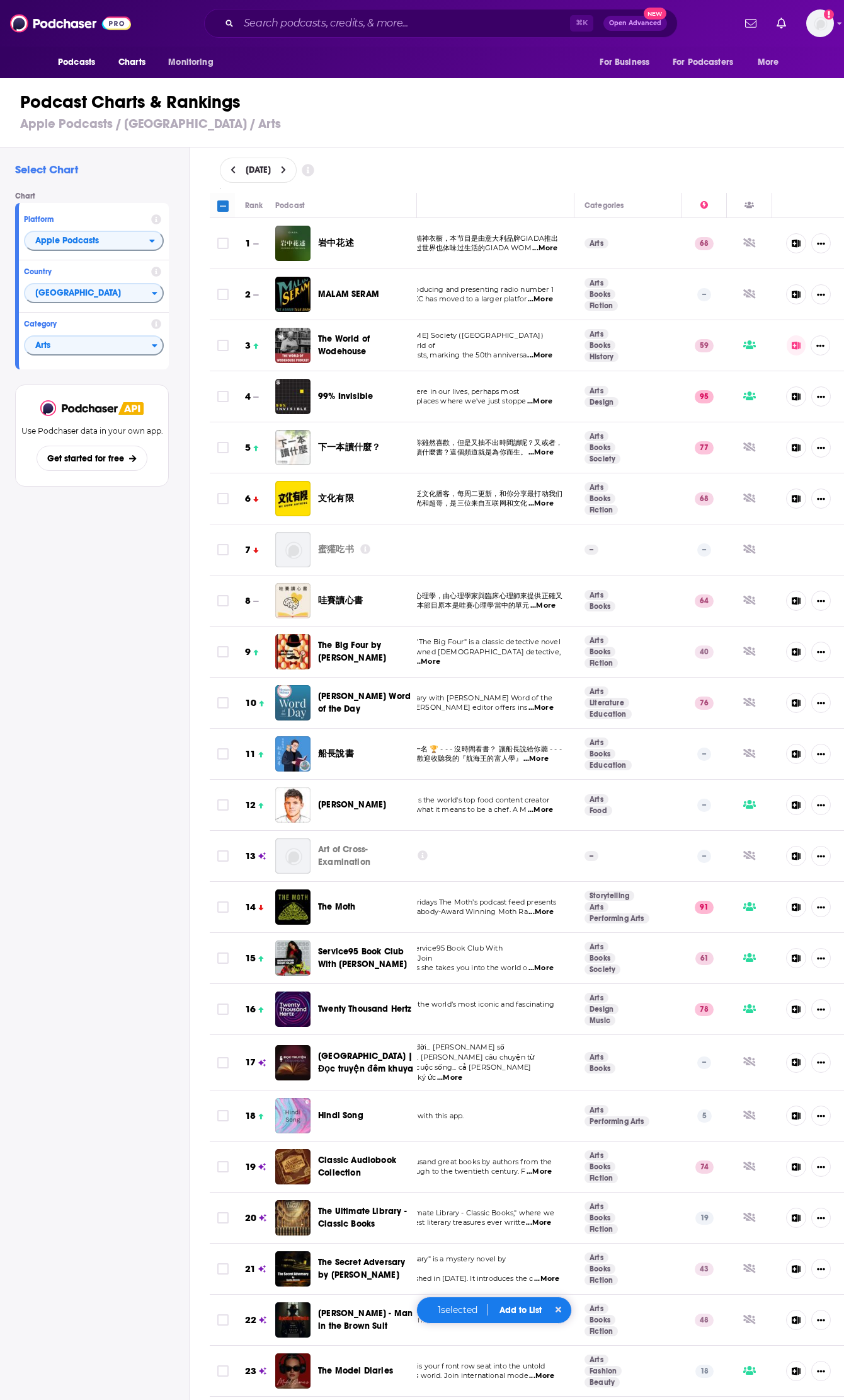
checkbox input "true"
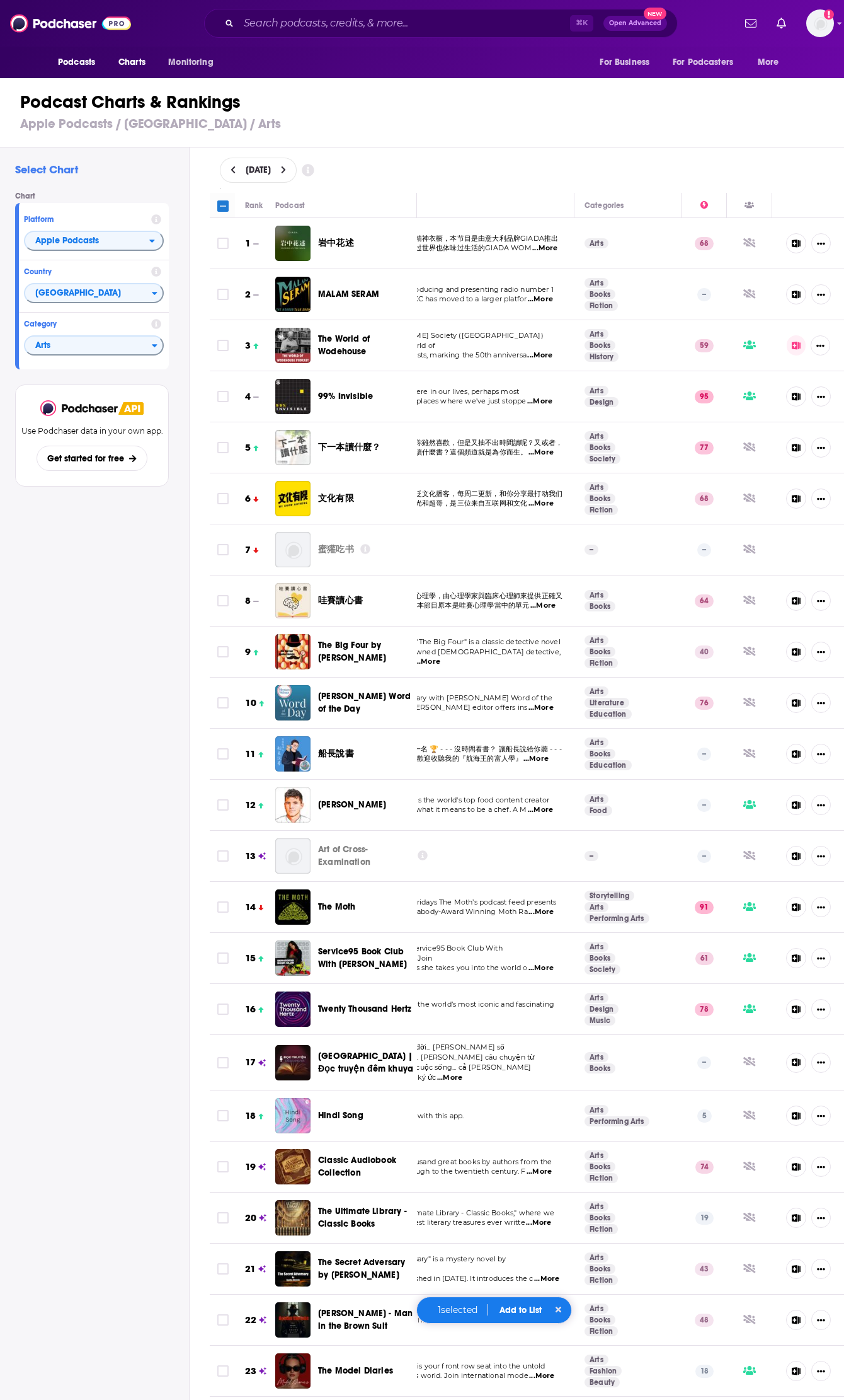
checkbox input "true"
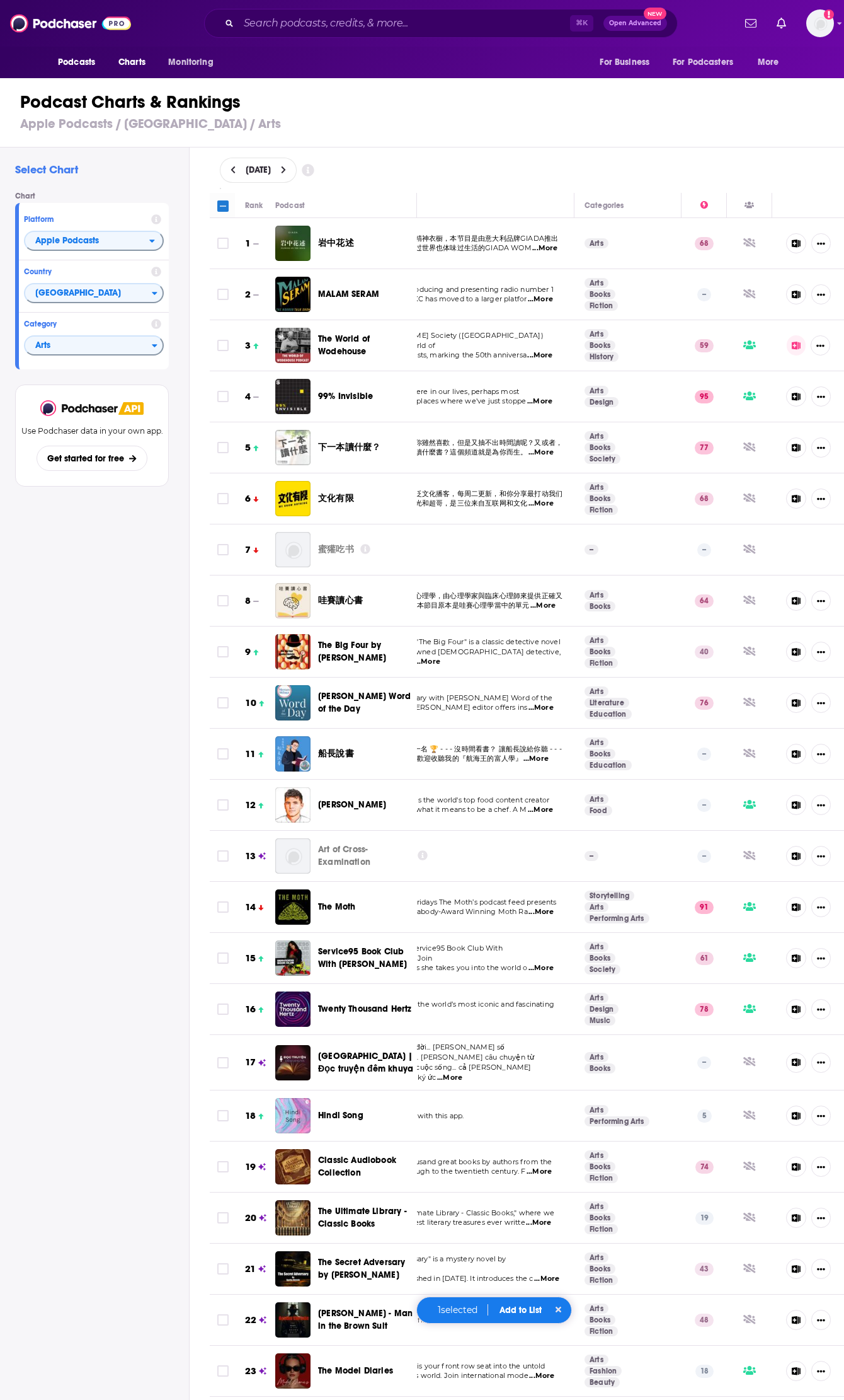
checkbox input "true"
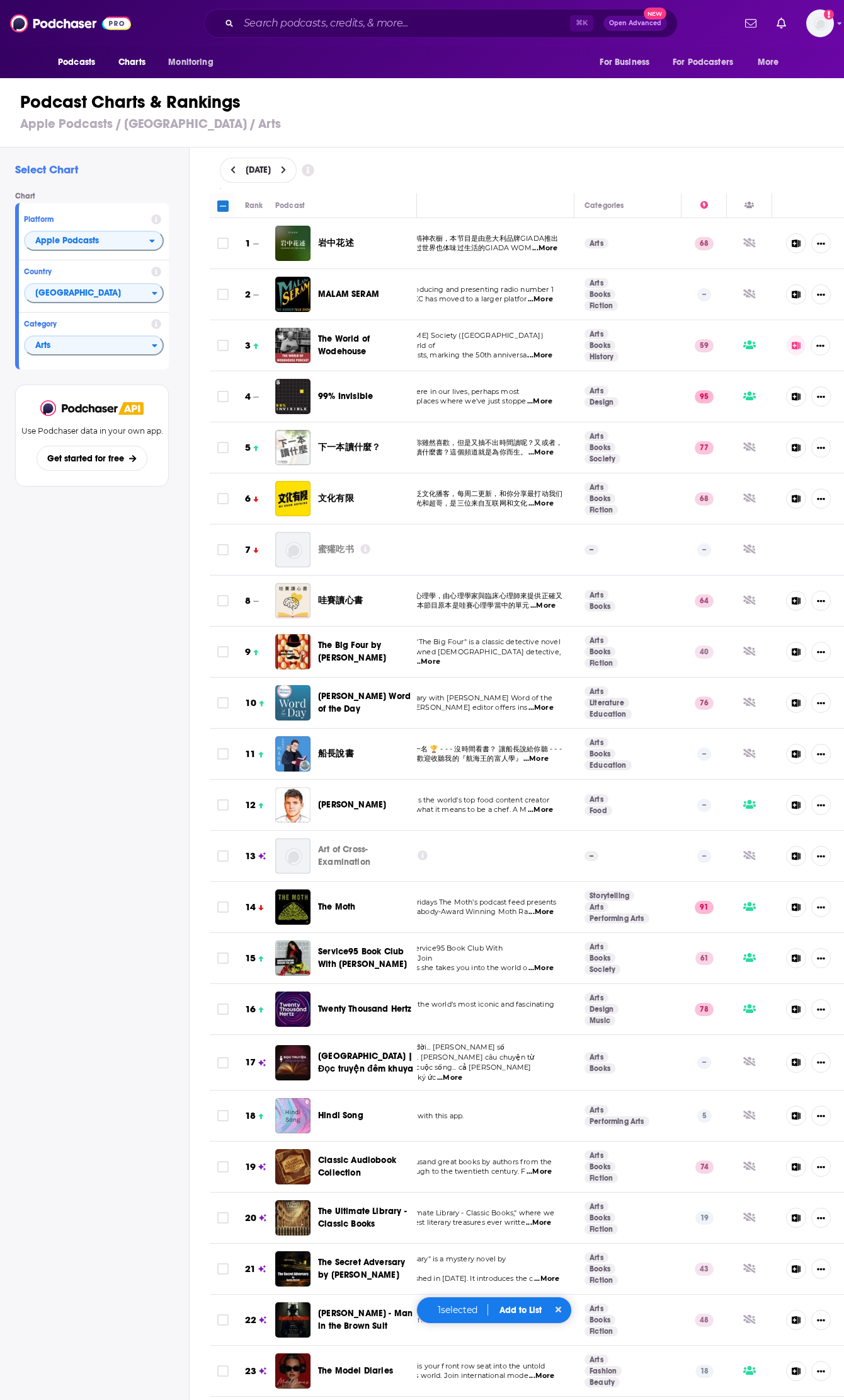
checkbox input "true"
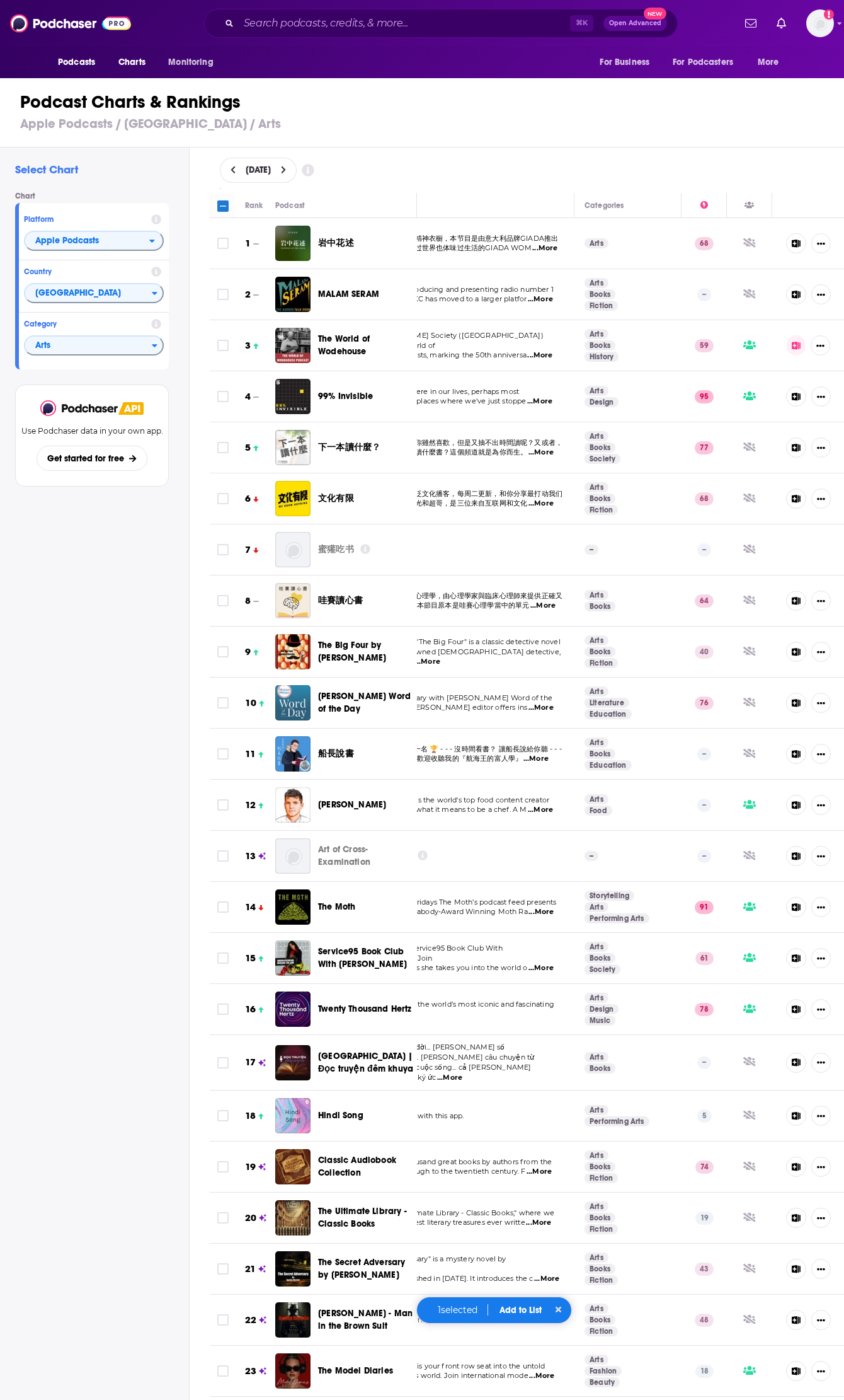
checkbox input "true"
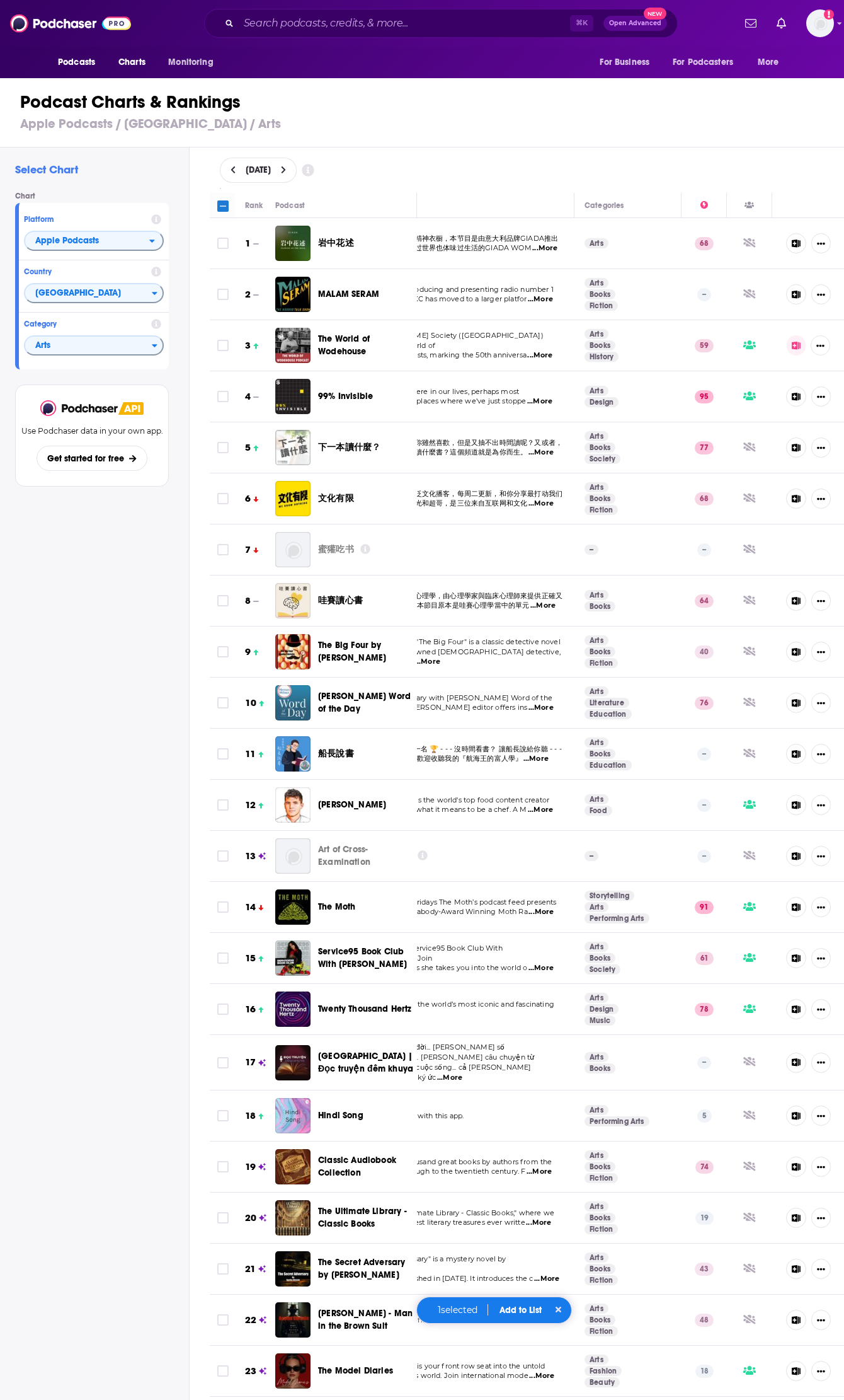
checkbox input "true"
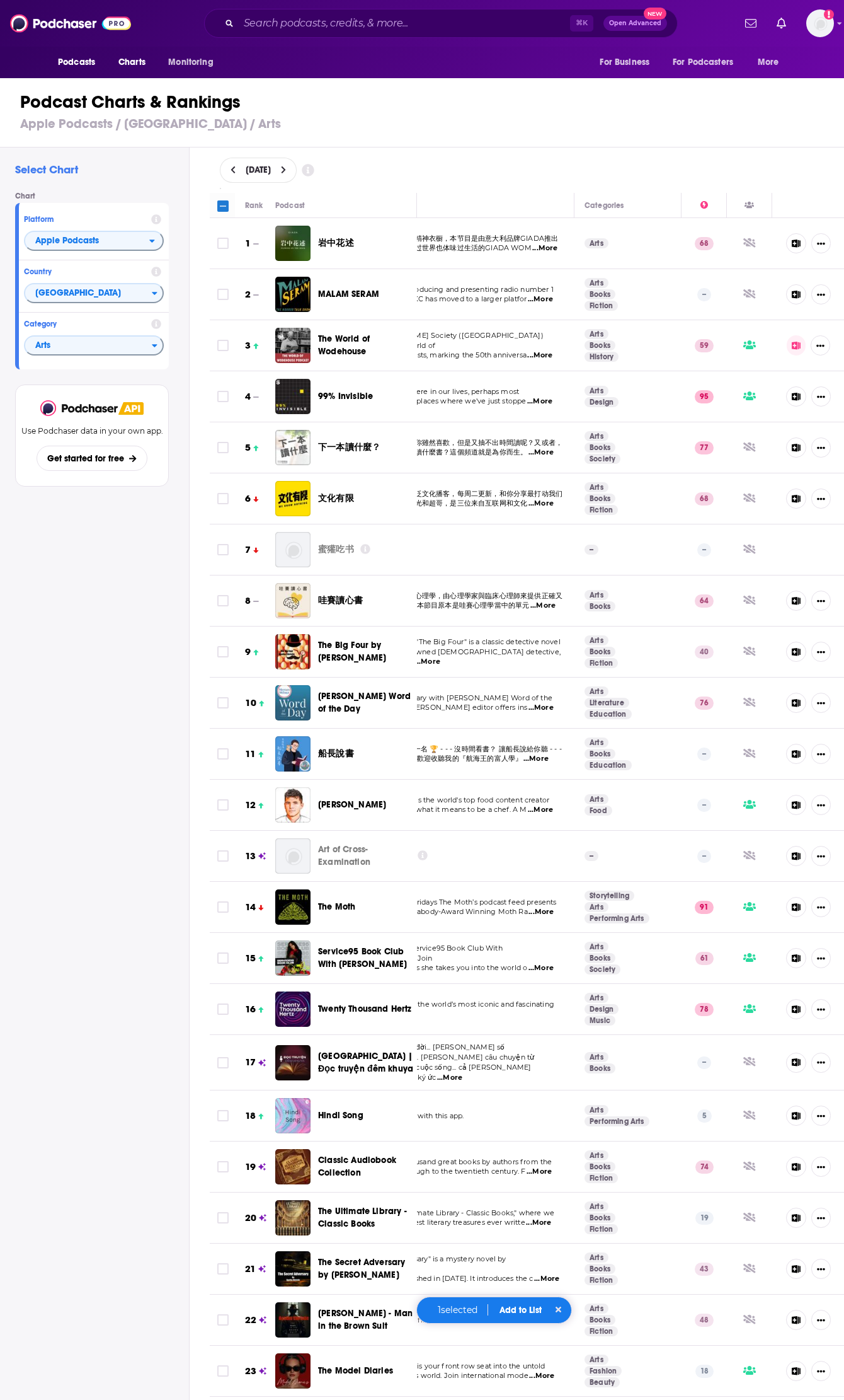
checkbox input "true"
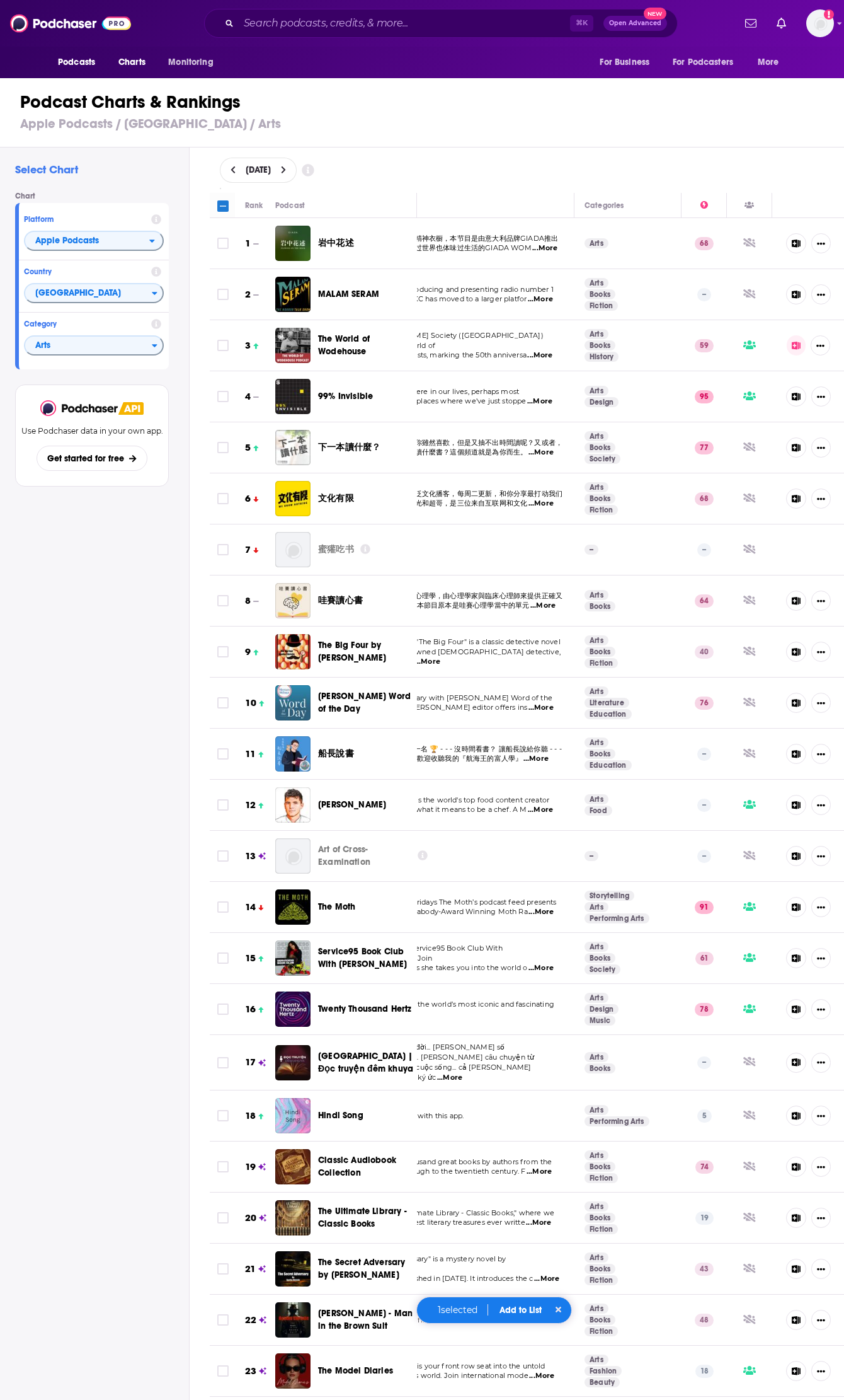
checkbox input "true"
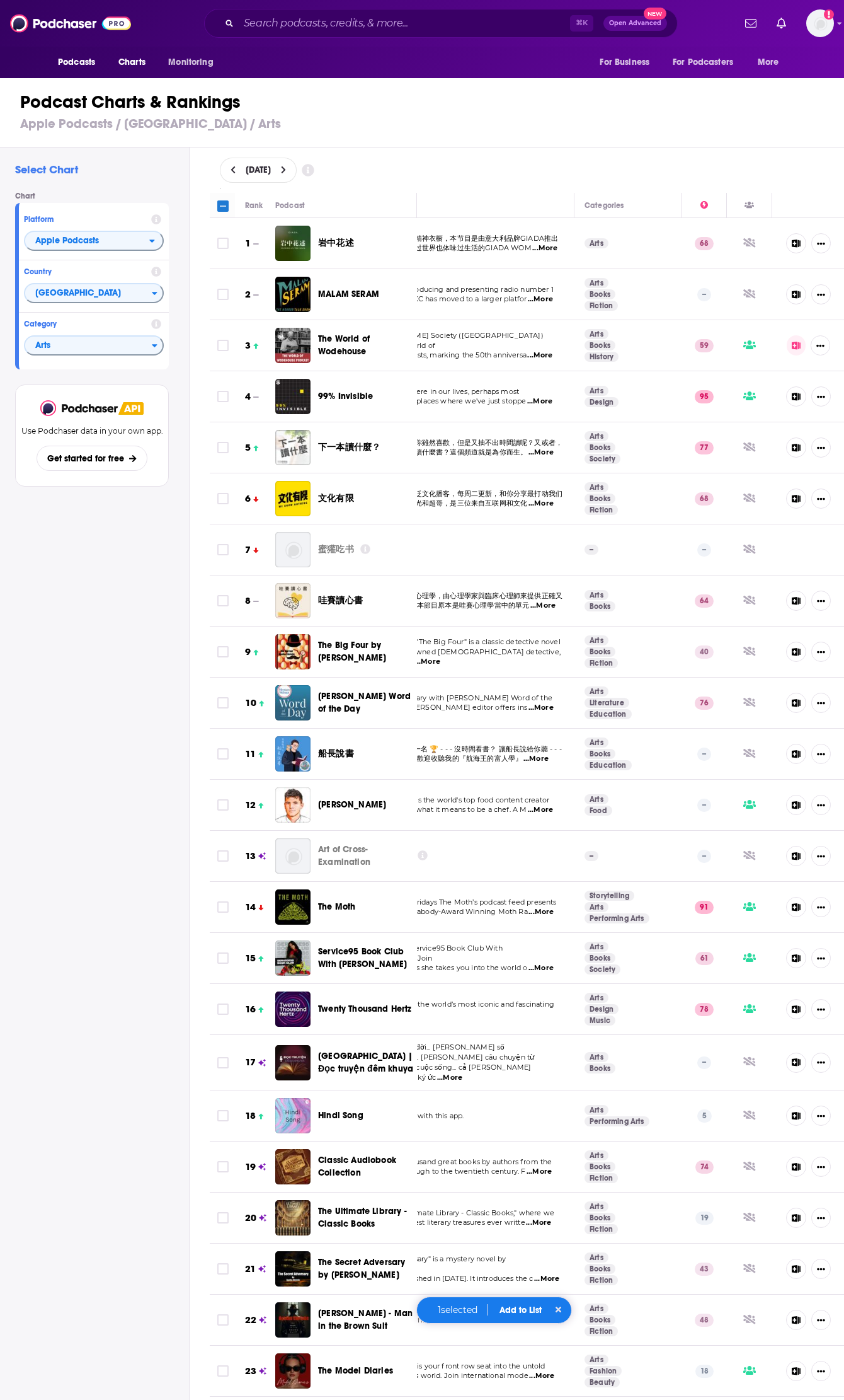
checkbox input "true"
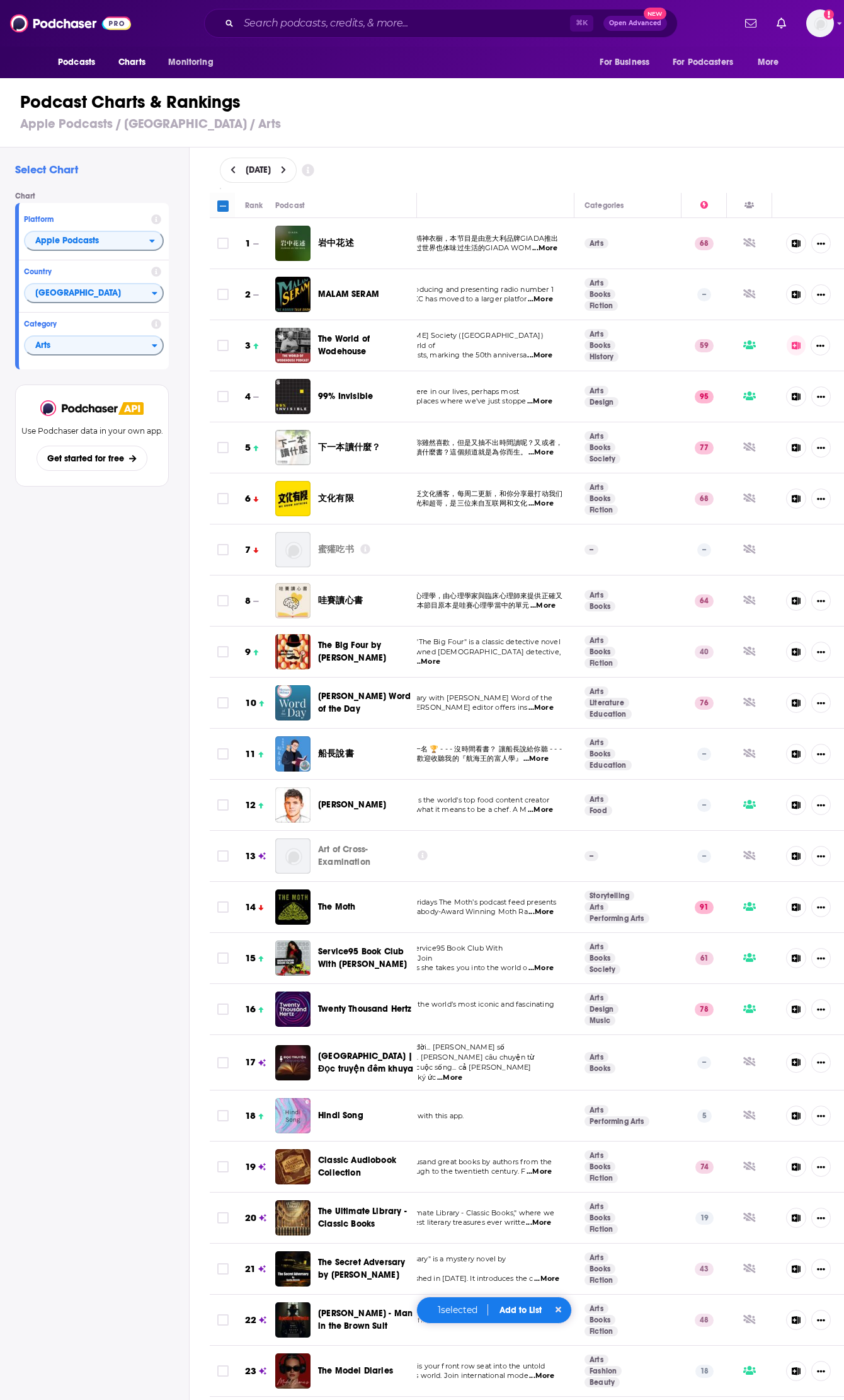
checkbox input "true"
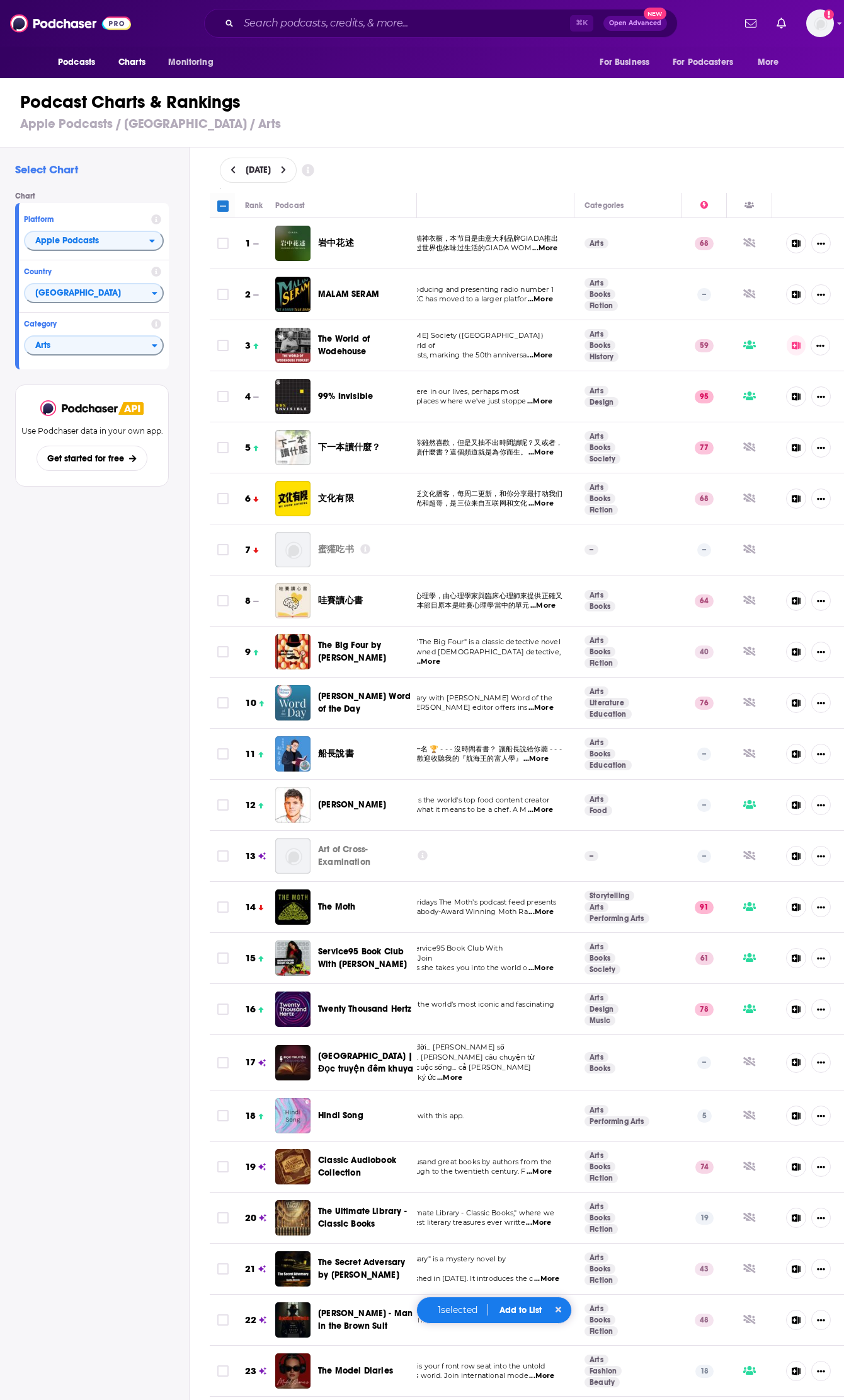
checkbox input "true"
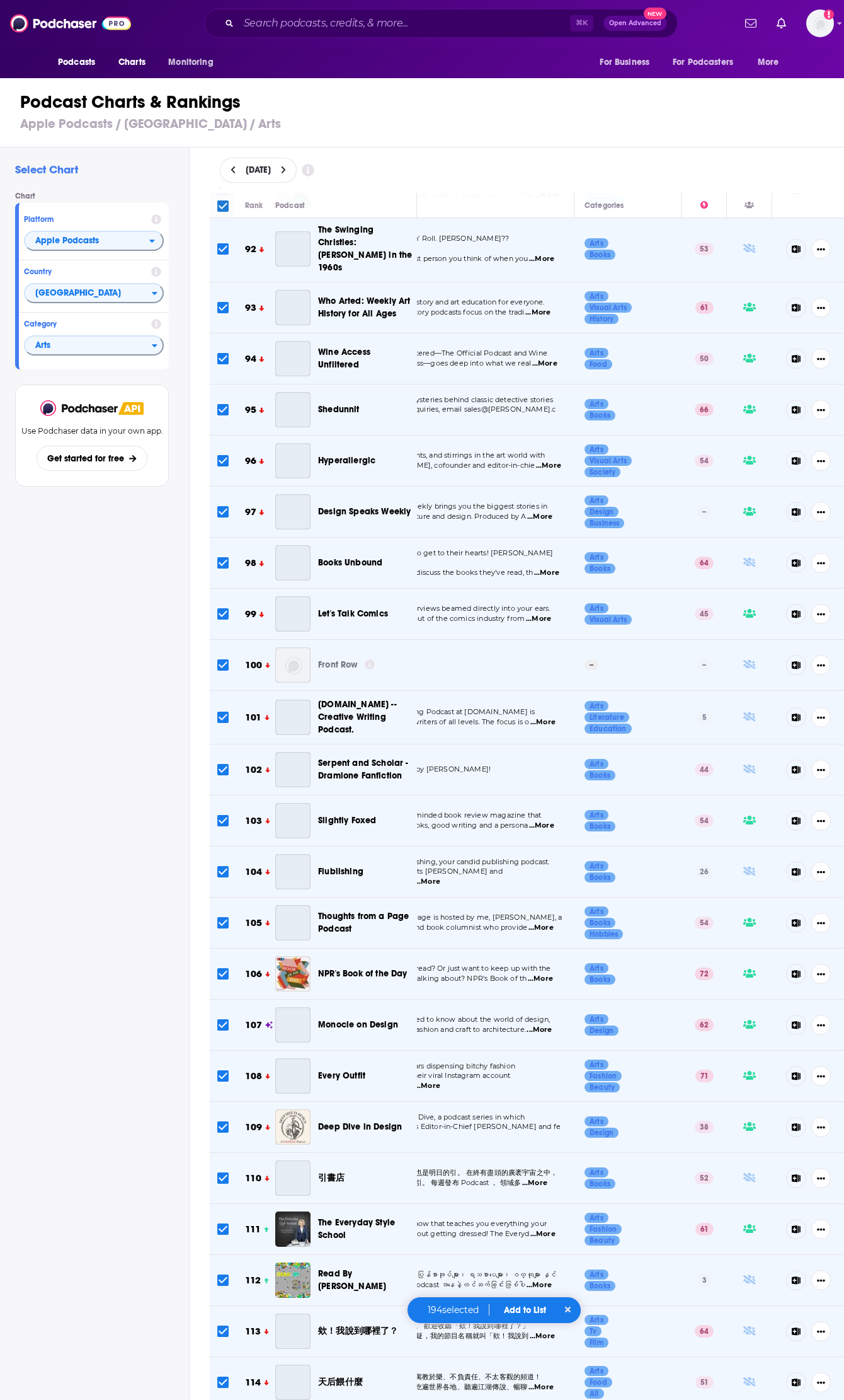
scroll to position [4770, 87]
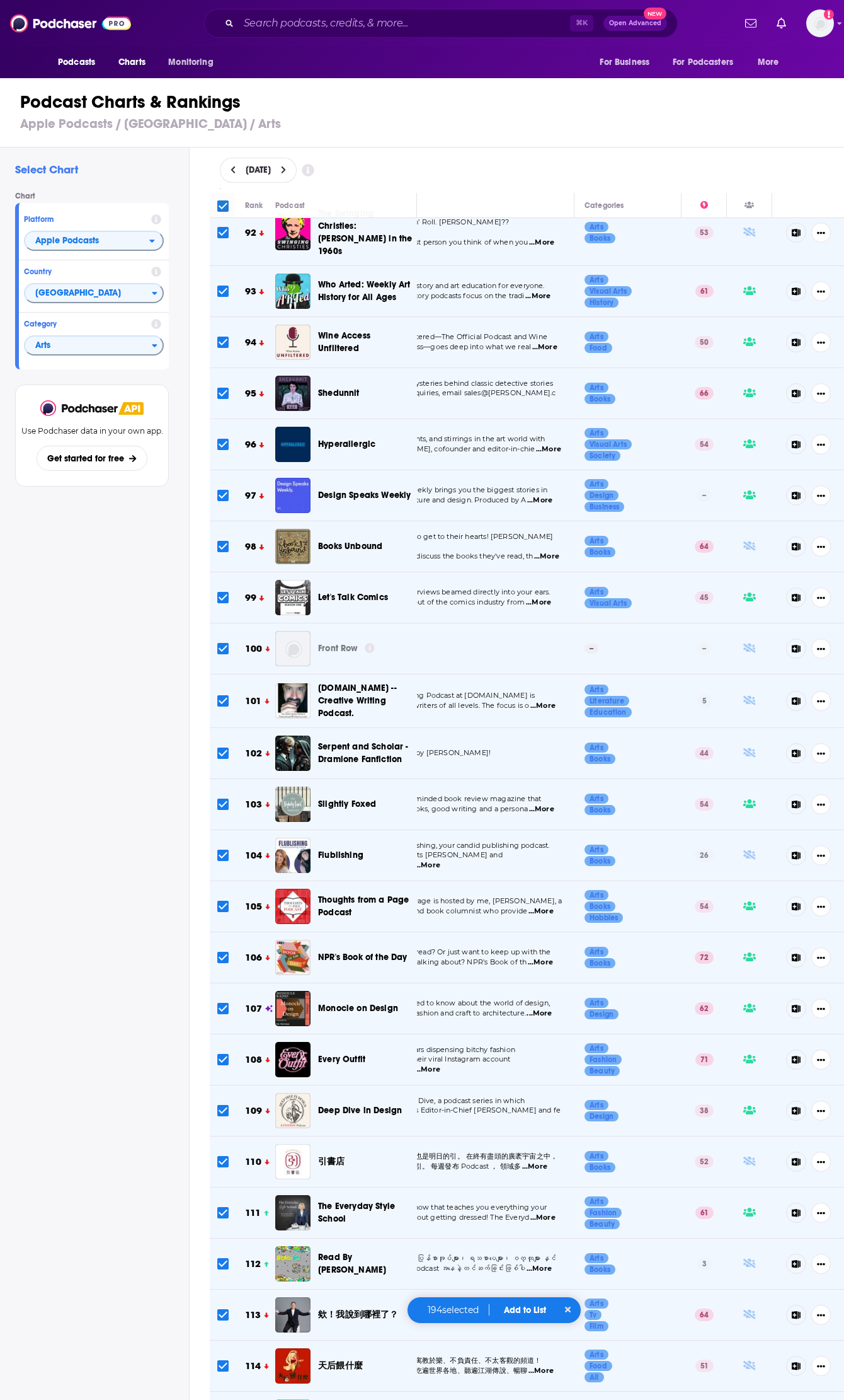
click at [571, 1310] on icon at bounding box center [568, 1310] width 6 height 9
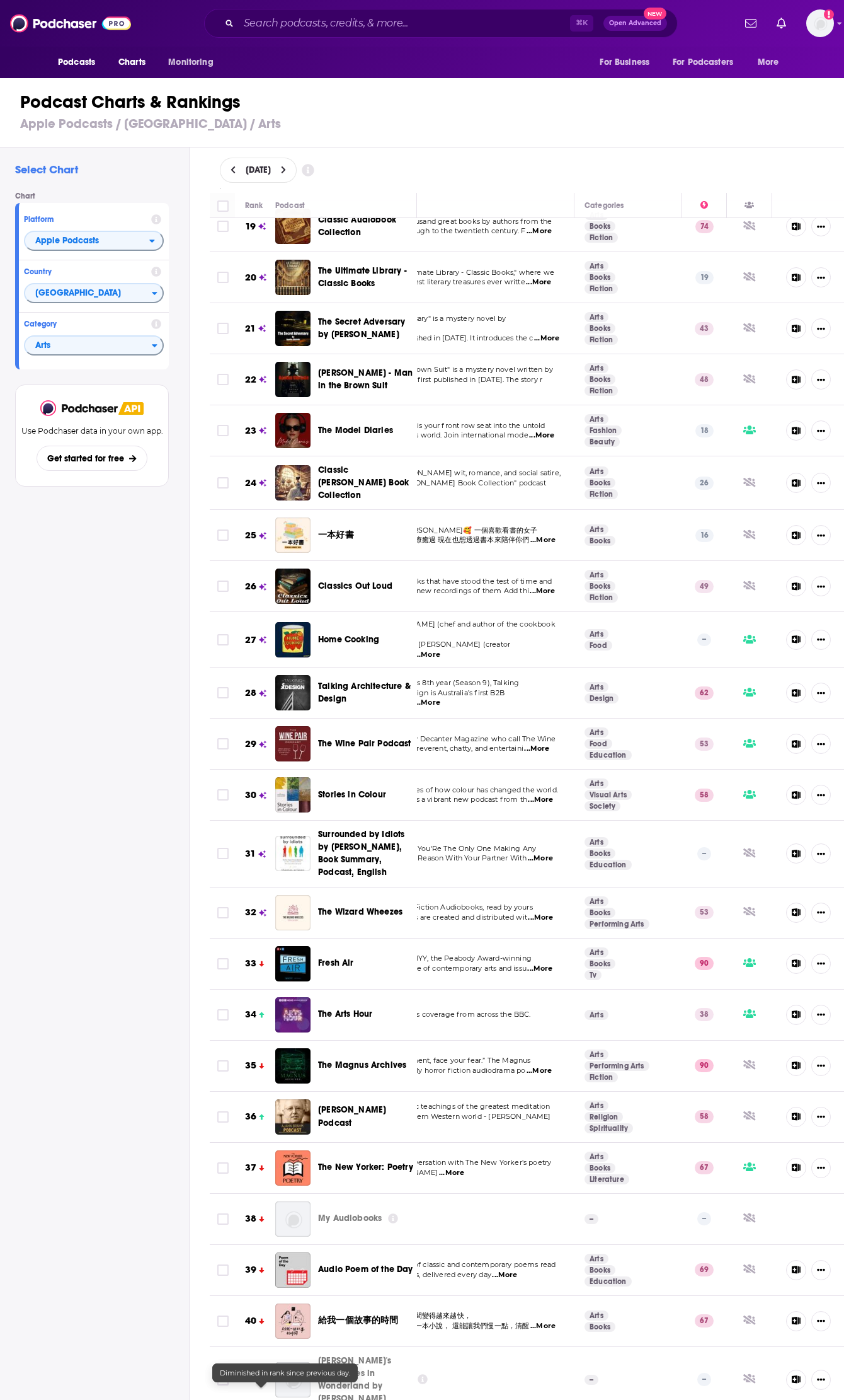
scroll to position [0, 87]
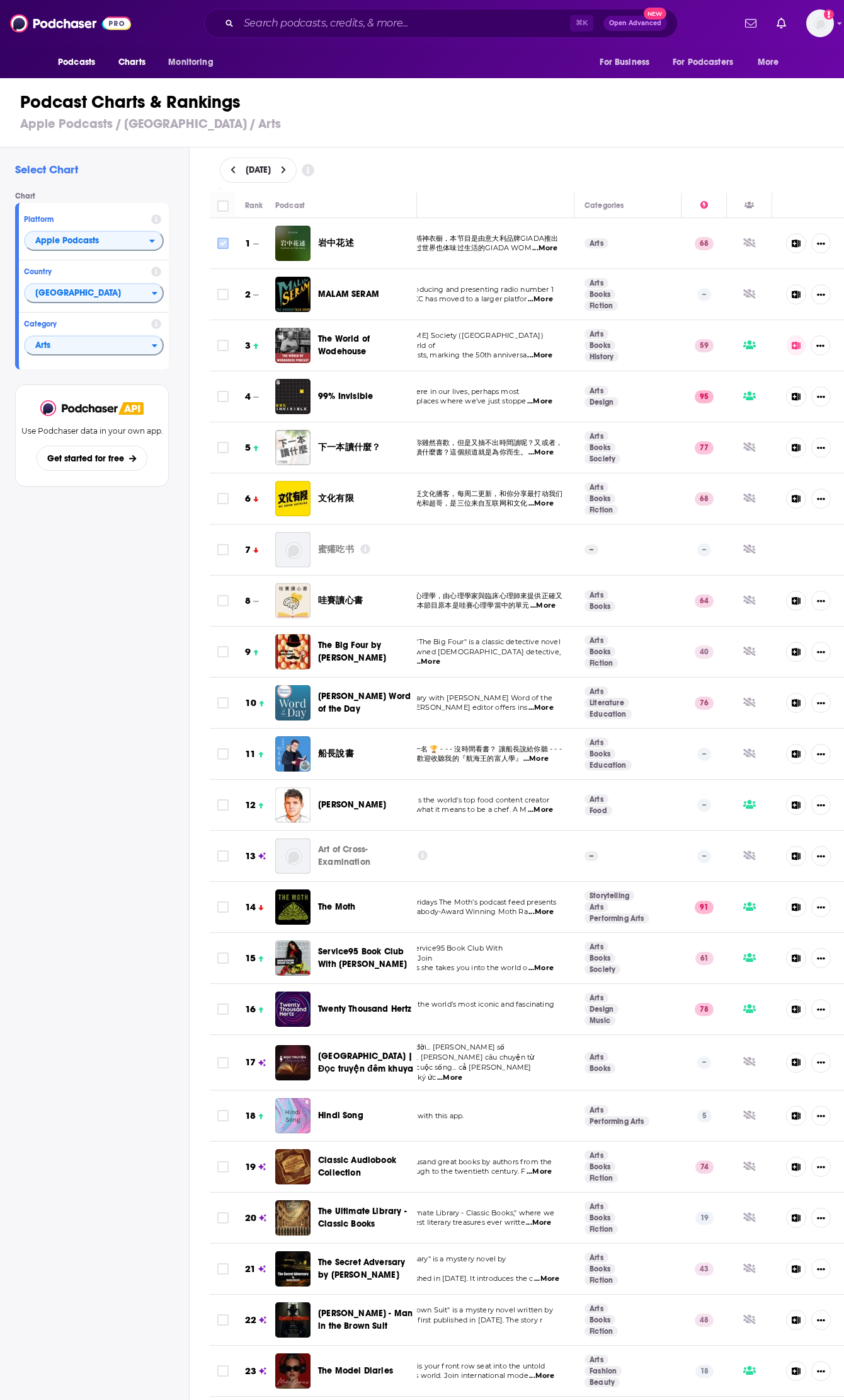
click at [223, 243] on input "Toggle select row" at bounding box center [223, 243] width 11 height 11
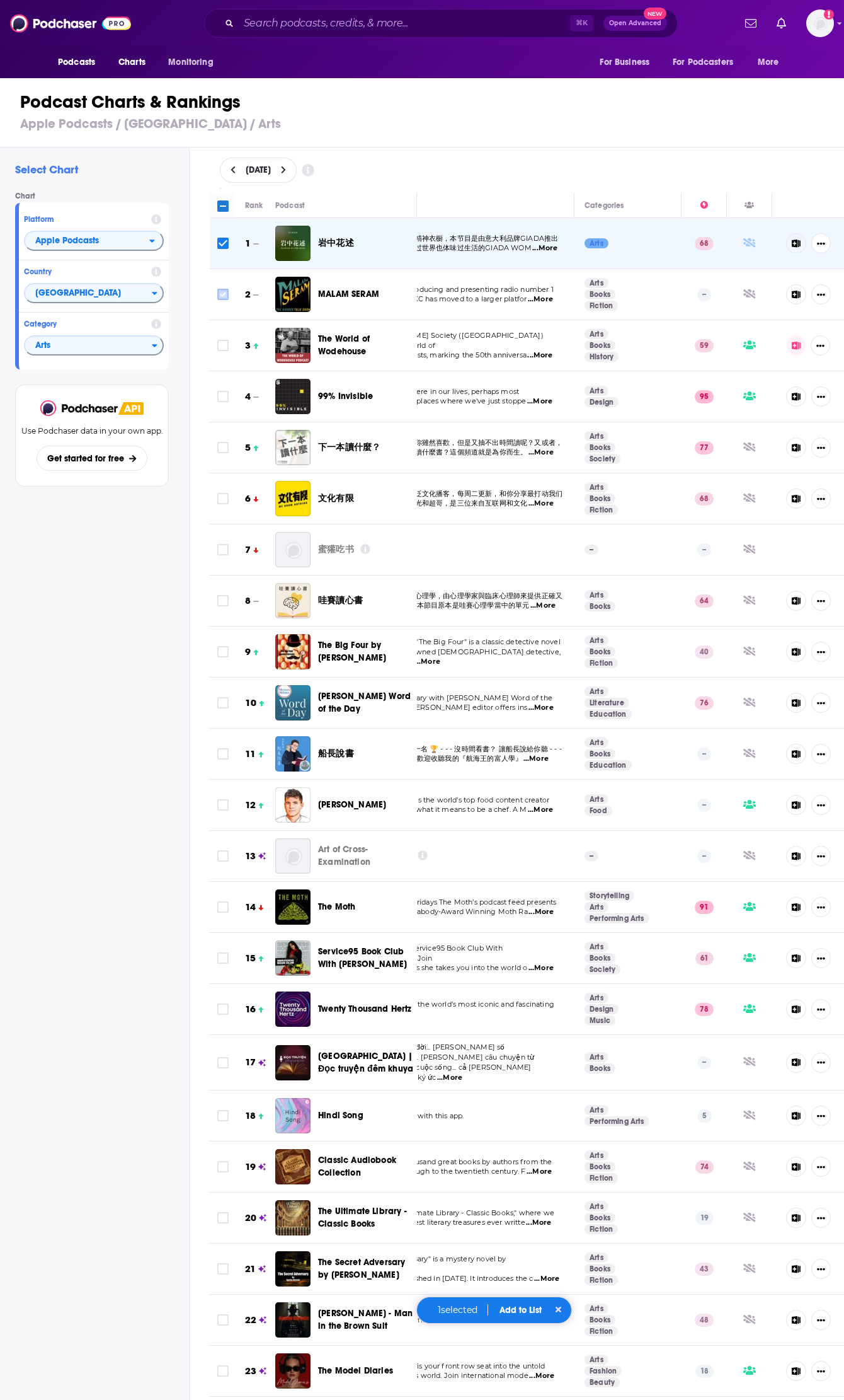
click at [223, 297] on input "Toggle select row" at bounding box center [223, 294] width 11 height 11
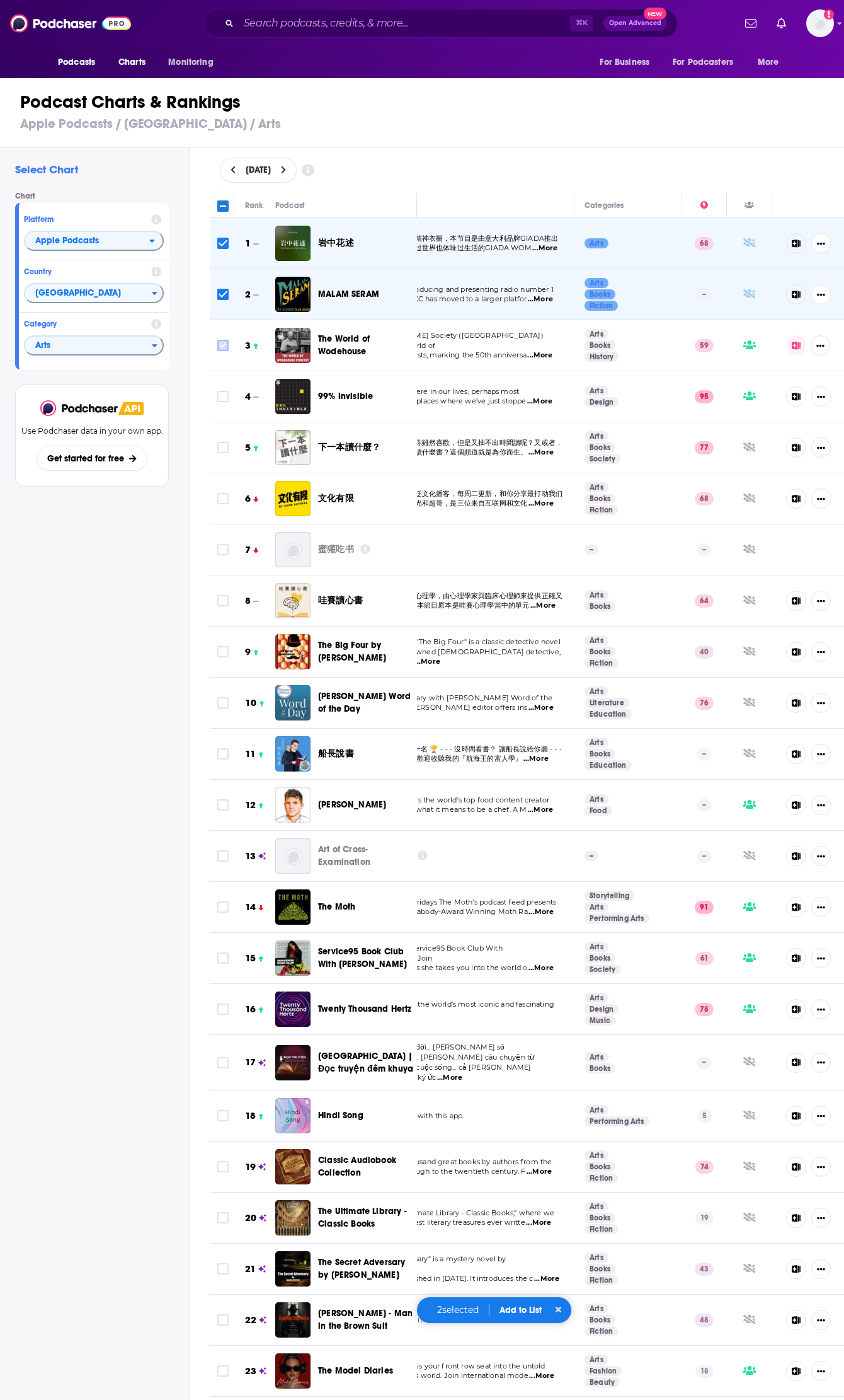
click at [223, 348] on input "Toggle select row" at bounding box center [223, 345] width 11 height 11
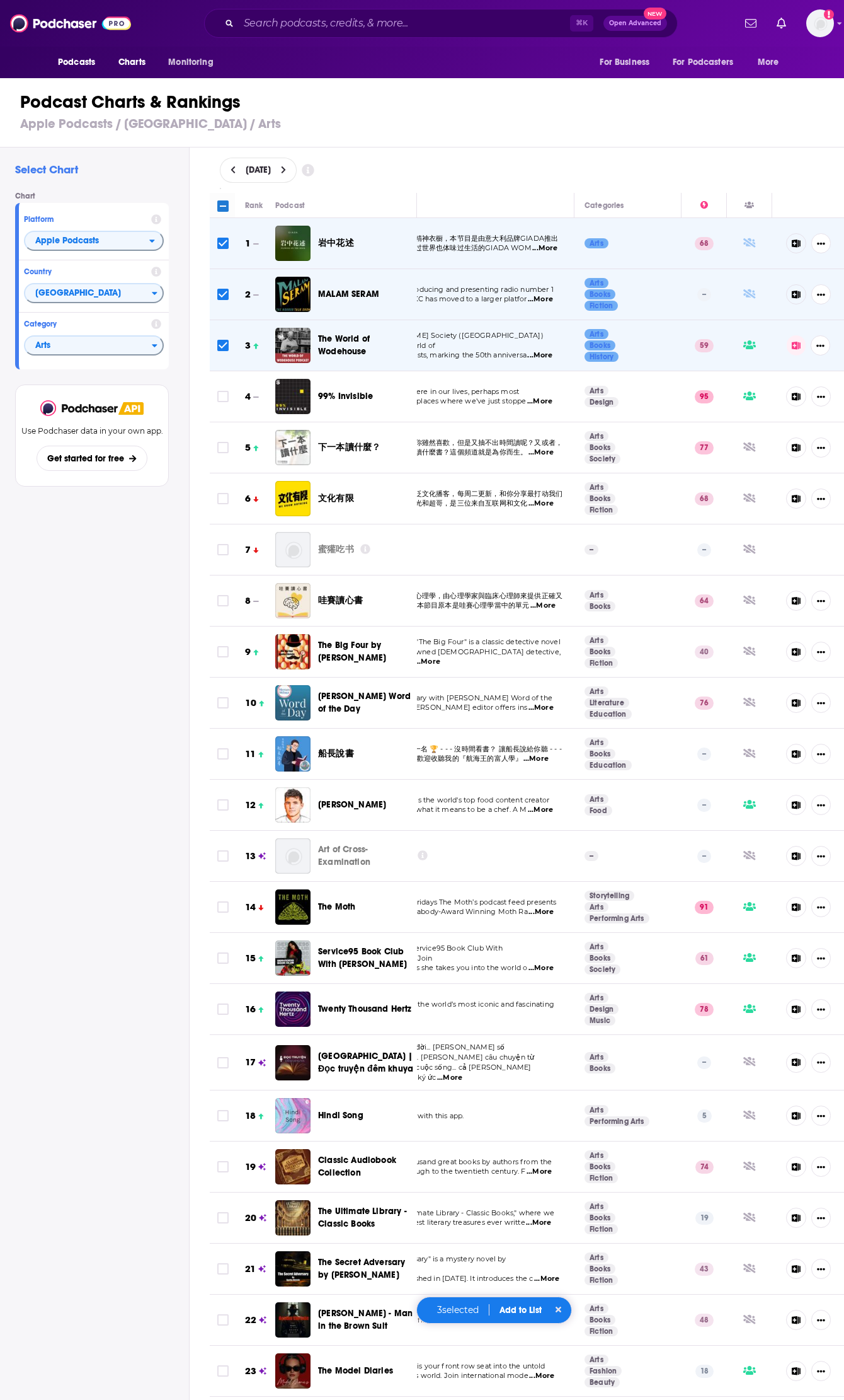
drag, startPoint x: 219, startPoint y: 399, endPoint x: 219, endPoint y: 433, distance: 34.0
click at [219, 399] on input "Toggle select row" at bounding box center [223, 396] width 11 height 11
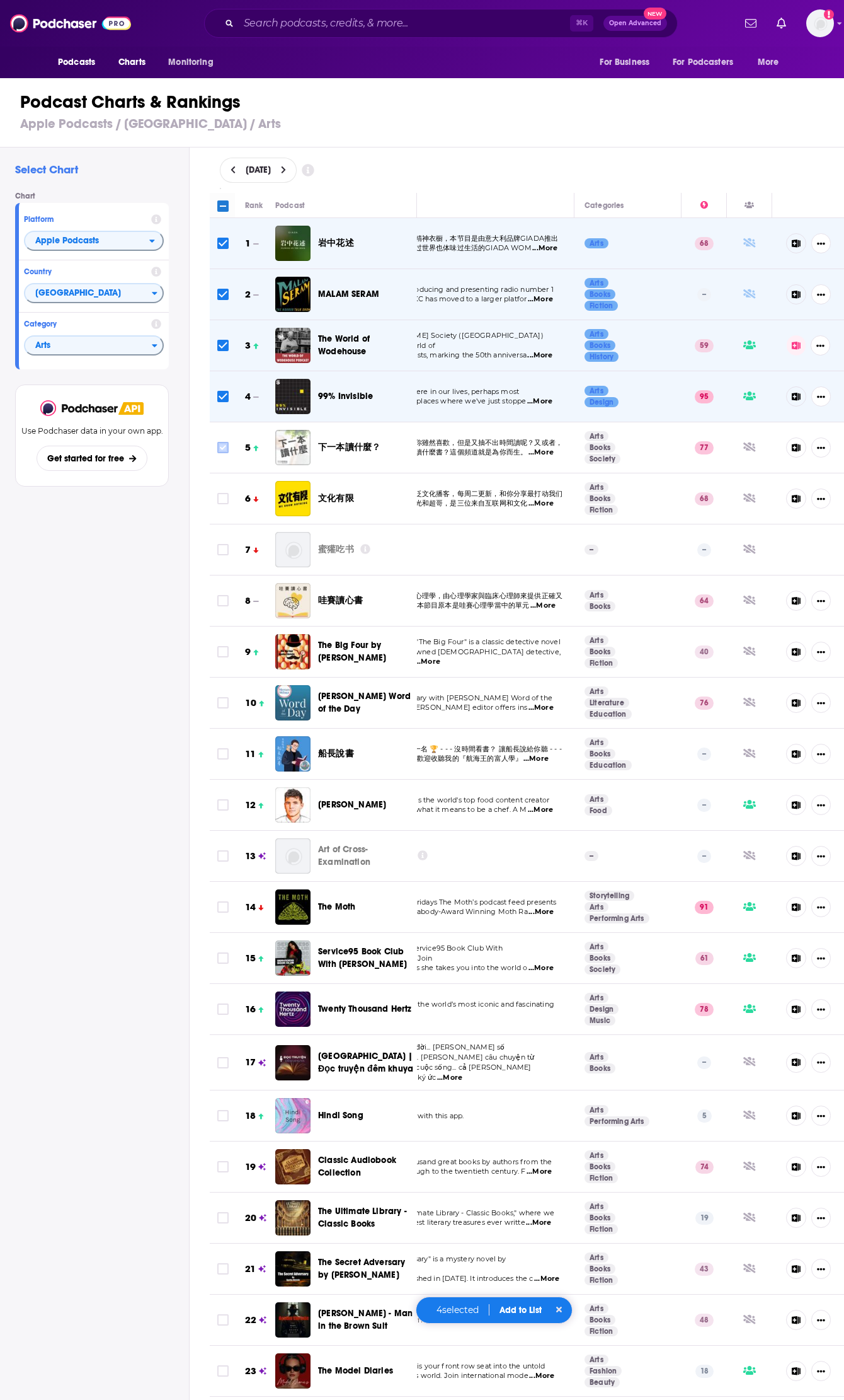
click at [223, 452] on input "Toggle select row" at bounding box center [223, 447] width 11 height 11
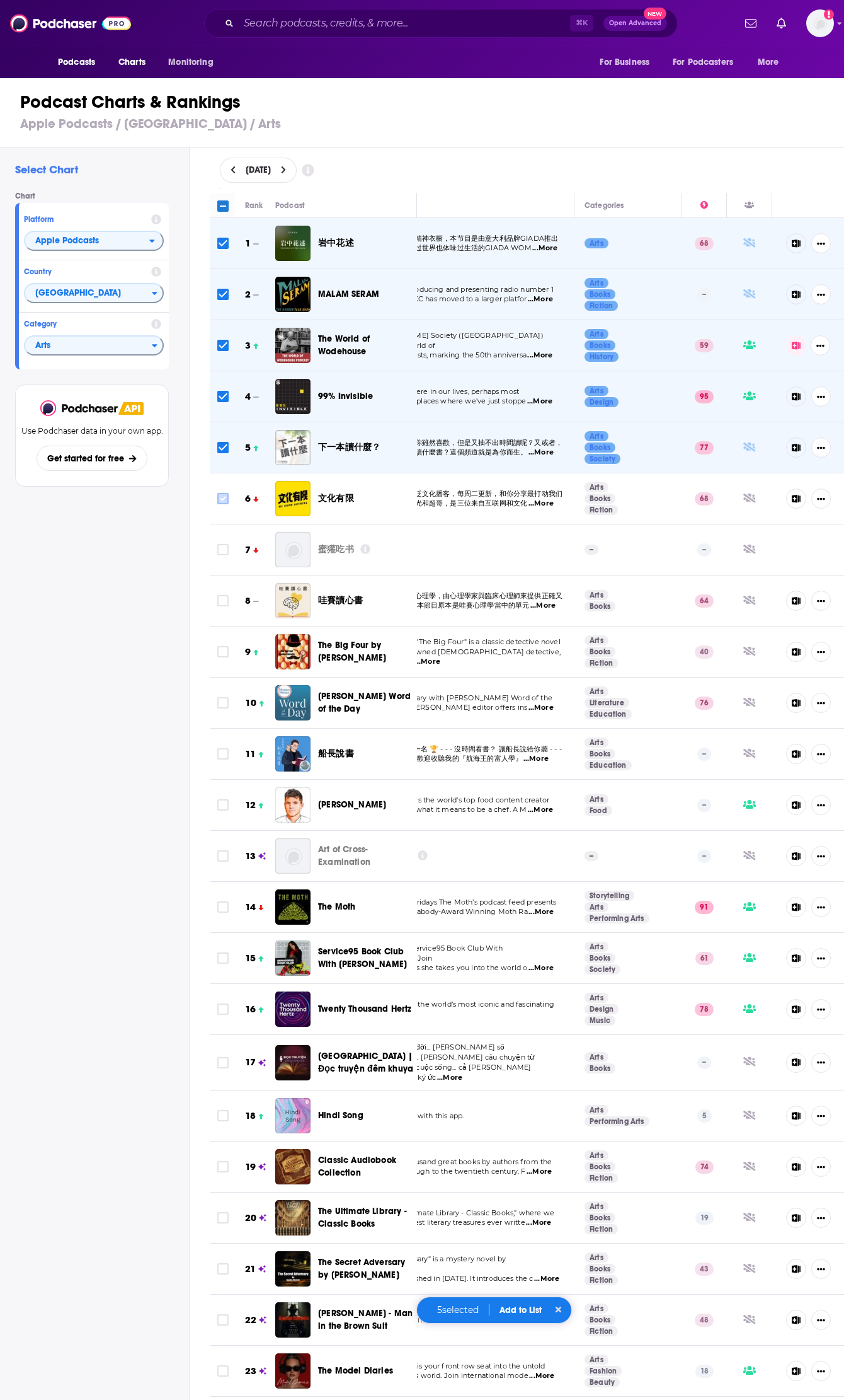
click at [222, 500] on input "Toggle select row" at bounding box center [223, 498] width 11 height 11
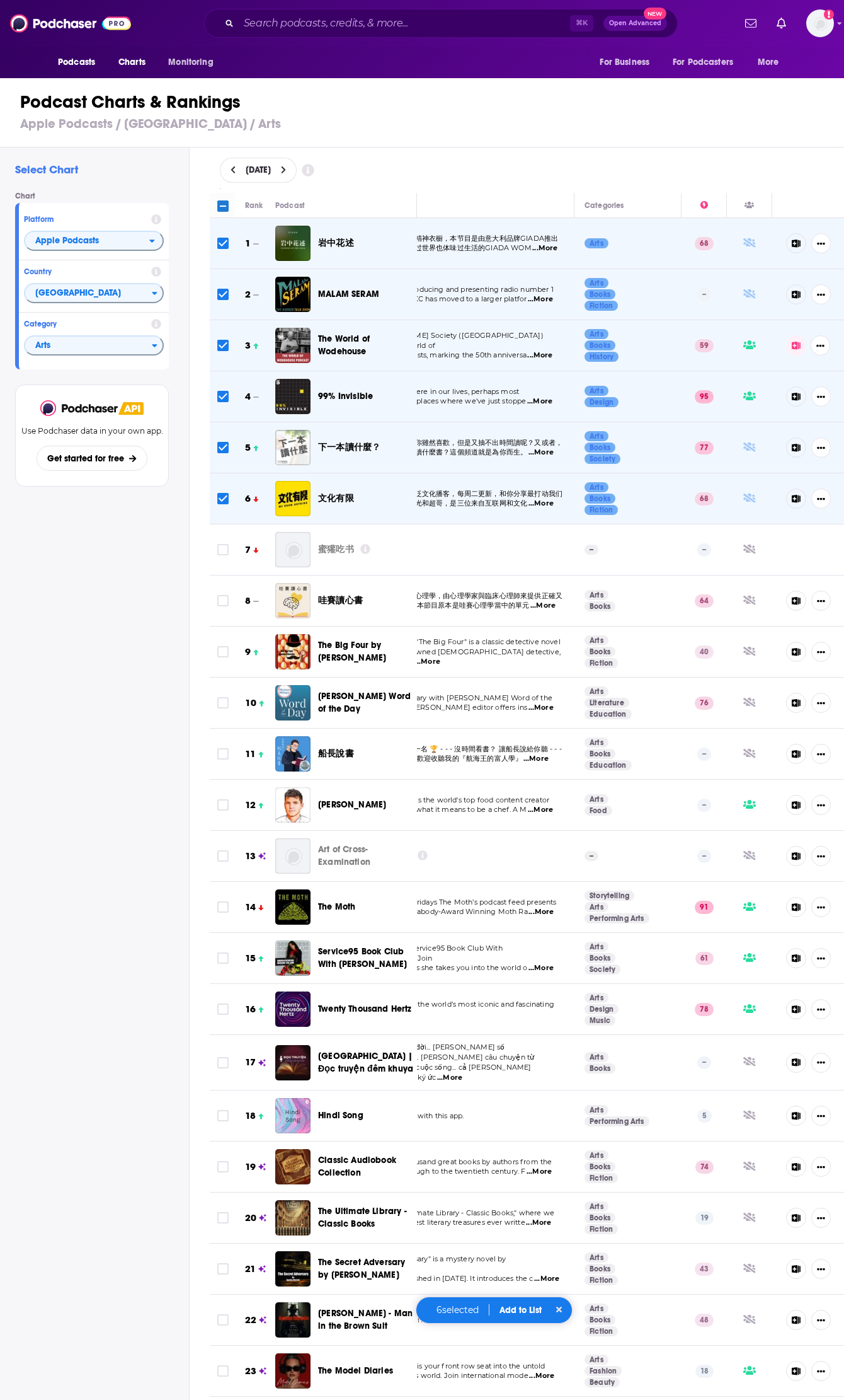
click at [233, 549] on td at bounding box center [222, 550] width 25 height 51
click at [225, 599] on input "Toggle select row" at bounding box center [223, 600] width 11 height 11
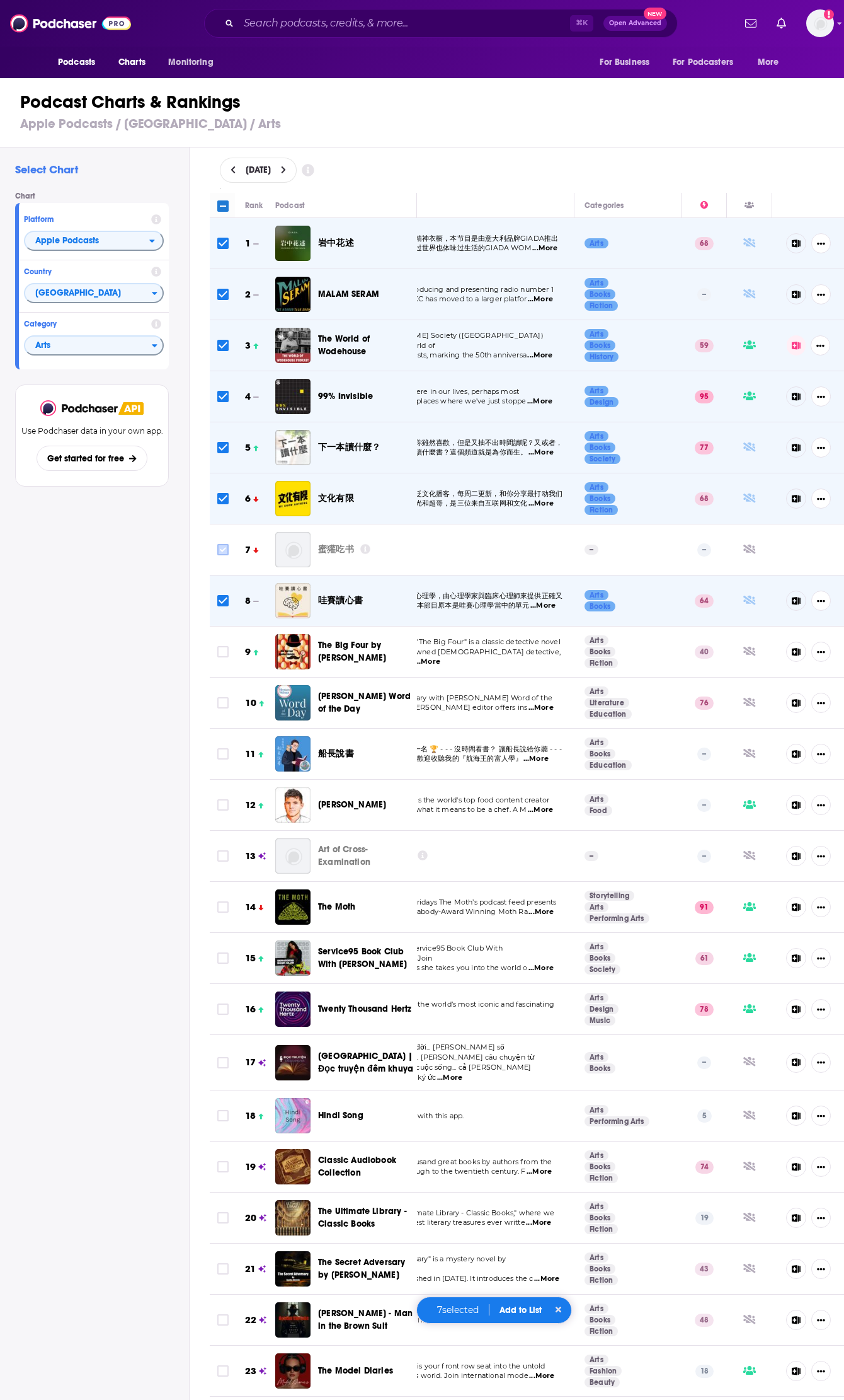
click at [227, 544] on span "Toggle select row" at bounding box center [223, 550] width 11 height 11
click at [222, 655] on input "Toggle select row" at bounding box center [223, 651] width 11 height 11
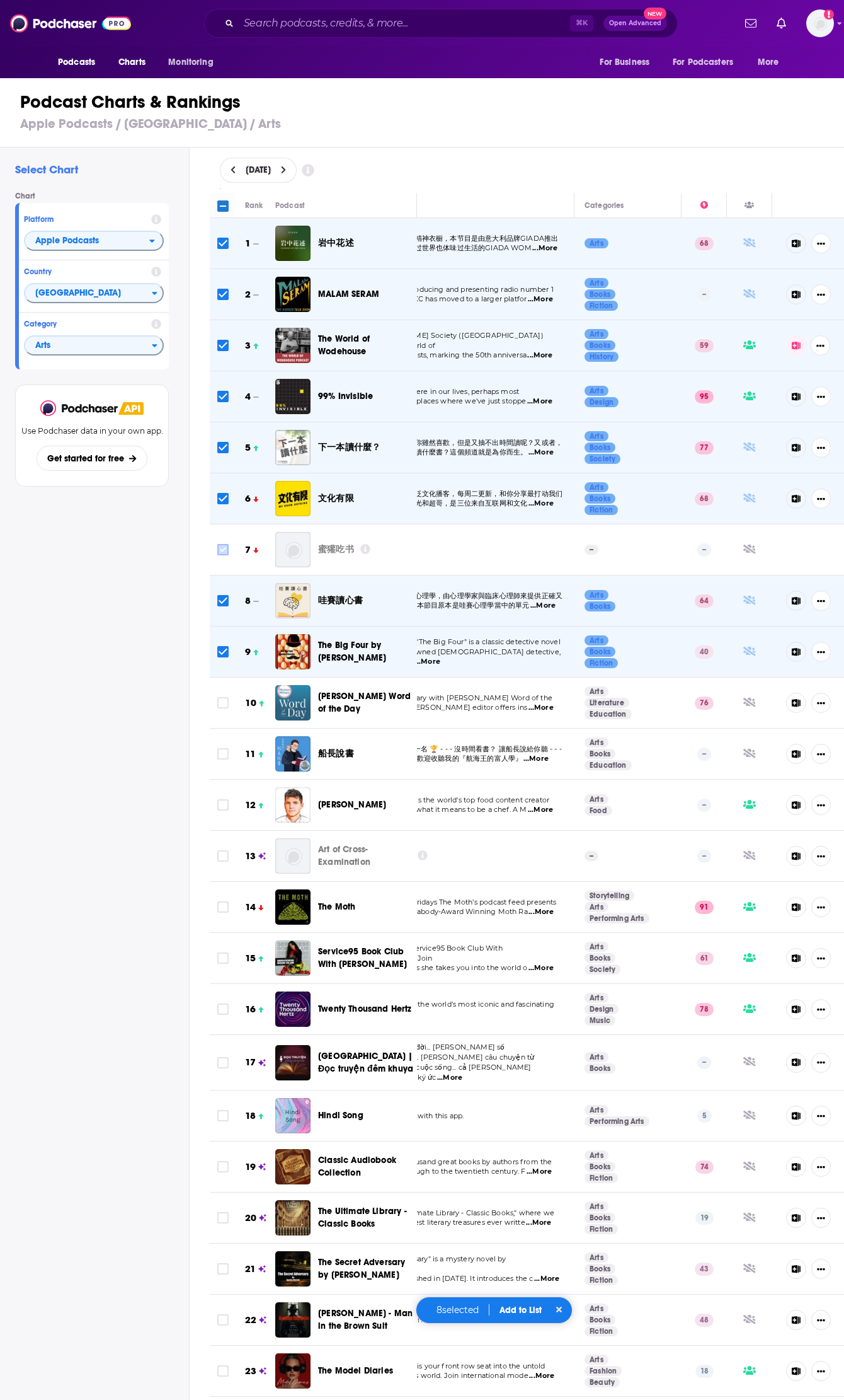
click at [226, 550] on input "Toggle select row" at bounding box center [223, 550] width 11 height 11
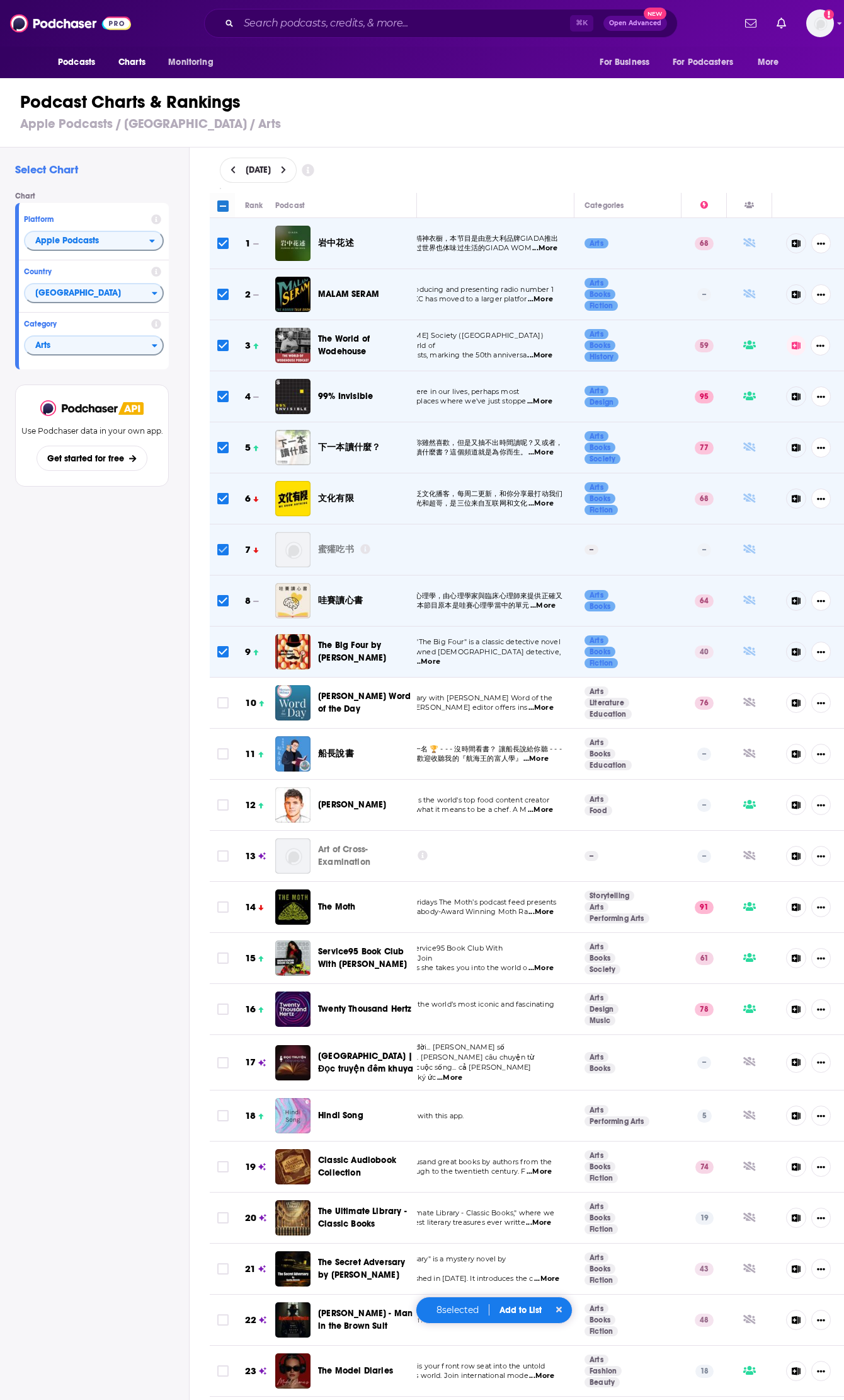
click at [224, 549] on input "Toggle select row" at bounding box center [223, 550] width 11 height 11
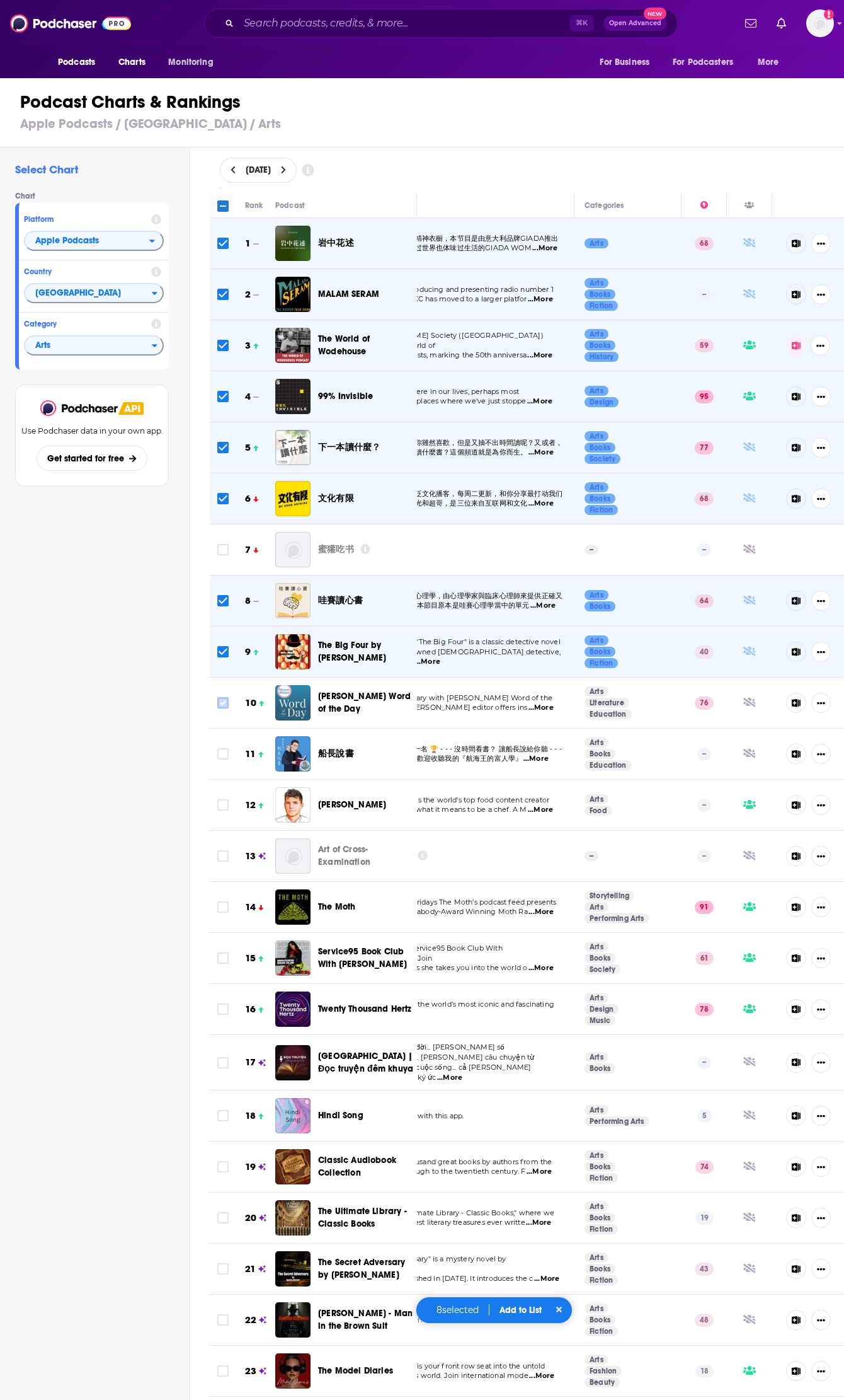
click at [229, 705] on icon "Toggle select row" at bounding box center [223, 702] width 15 height 15
click at [224, 750] on input "Toggle select row" at bounding box center [223, 753] width 11 height 11
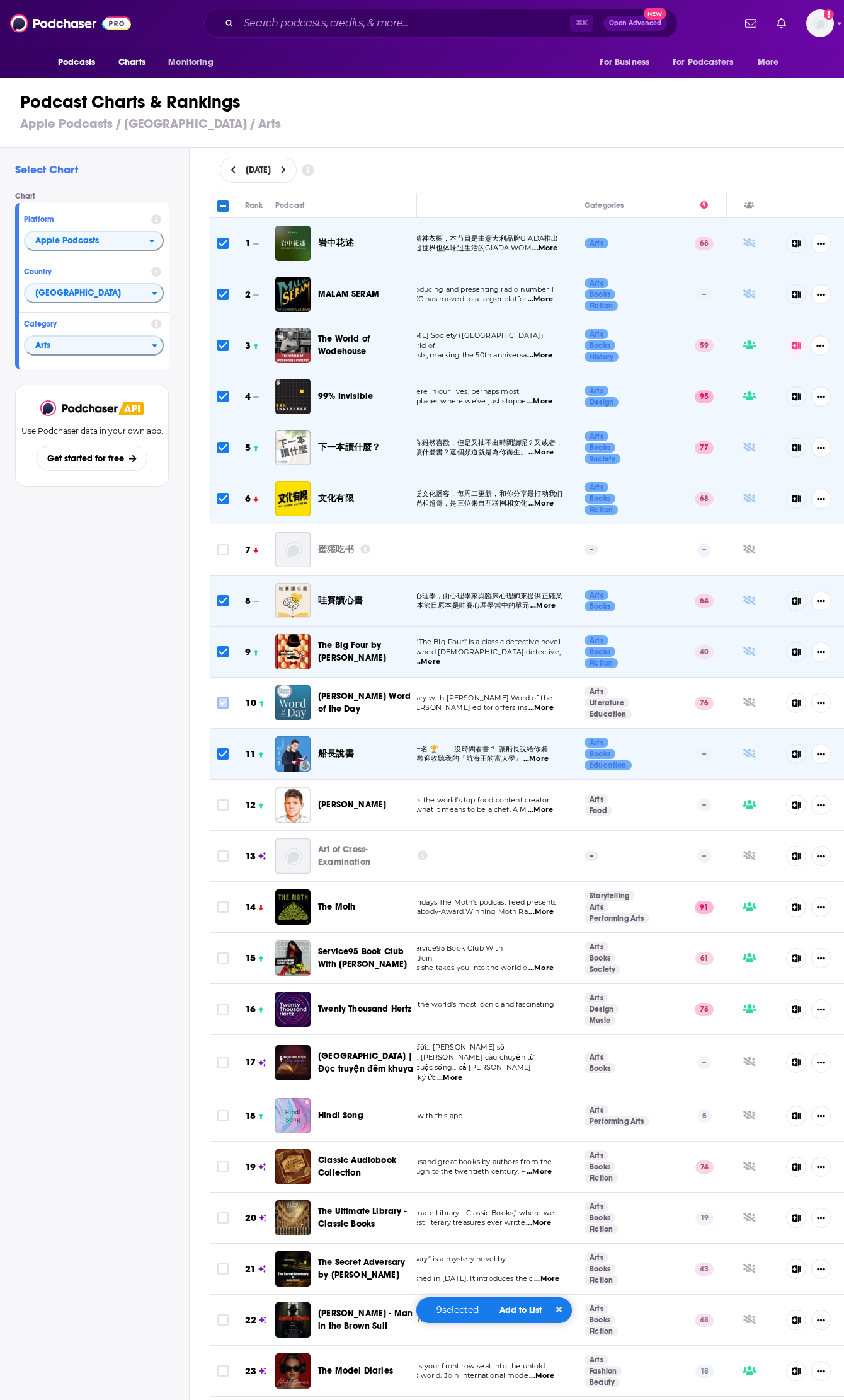
click at [225, 702] on input "Toggle select row" at bounding box center [223, 703] width 11 height 11
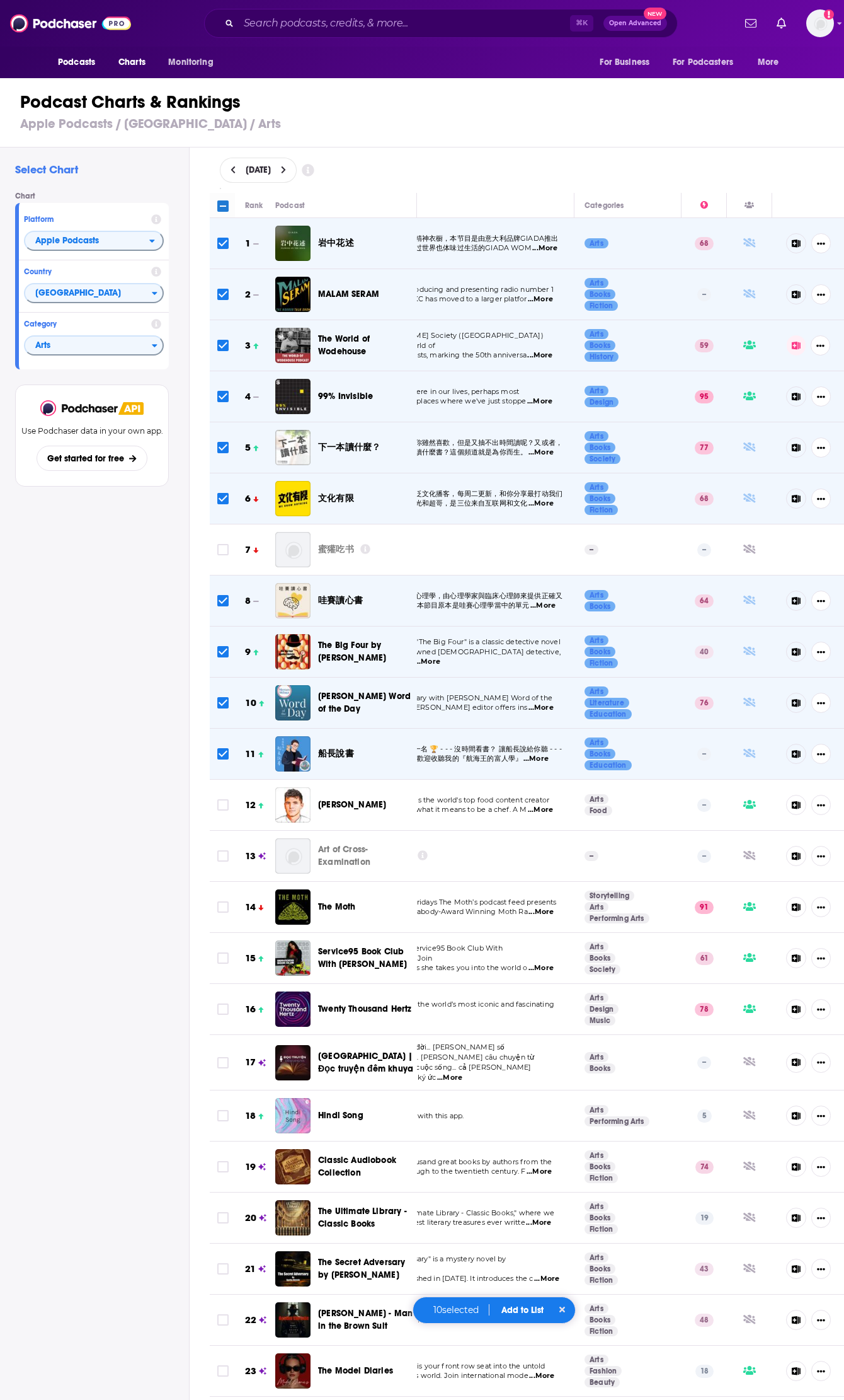
click at [116, 838] on div "Select Chart Chart Platform Apple Podcasts Country Singapore Category Arts View…" at bounding box center [94, 810] width 189 height 1323
click at [223, 805] on input "Toggle select row" at bounding box center [223, 804] width 11 height 11
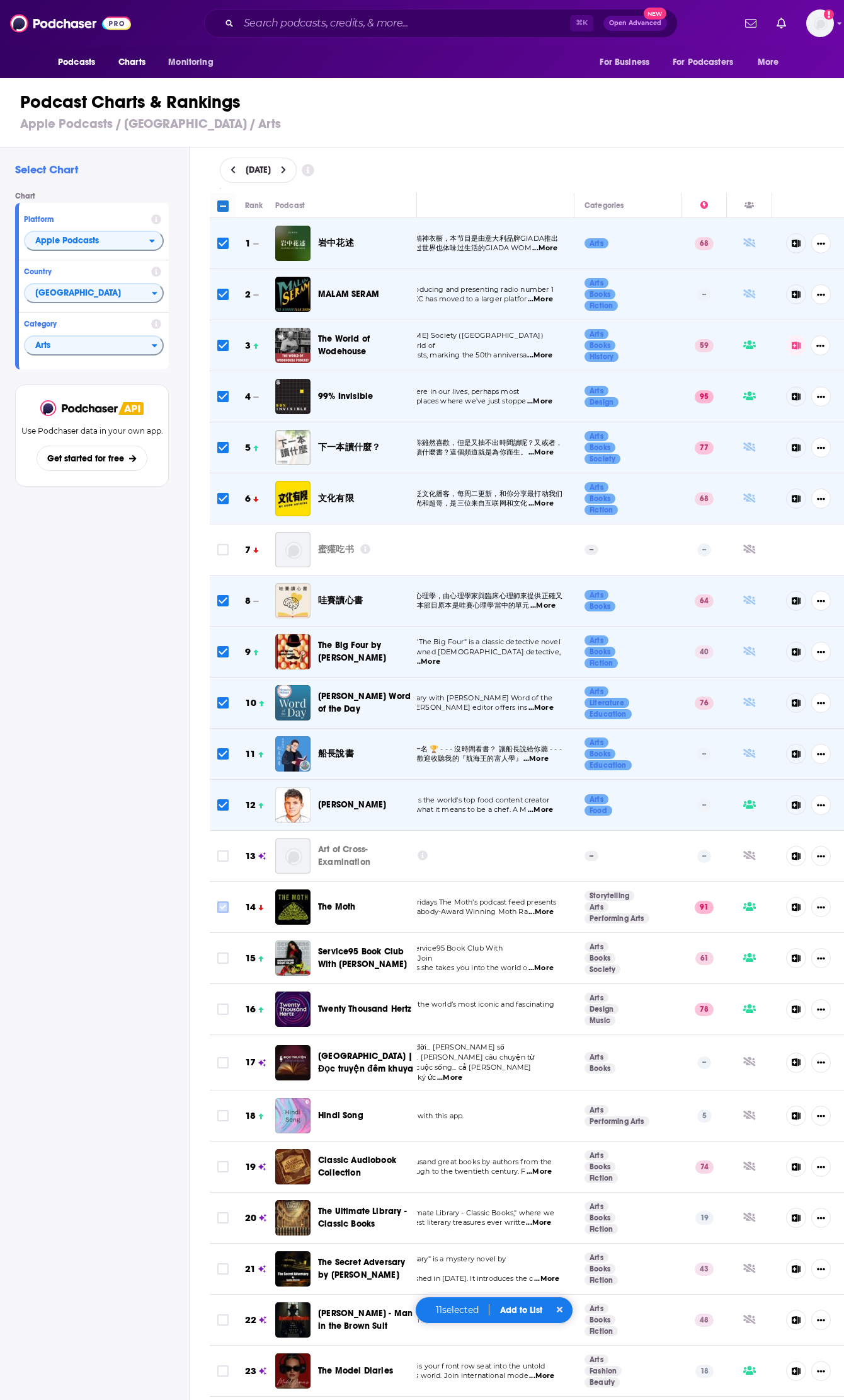
click at [222, 909] on input "Toggle select row" at bounding box center [223, 906] width 11 height 11
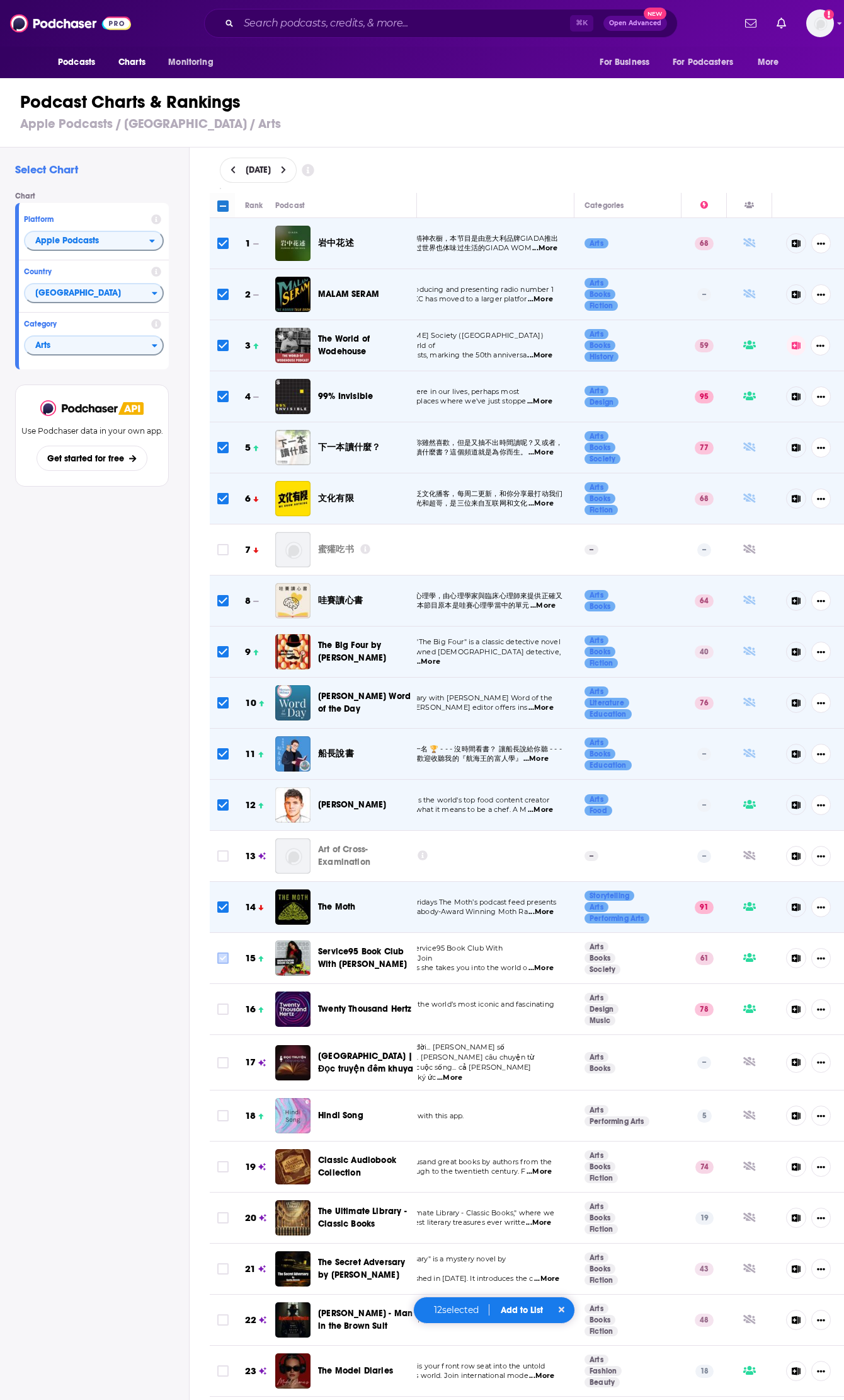
click at [229, 957] on icon "Toggle select row" at bounding box center [223, 957] width 15 height 15
drag, startPoint x: 225, startPoint y: 1009, endPoint x: 230, endPoint y: 990, distance: 19.6
click at [225, 1009] on input "Toggle select row" at bounding box center [223, 1009] width 11 height 11
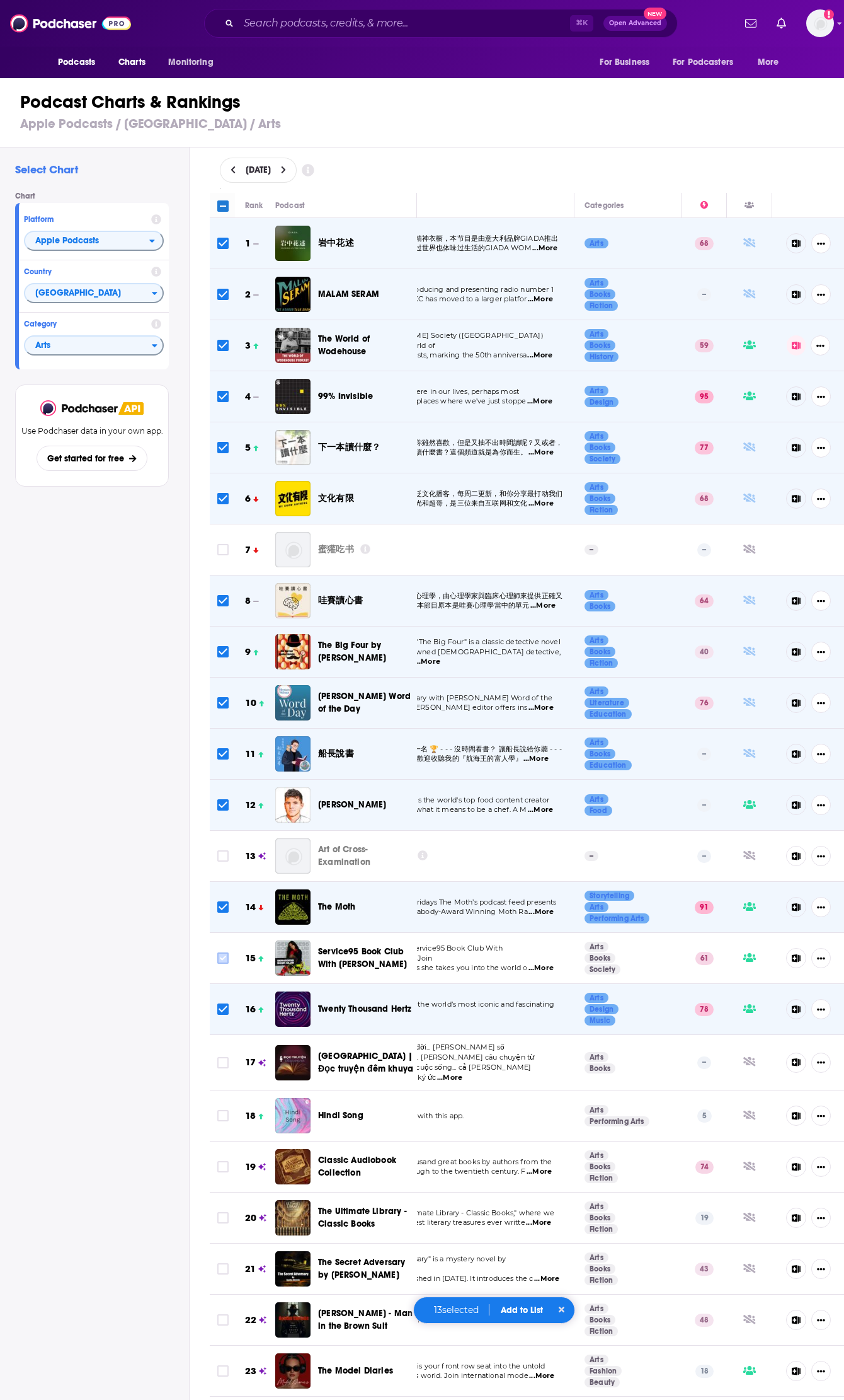
click at [228, 954] on input "Toggle select row" at bounding box center [223, 957] width 11 height 11
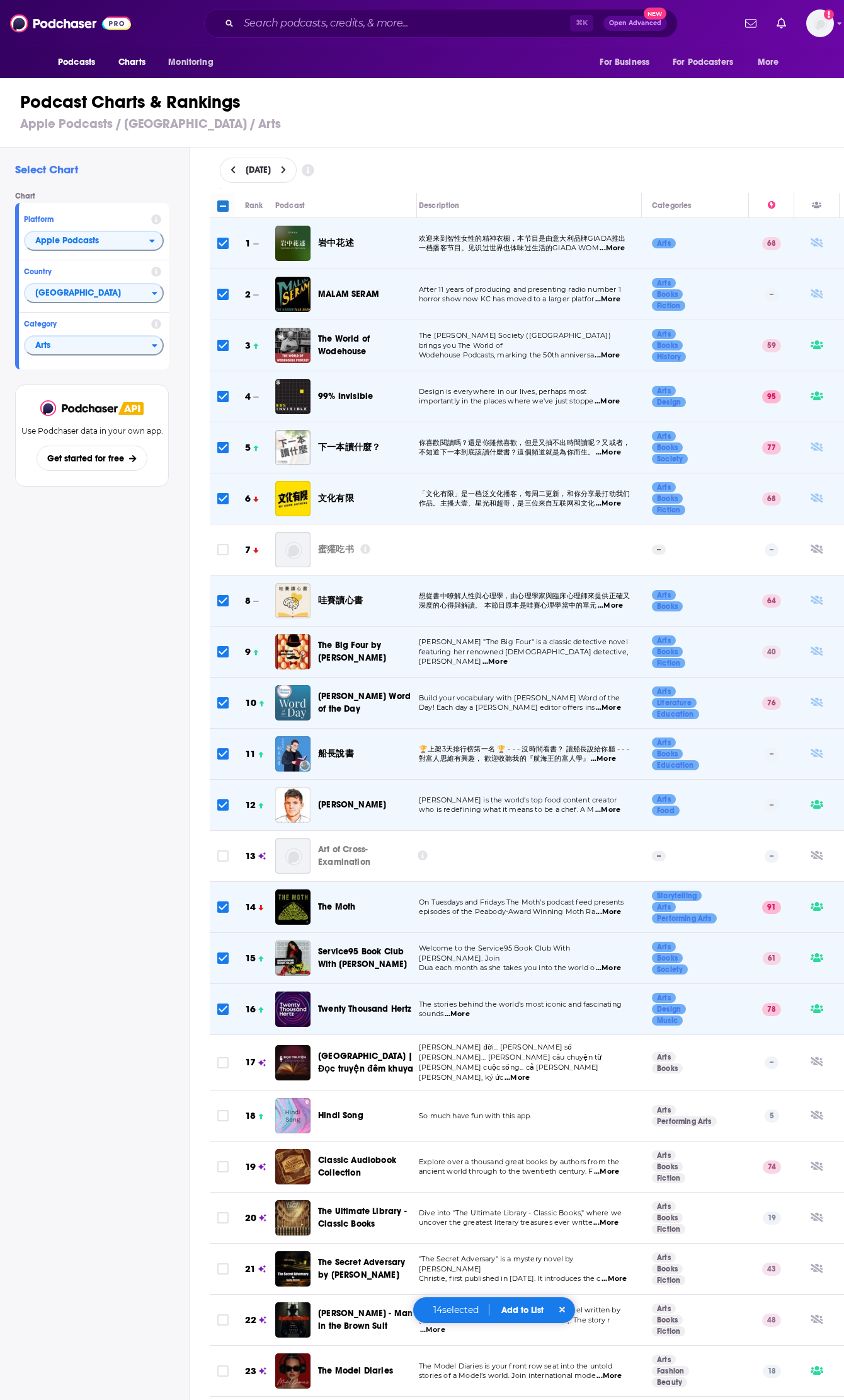
scroll to position [0, 0]
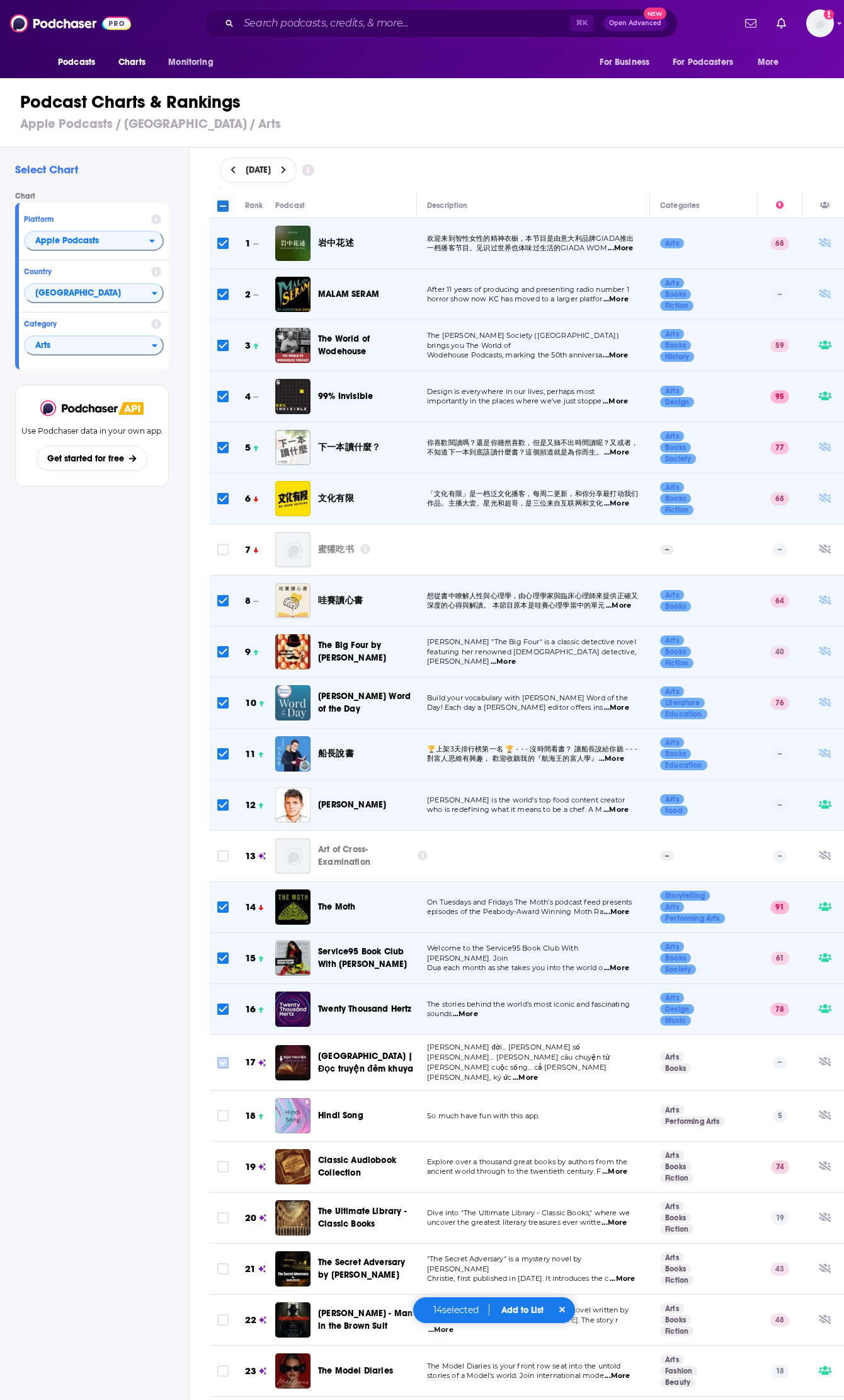
click at [229, 1059] on icon "Toggle select row" at bounding box center [223, 1062] width 15 height 15
click at [221, 1110] on span "Toggle select row" at bounding box center [223, 1115] width 11 height 11
click at [221, 1066] on input "Toggle select row" at bounding box center [223, 1063] width 11 height 11
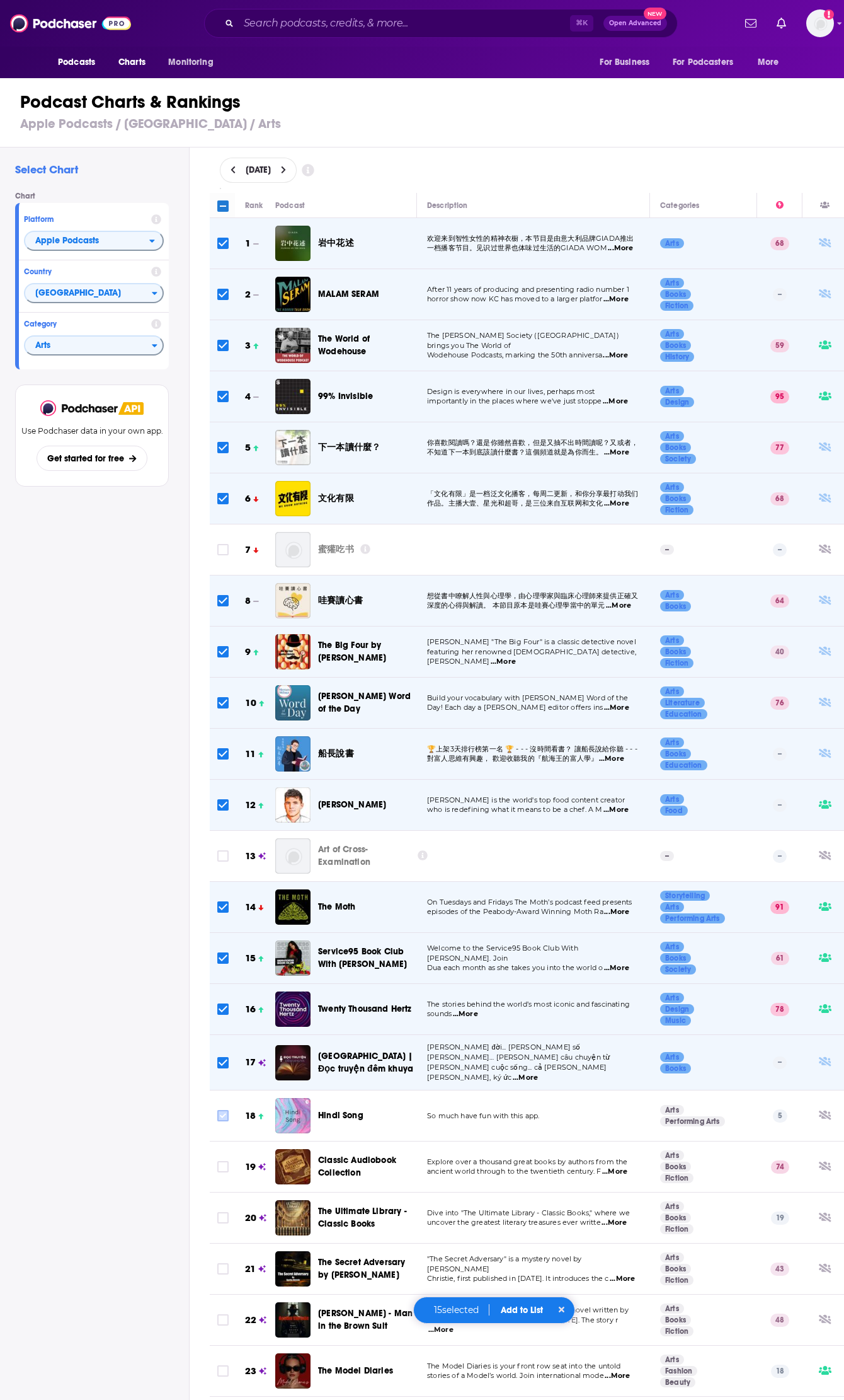
click at [219, 1117] on input "Toggle select row" at bounding box center [223, 1115] width 11 height 11
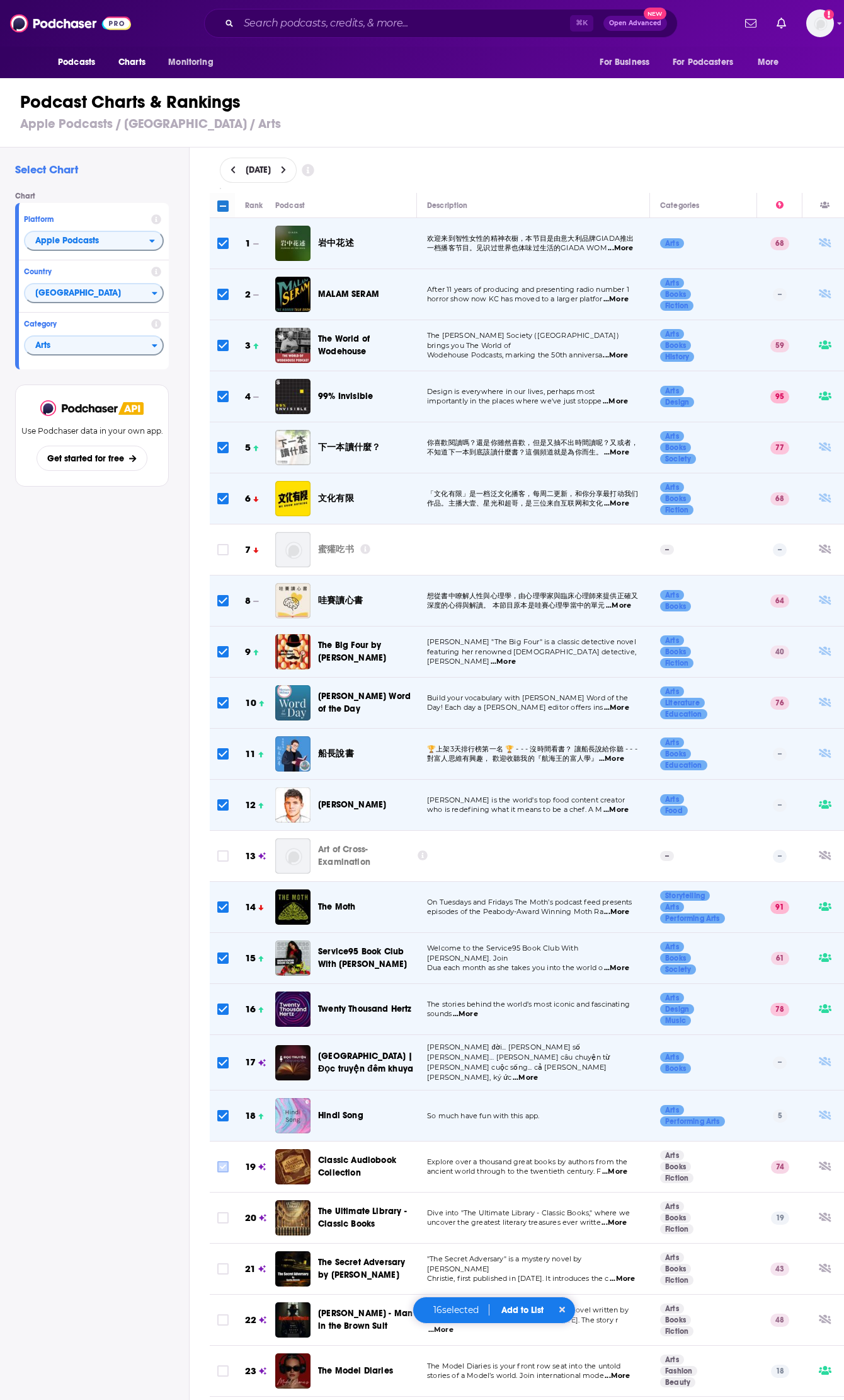
click at [223, 1170] on icon "Toggle select row" at bounding box center [223, 1166] width 15 height 15
click at [225, 1168] on input "Toggle select row" at bounding box center [223, 1166] width 11 height 11
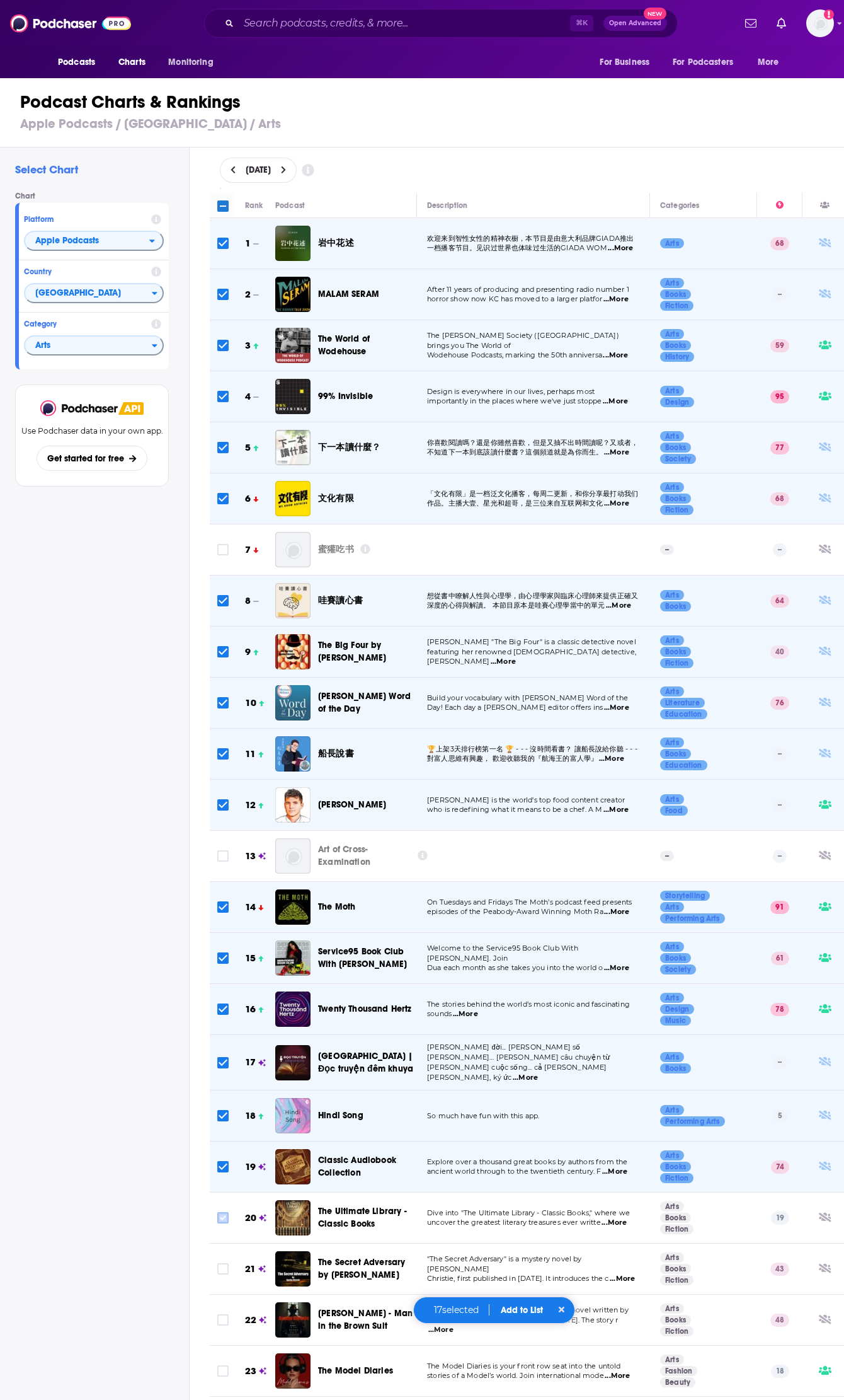
click at [226, 1214] on input "Toggle select row" at bounding box center [223, 1217] width 11 height 11
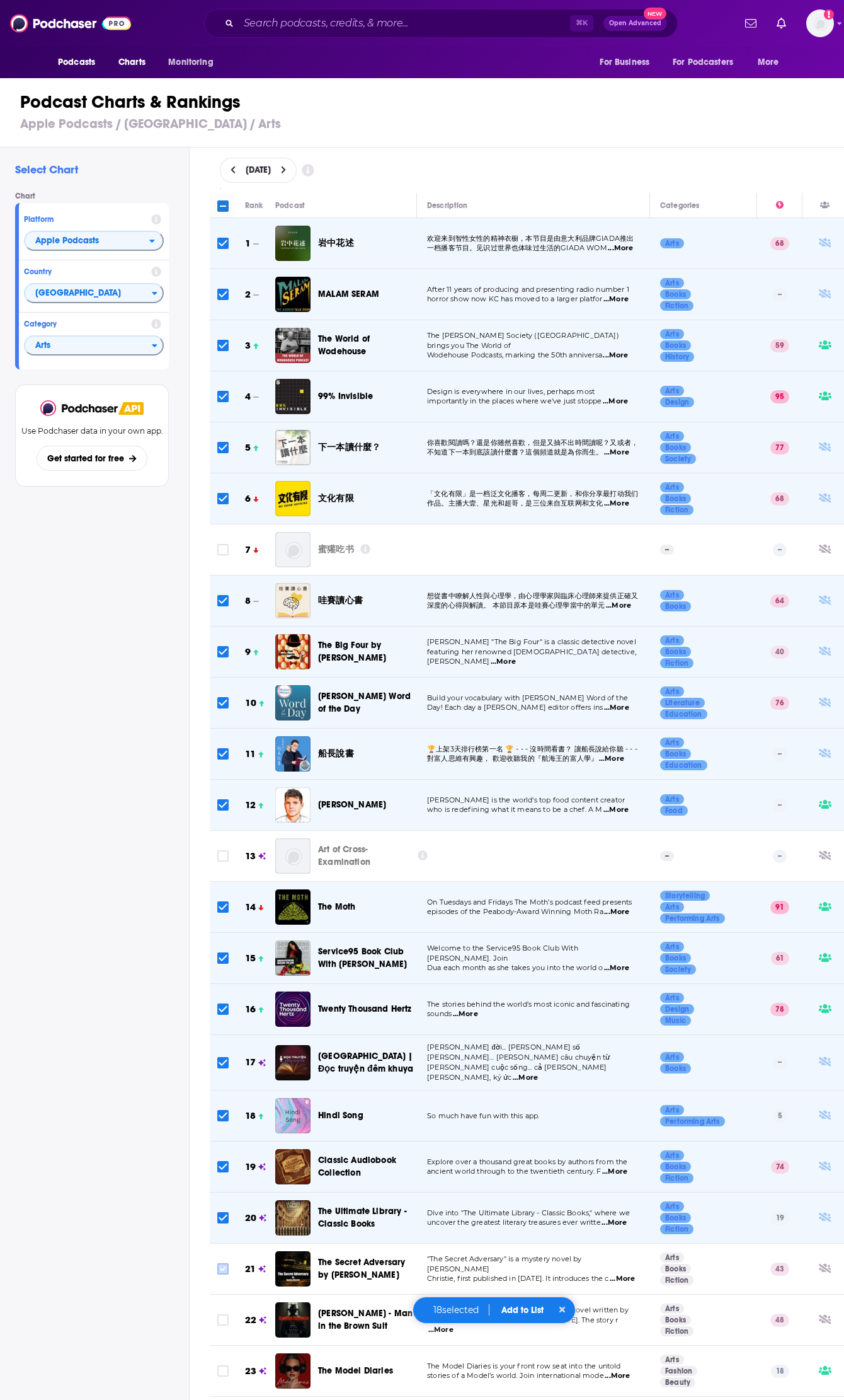
click at [221, 1261] on icon "Toggle select row" at bounding box center [223, 1268] width 15 height 15
click at [225, 1316] on input "Toggle select row" at bounding box center [223, 1319] width 11 height 11
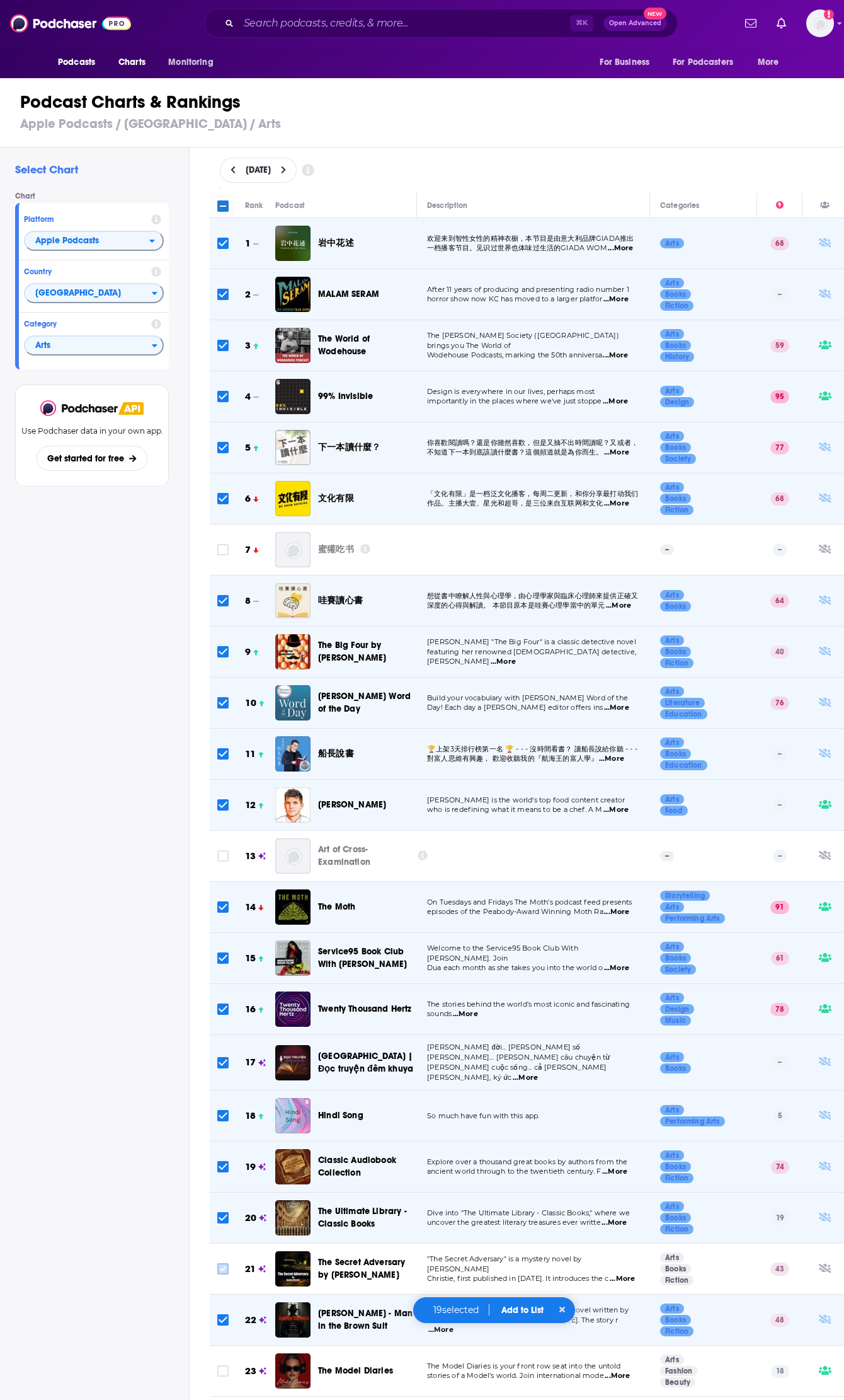
click at [225, 1268] on input "Toggle select row" at bounding box center [223, 1269] width 11 height 11
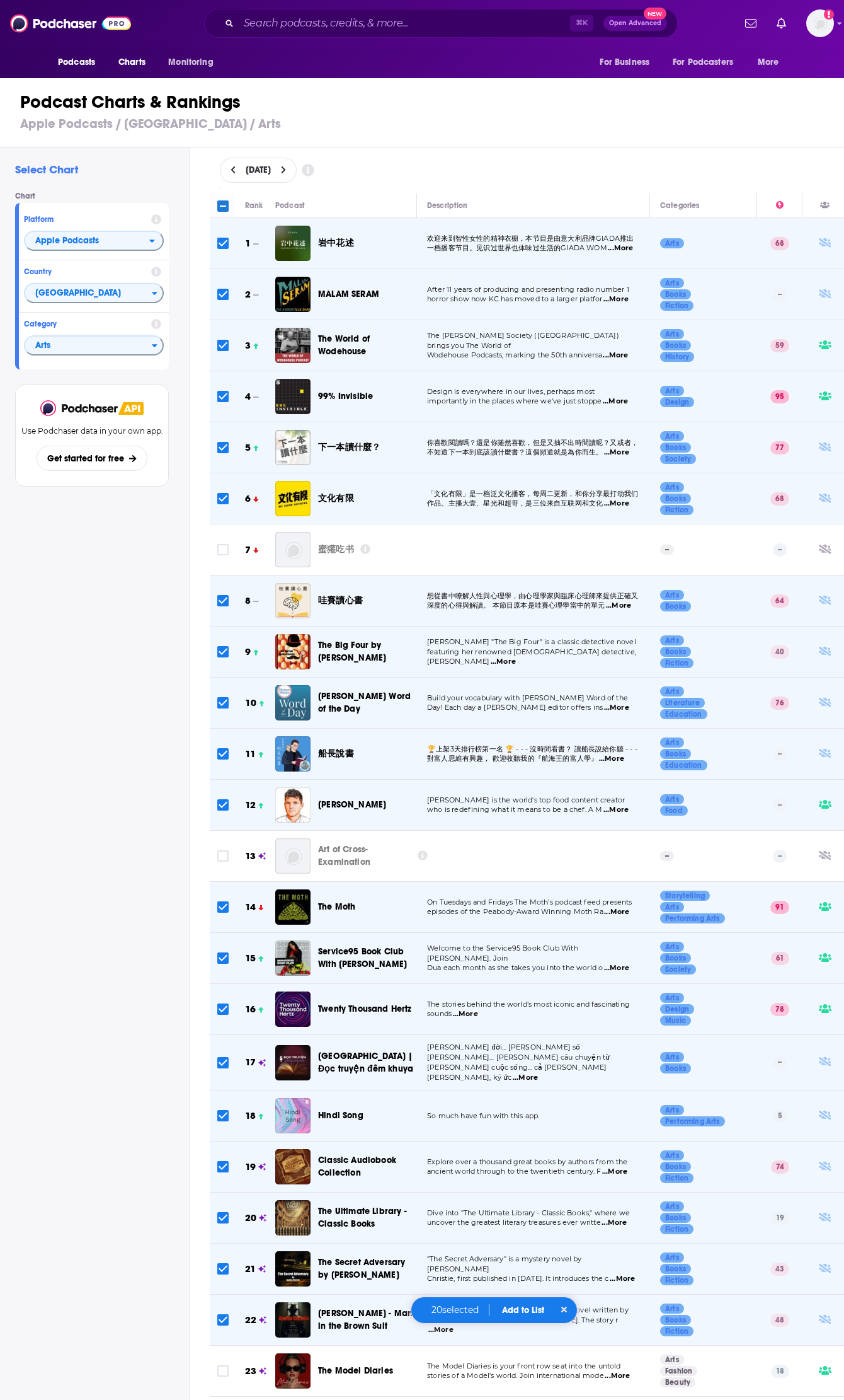
click at [168, 1239] on div "Select Chart Chart Platform Apple Podcasts Country Singapore Category Arts View…" at bounding box center [94, 810] width 189 height 1323
click at [225, 203] on input "Toggle select all" at bounding box center [223, 205] width 11 height 11
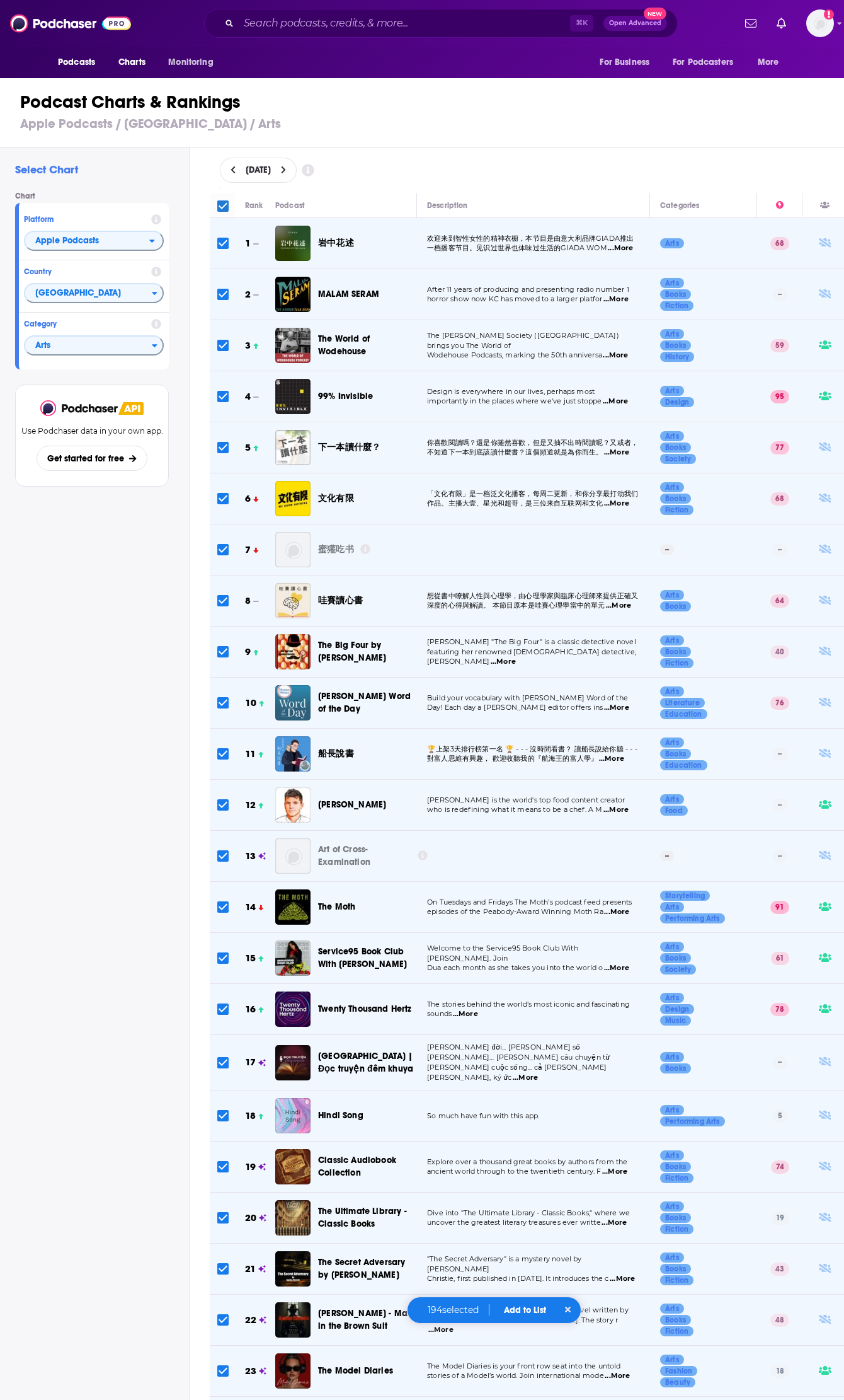
click at [225, 205] on input "Toggle select all" at bounding box center [223, 205] width 11 height 11
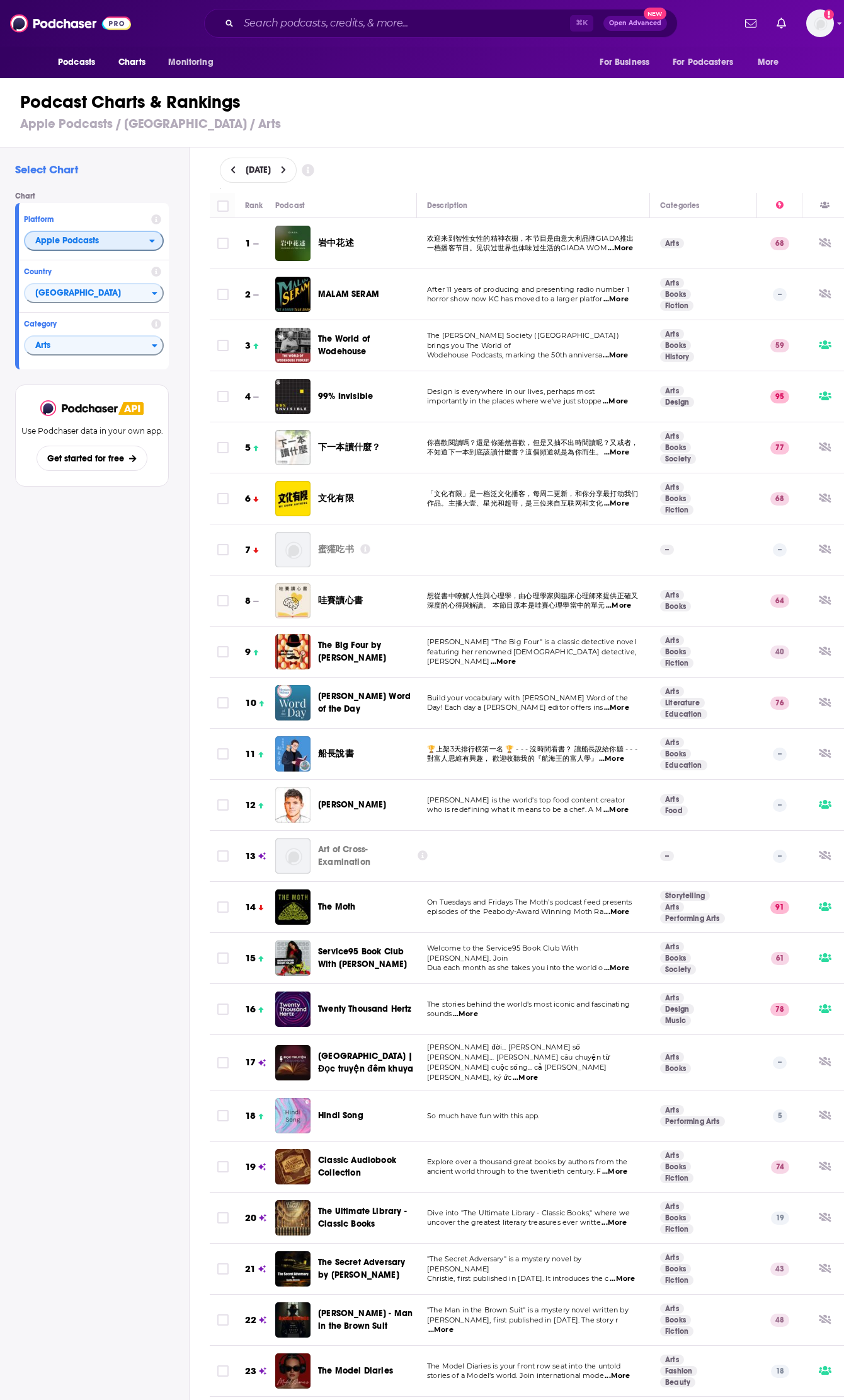
click at [157, 242] on div "open menu" at bounding box center [156, 241] width 13 height 9
click at [135, 281] on span "Spotify" at bounding box center [93, 279] width 123 height 8
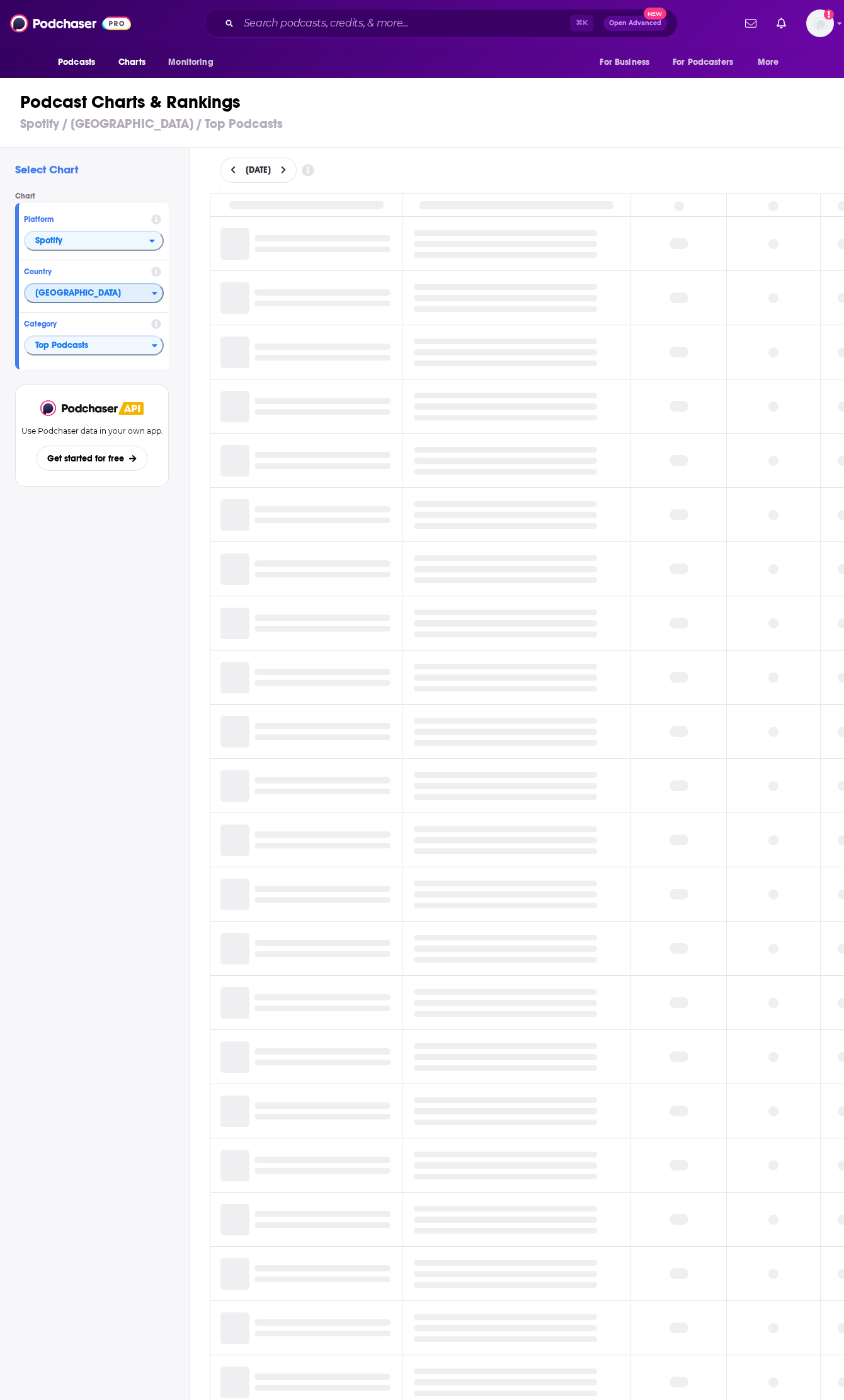
click at [146, 295] on span "[GEOGRAPHIC_DATA]" at bounding box center [89, 293] width 127 height 22
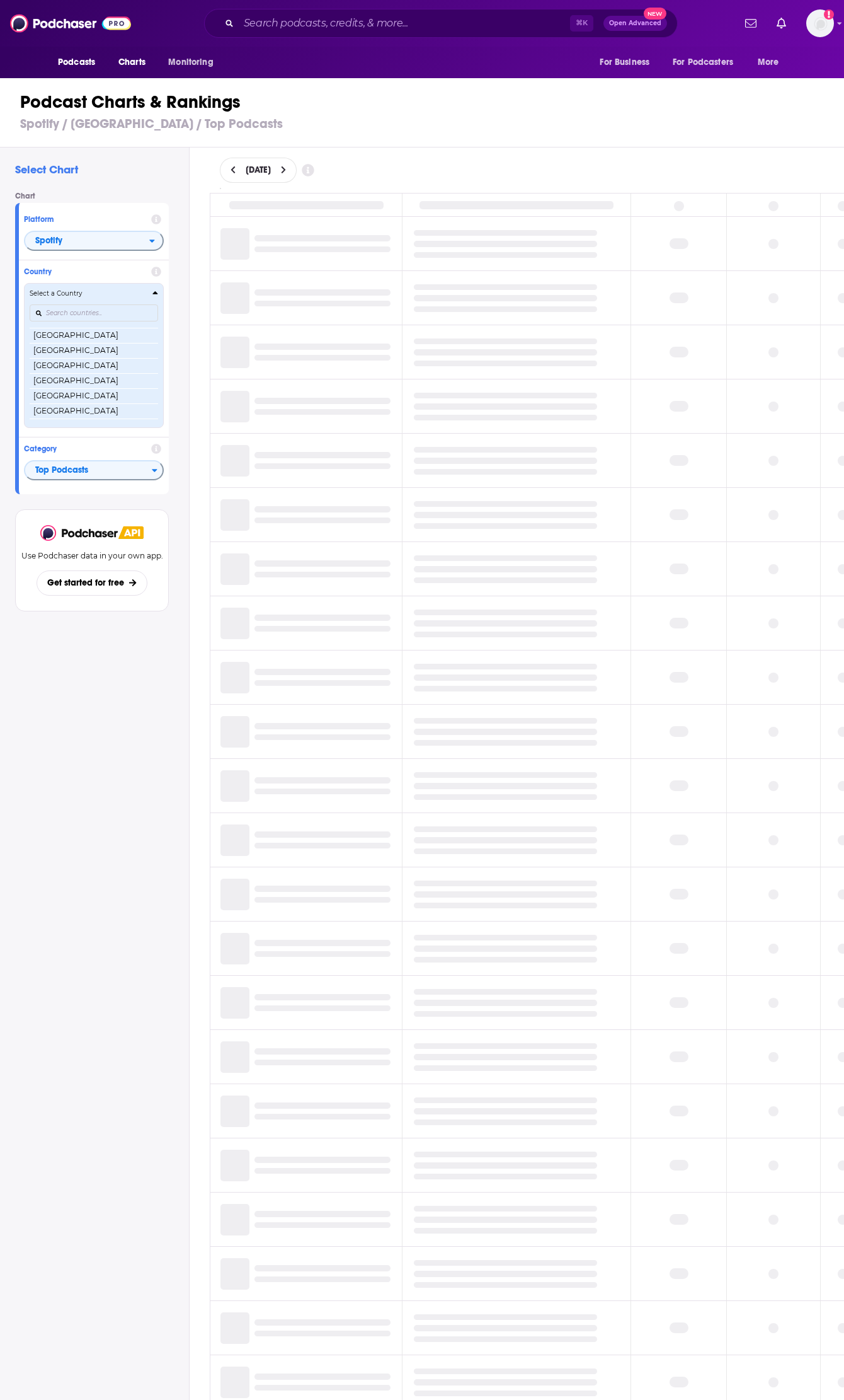
scroll to position [70, 0]
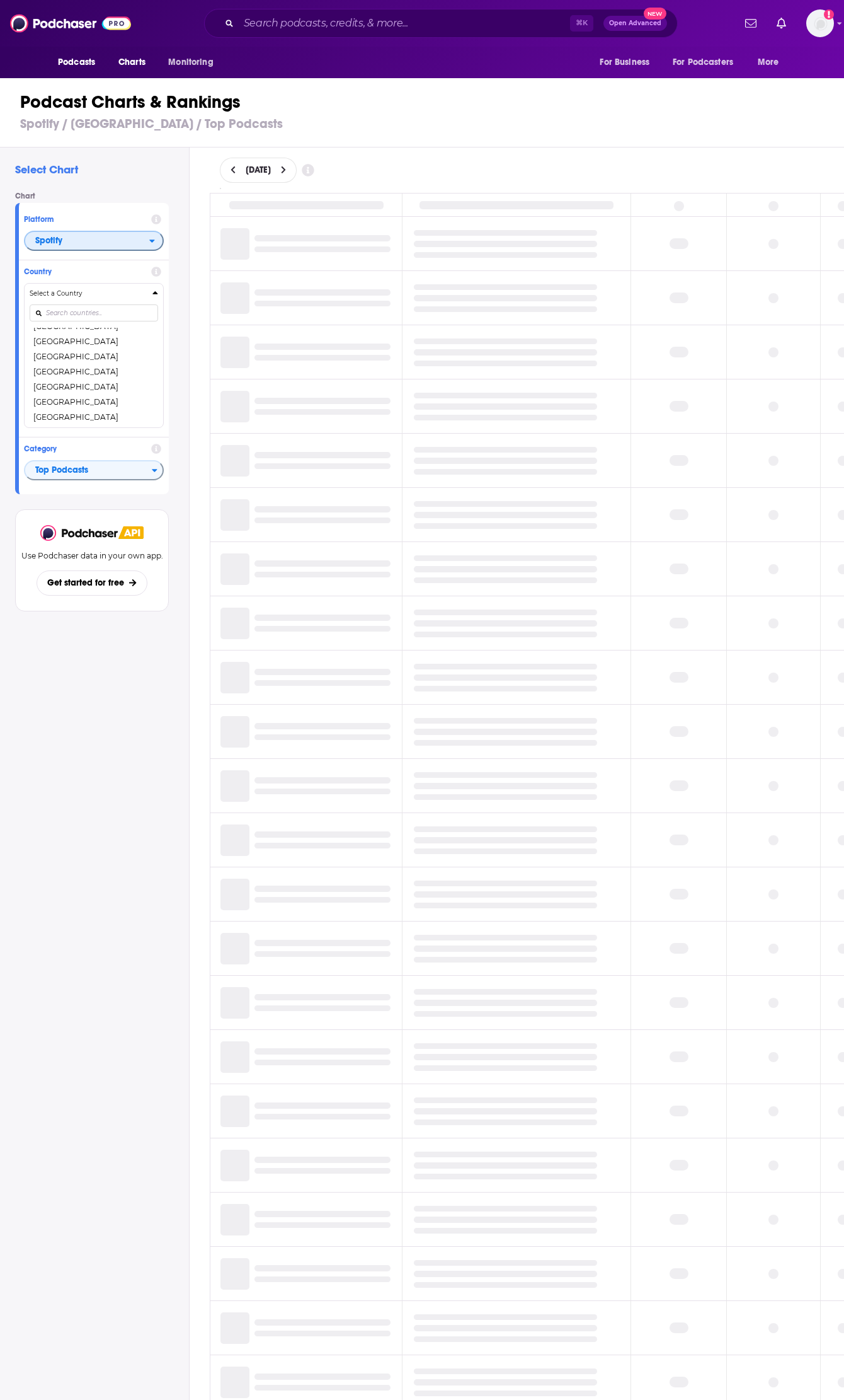
click at [136, 250] on span "Spotify" at bounding box center [87, 241] width 124 height 22
click at [122, 263] on span "Apple Podcasts" at bounding box center [93, 263] width 123 height 8
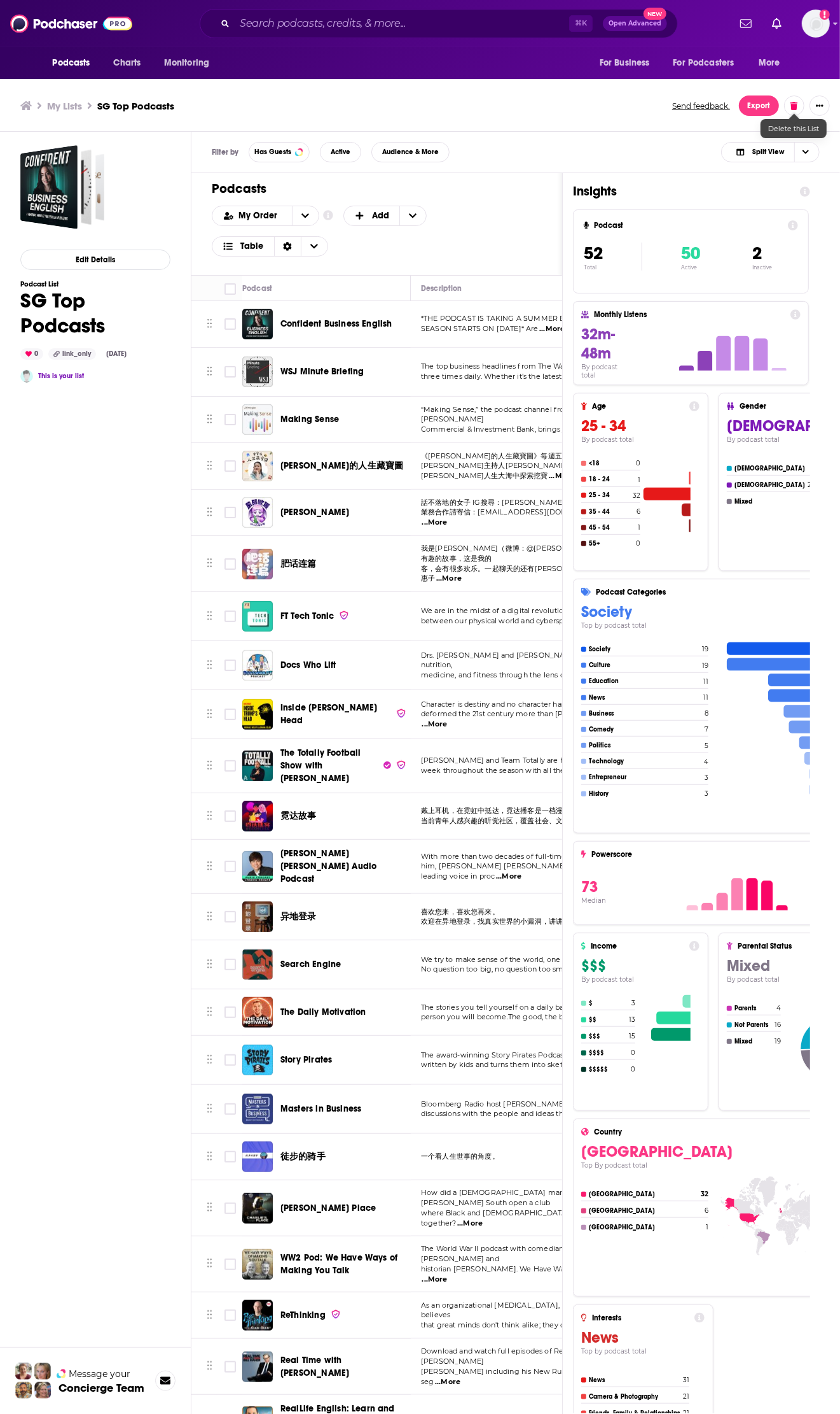
click at [796, 107] on icon at bounding box center [794, 105] width 7 height 8
click at [755, 181] on button "Delete List" at bounding box center [757, 178] width 74 height 20
click at [70, 105] on h3 "My Lists" at bounding box center [65, 106] width 35 height 12
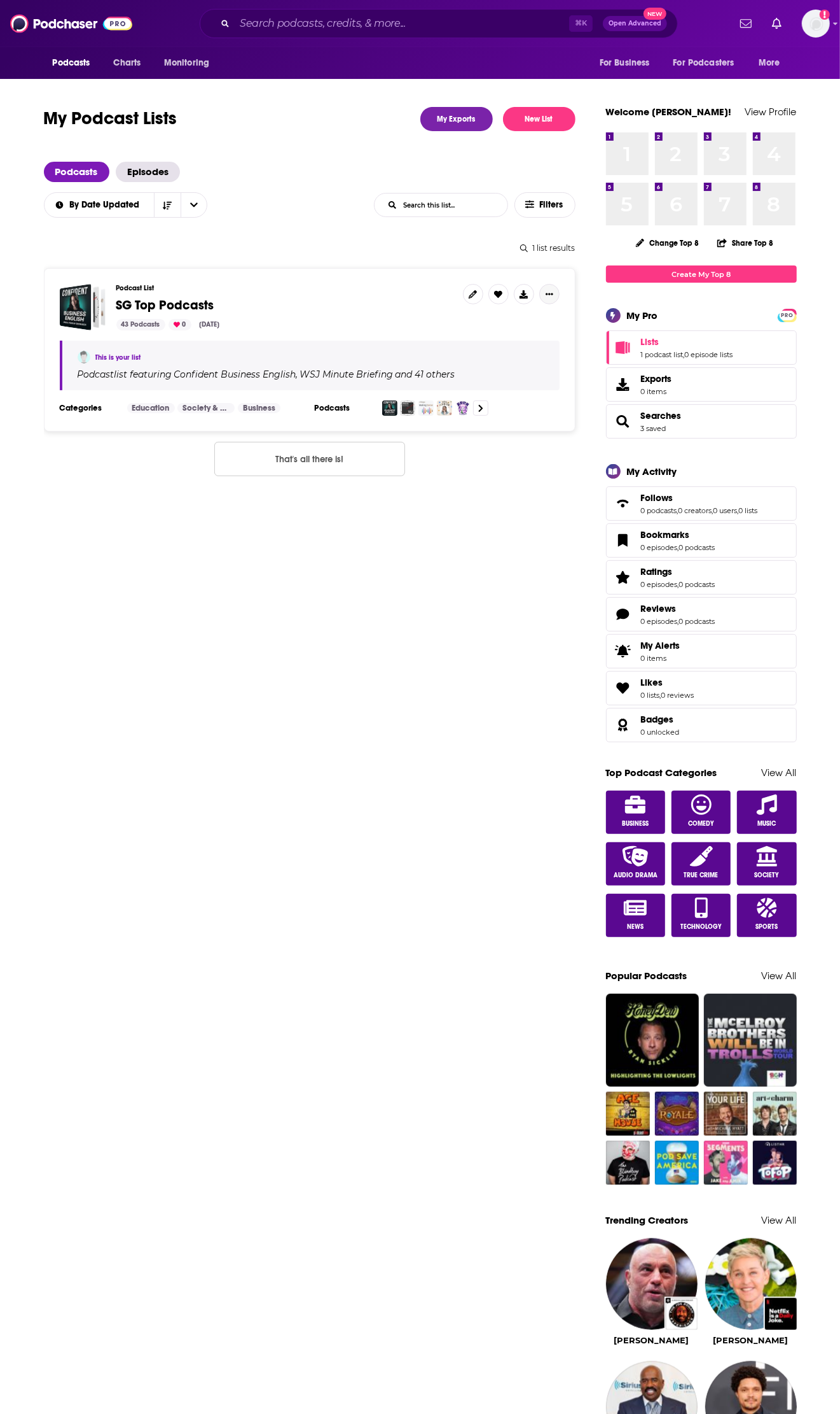
click at [546, 296] on icon "Show More Button" at bounding box center [549, 294] width 8 height 8
click at [472, 503] on div "My Podcast Lists My Exports New List Podcasts Episodes By Date Updated List Sea…" at bounding box center [325, 1193] width 563 height 2171
click at [150, 173] on span "Episodes" at bounding box center [147, 171] width 64 height 20
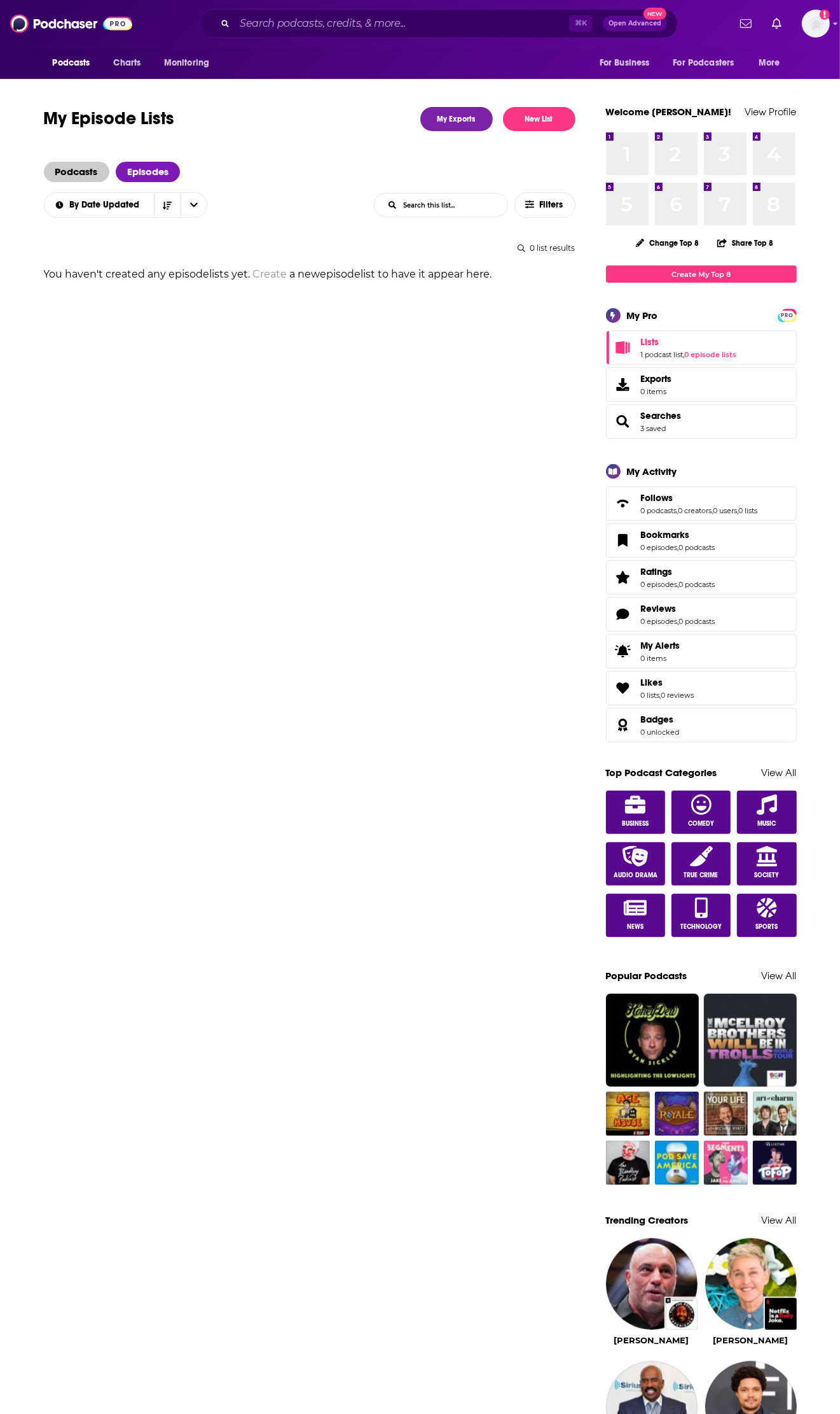
click at [79, 168] on span "Podcasts" at bounding box center [76, 171] width 66 height 20
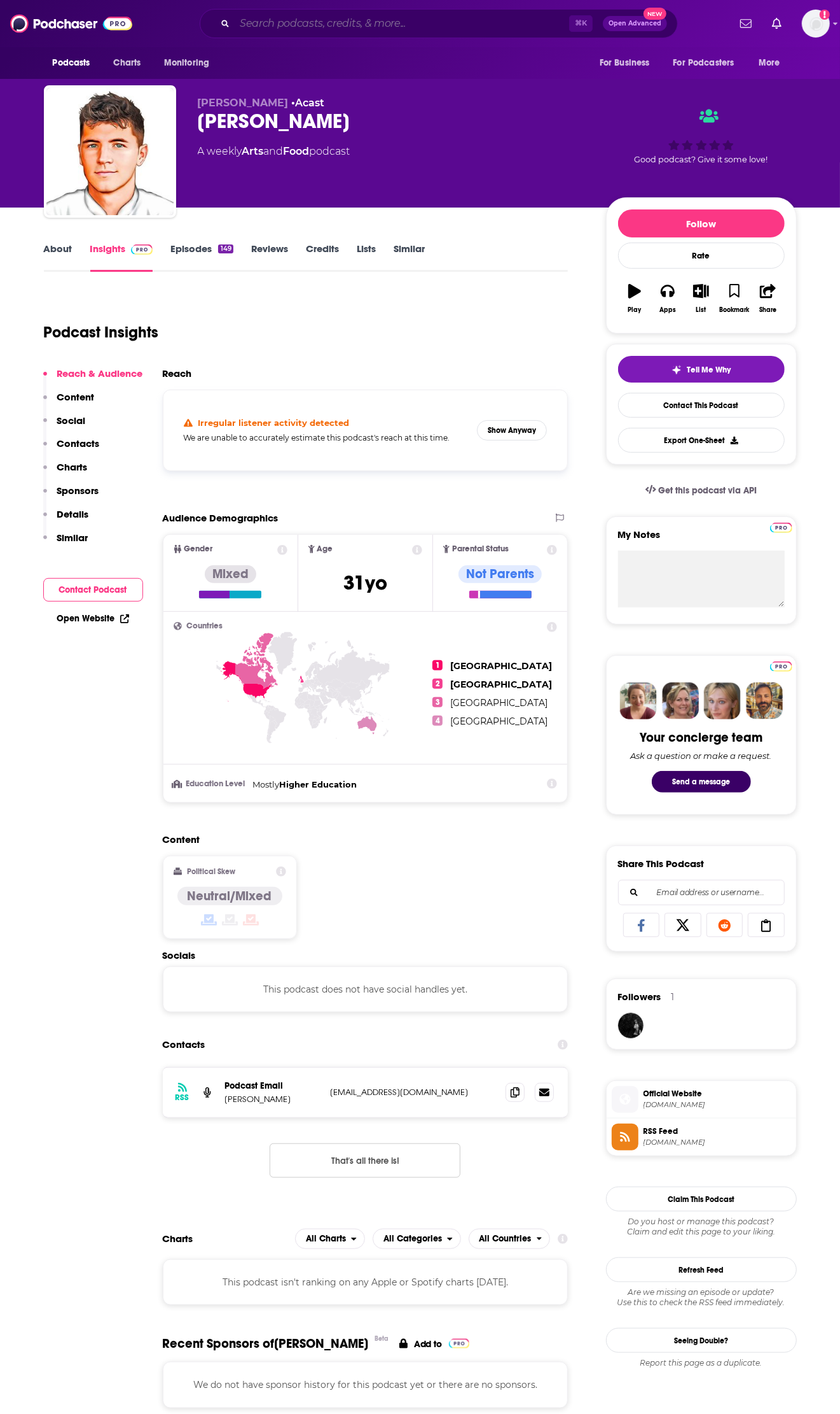
click at [348, 33] on input "Search podcasts, credits, & more..." at bounding box center [401, 23] width 334 height 20
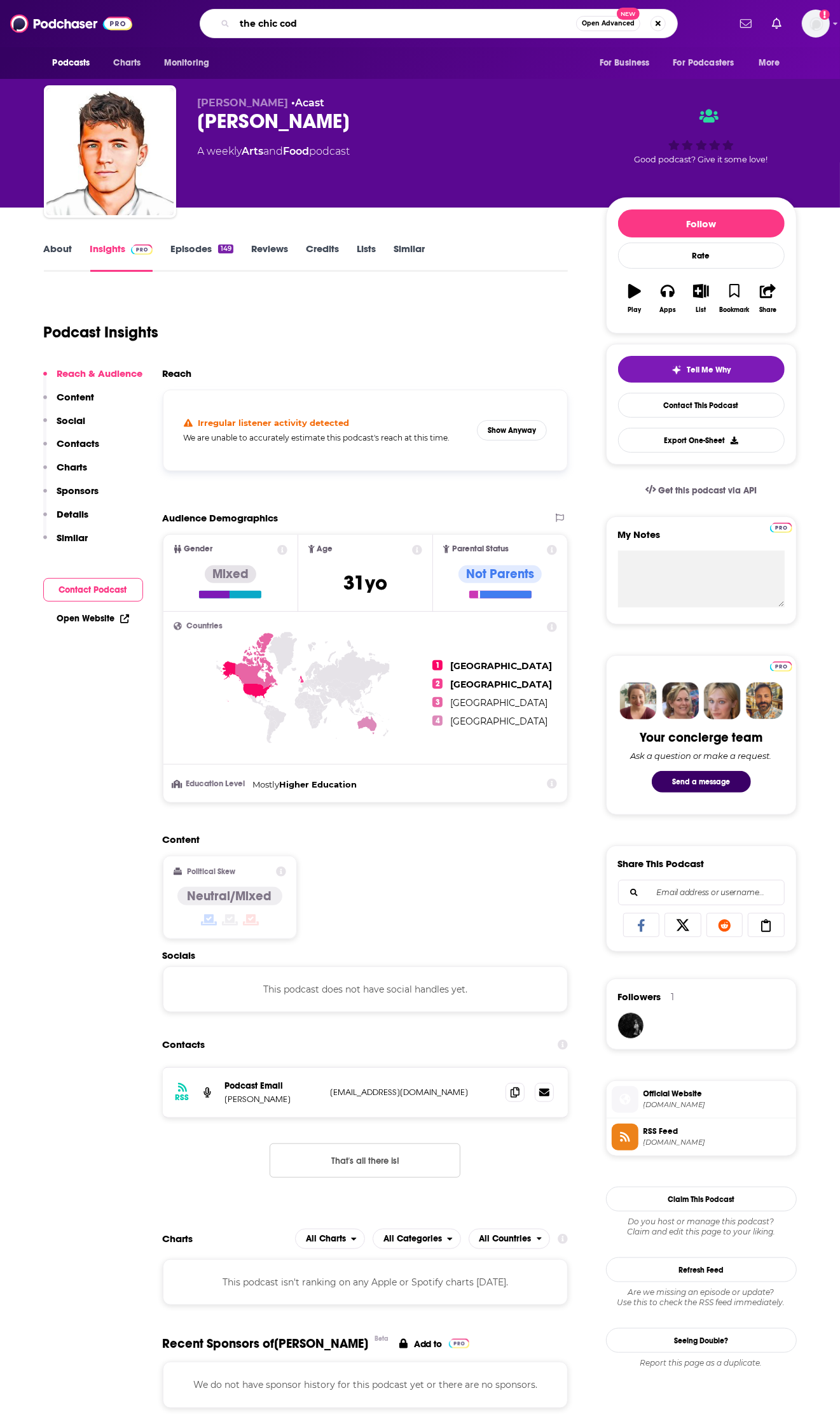
type input "the chic code"
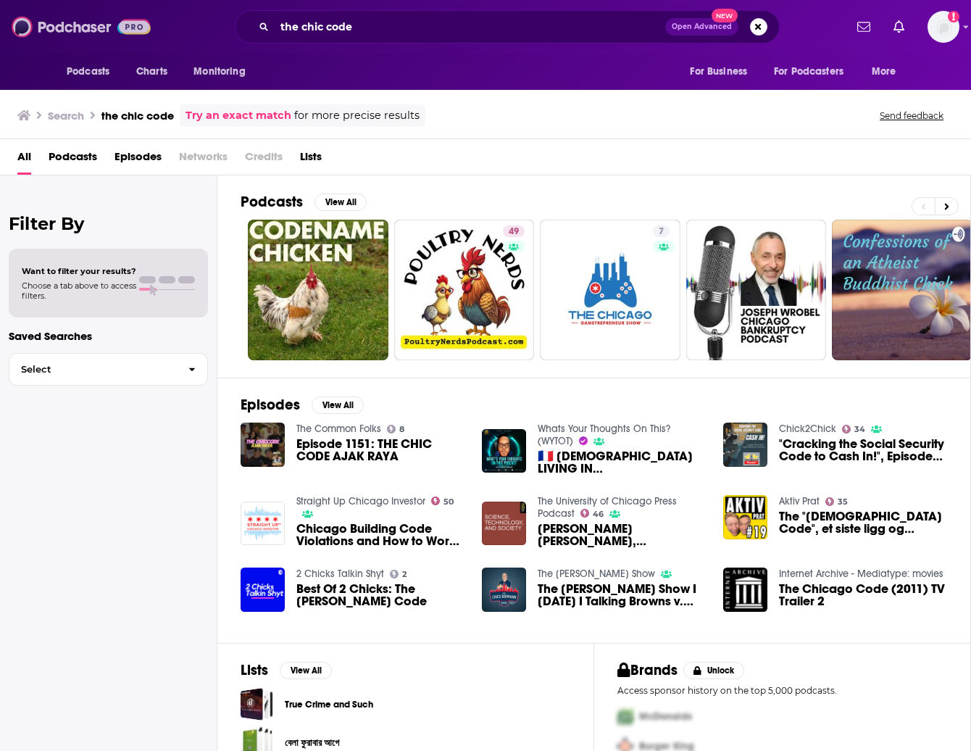
click at [74, 31] on img at bounding box center [81, 27] width 139 height 28
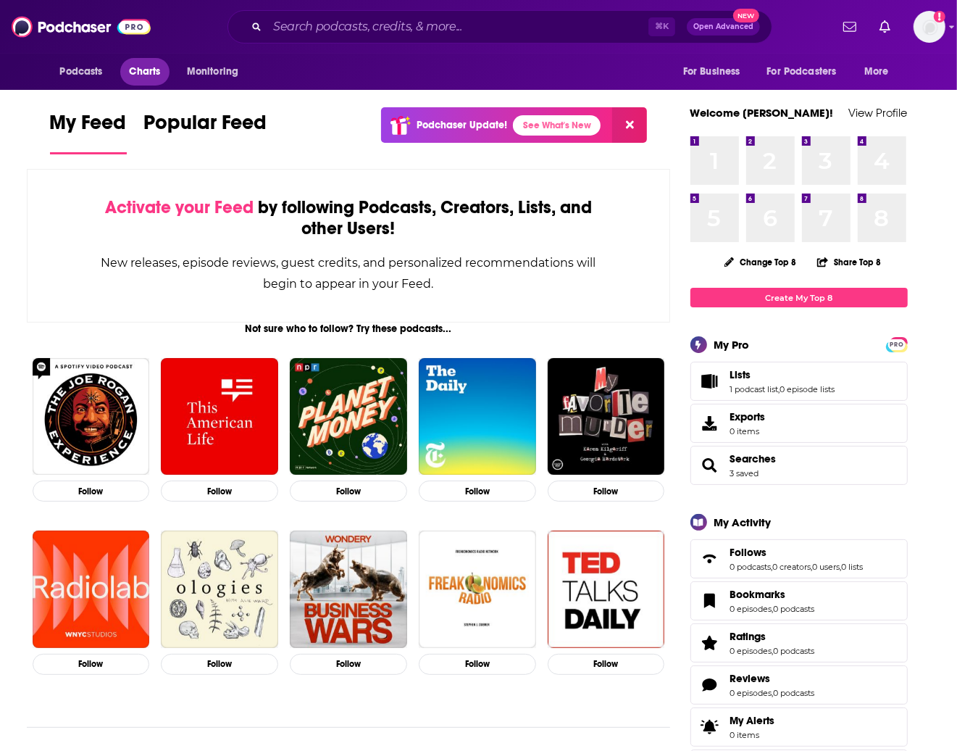
click at [146, 66] on span "Charts" at bounding box center [145, 72] width 31 height 20
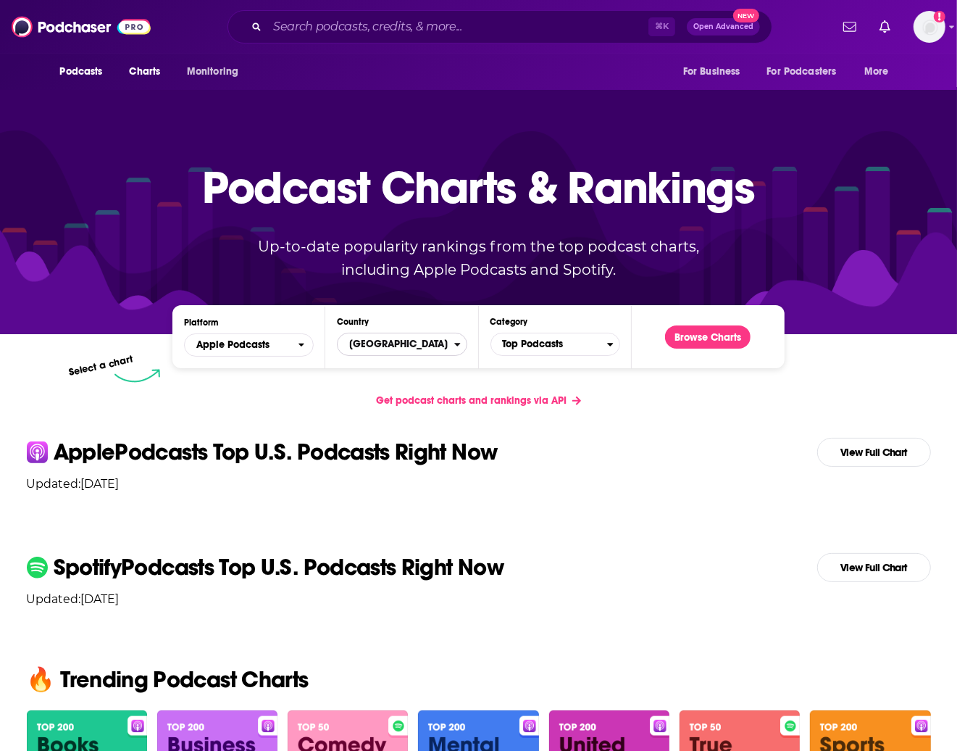
click at [391, 350] on span "[GEOGRAPHIC_DATA]" at bounding box center [396, 344] width 116 height 25
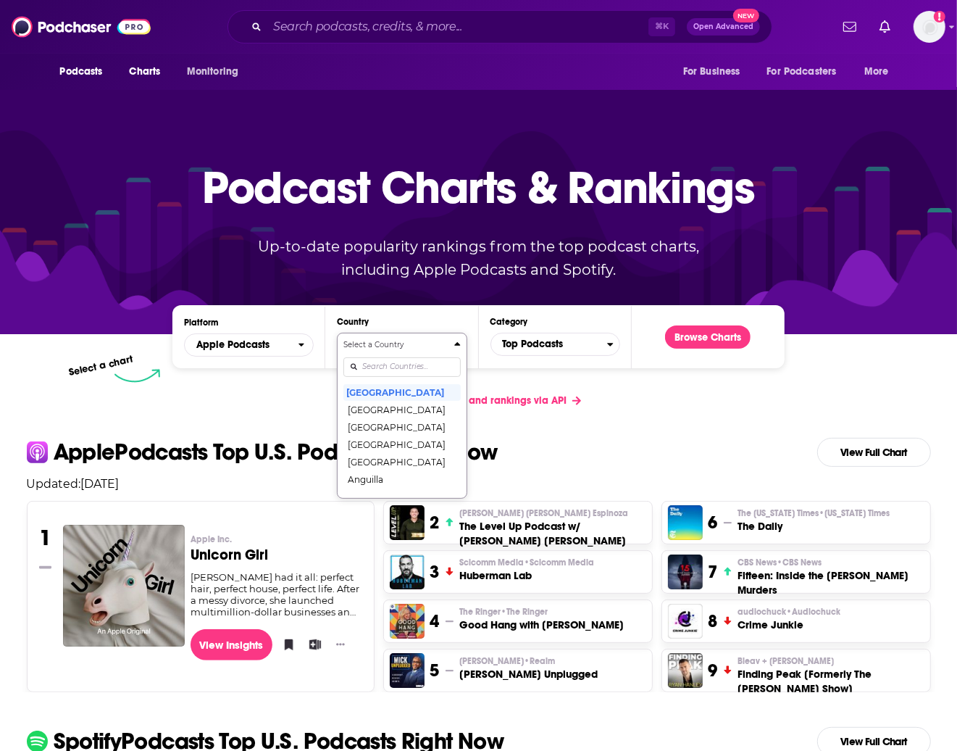
click at [404, 367] on input "Countries" at bounding box center [402, 367] width 117 height 20
click at [812, 241] on div at bounding box center [478, 210] width 957 height 247
click at [400, 365] on input "Countries" at bounding box center [402, 367] width 117 height 20
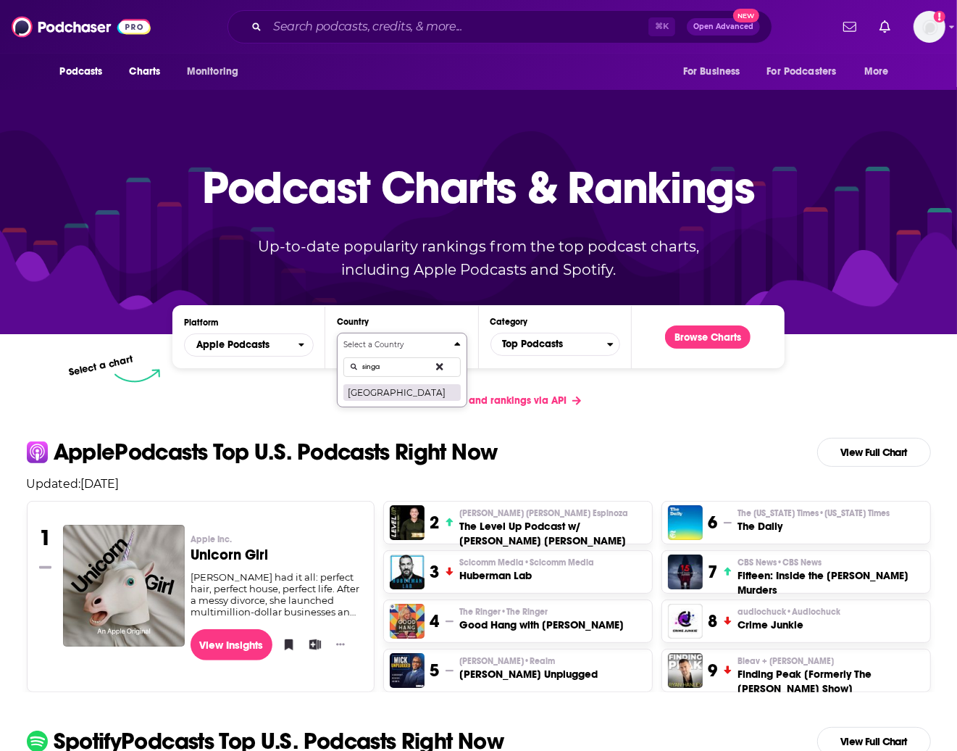
type input "singa"
click at [398, 390] on button "[GEOGRAPHIC_DATA]" at bounding box center [402, 391] width 117 height 17
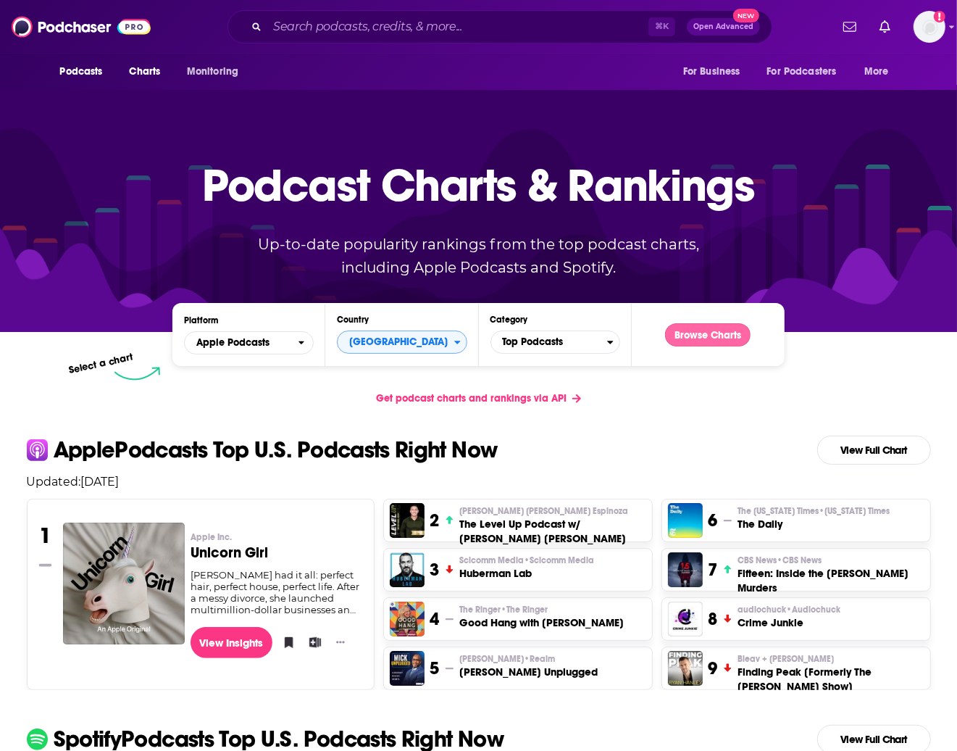
click at [736, 341] on button "Browse Charts" at bounding box center [708, 334] width 86 height 23
